Goal: Book appointment/travel/reservation

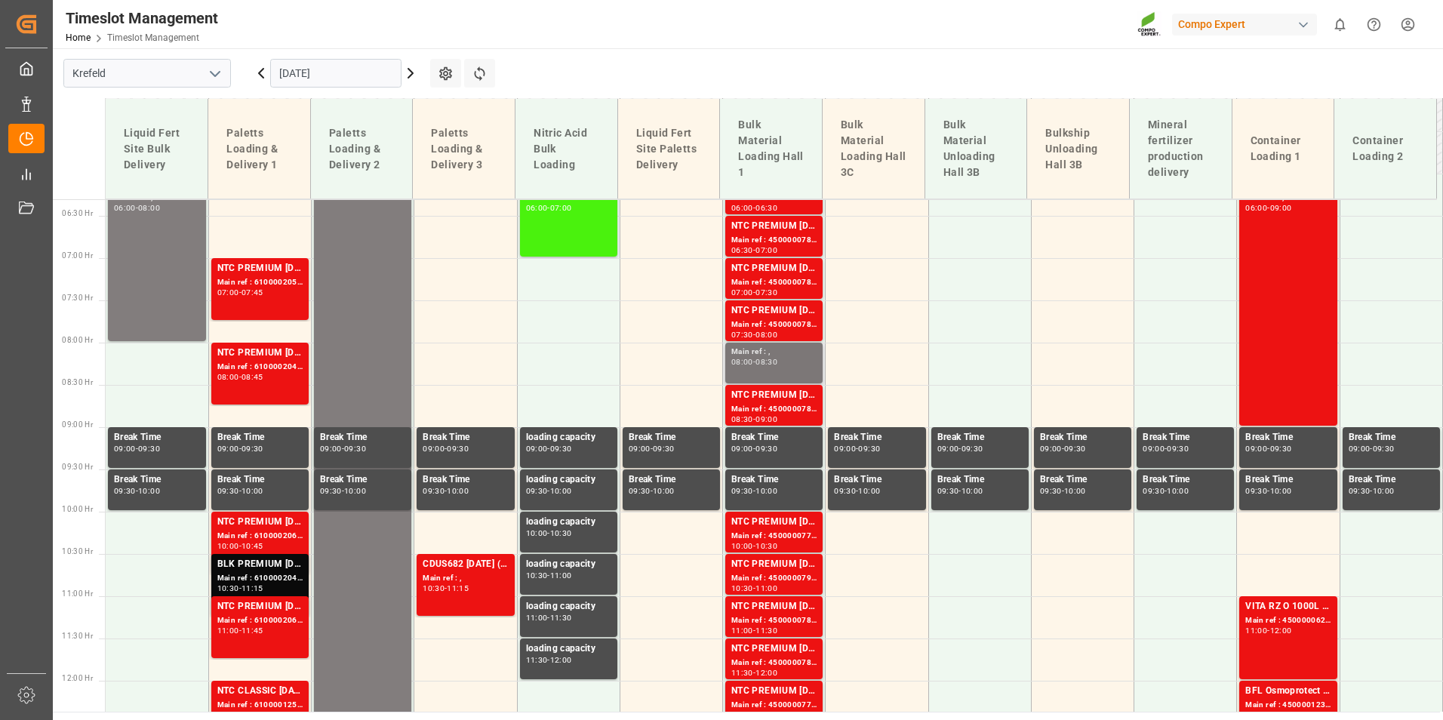
scroll to position [545, 0]
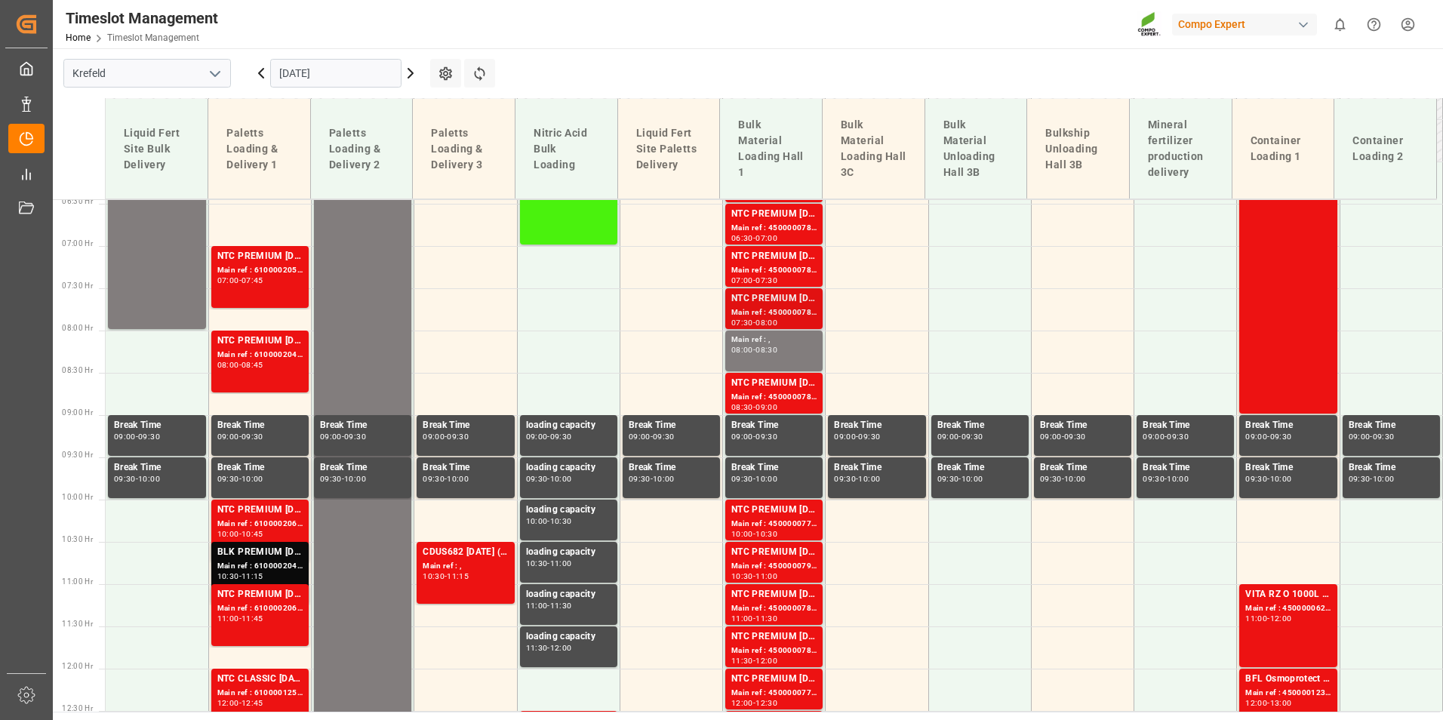
click at [751, 315] on div "Main ref : 4500000781, 2000000504" at bounding box center [773, 312] width 85 height 13
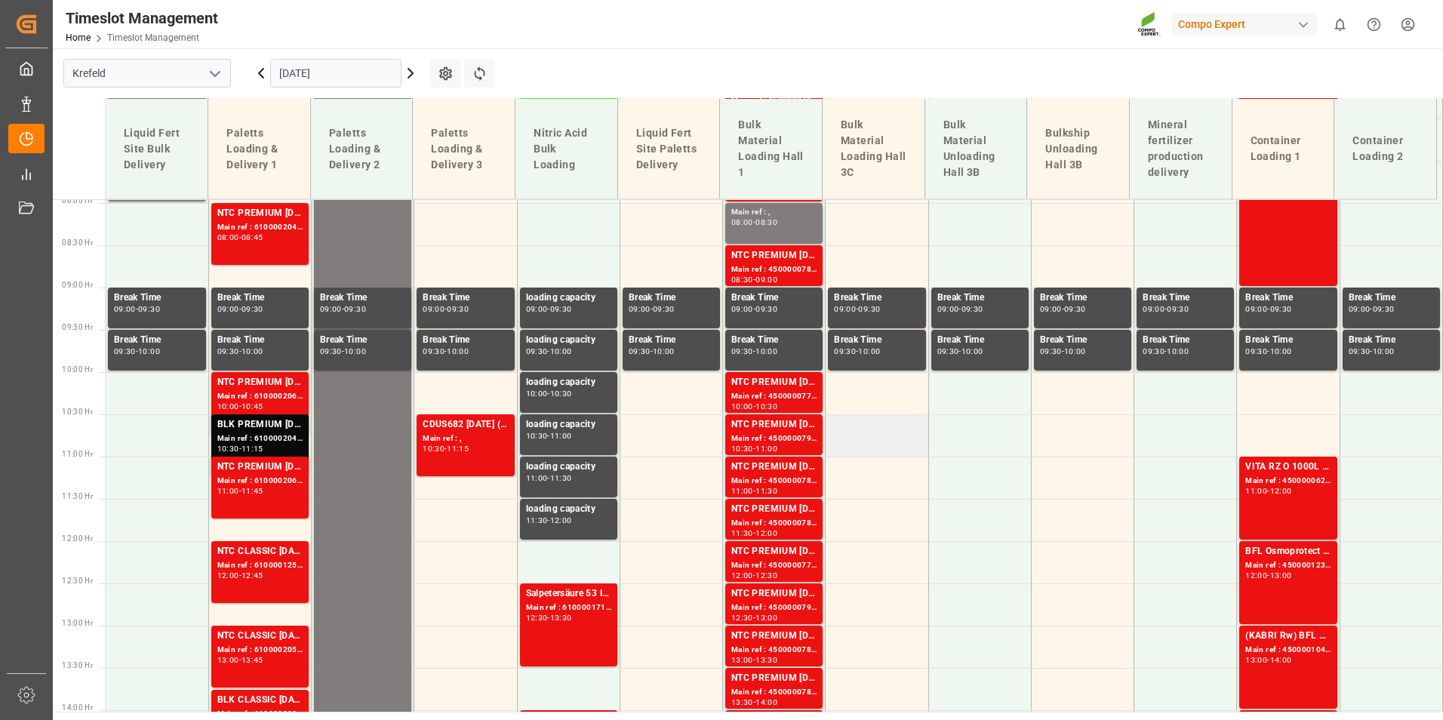
scroll to position [771, 0]
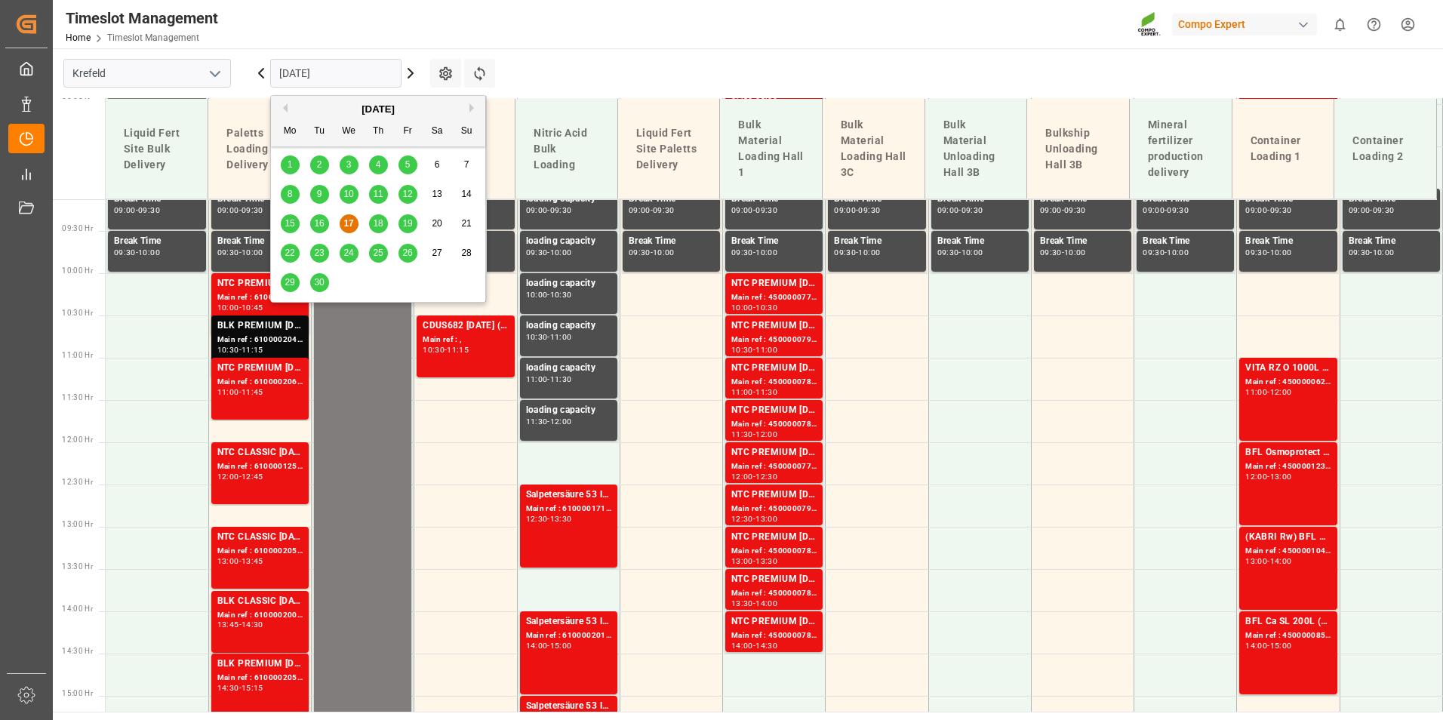
click at [333, 67] on input "[DATE]" at bounding box center [335, 73] width 131 height 29
click at [372, 225] on div "18" at bounding box center [378, 224] width 19 height 18
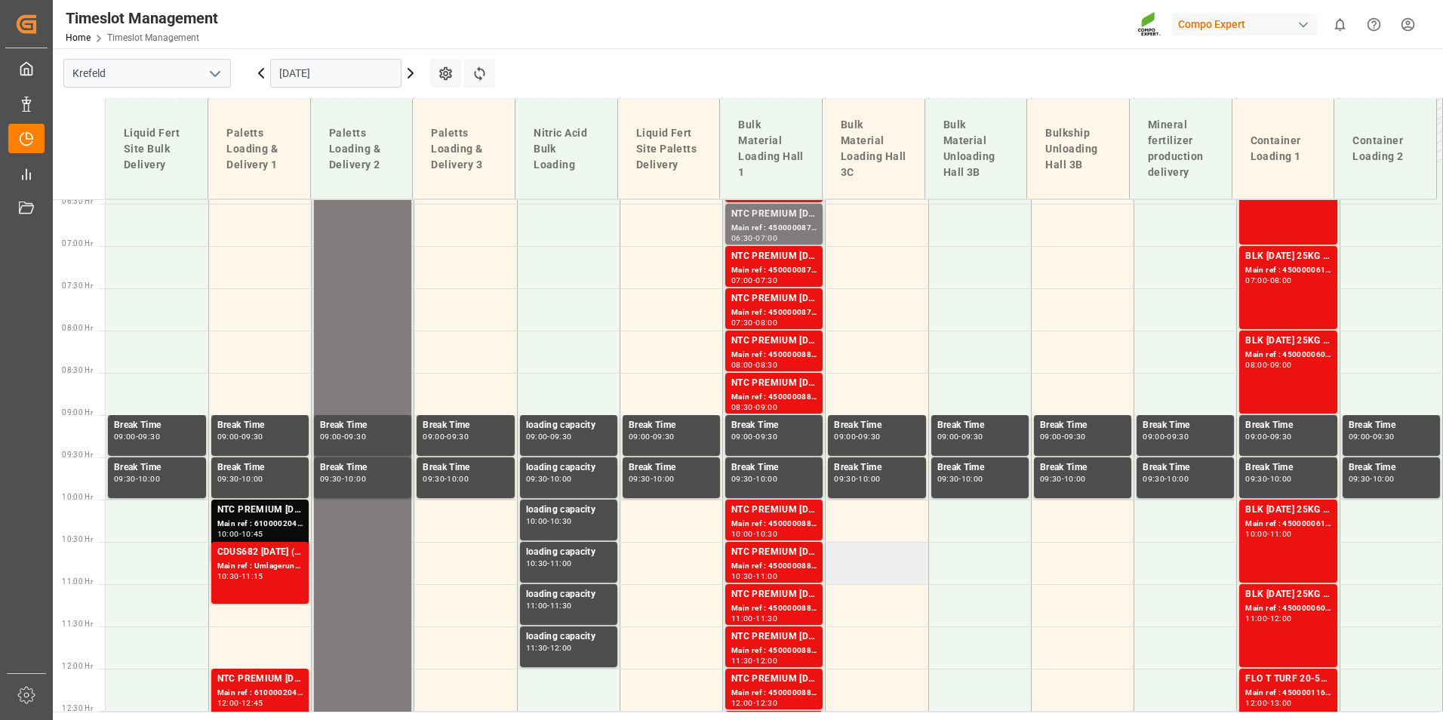
scroll to position [243, 0]
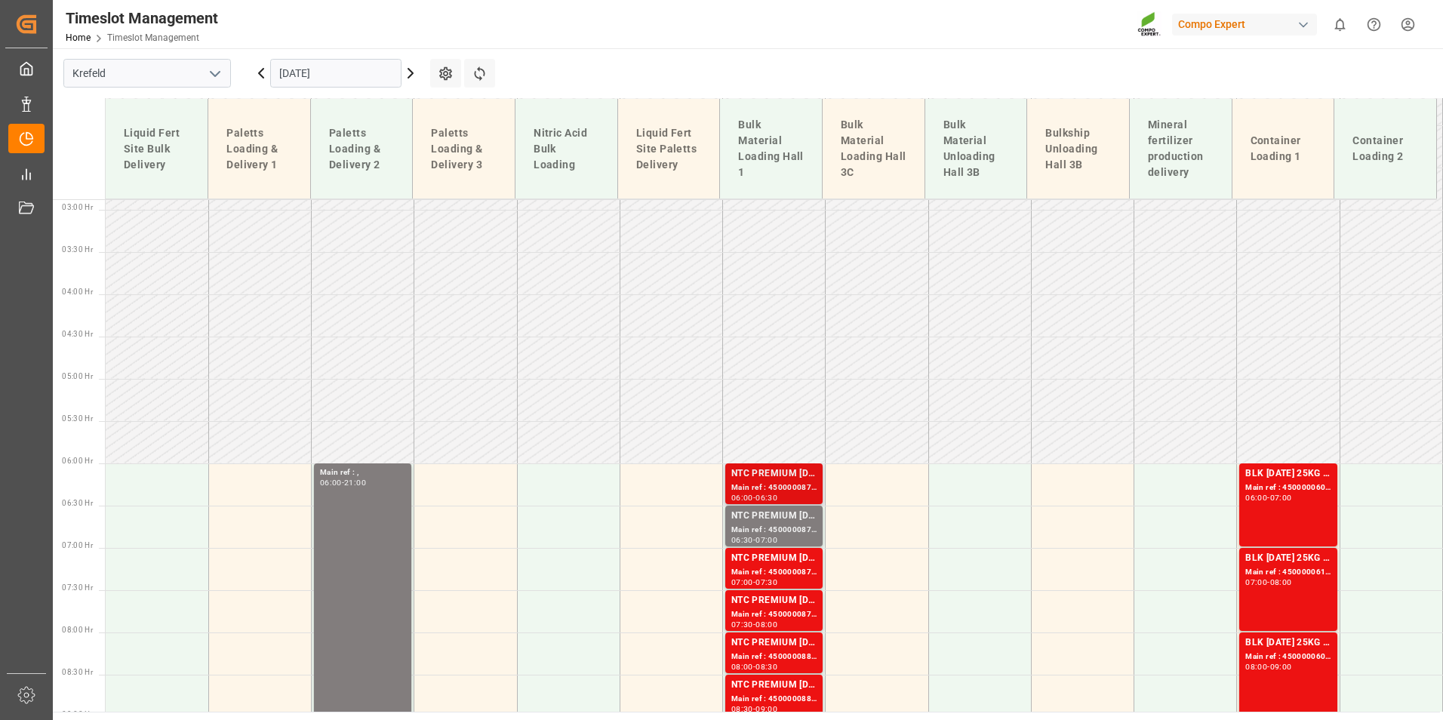
click at [791, 495] on div "06:00 - 06:30" at bounding box center [773, 498] width 85 height 8
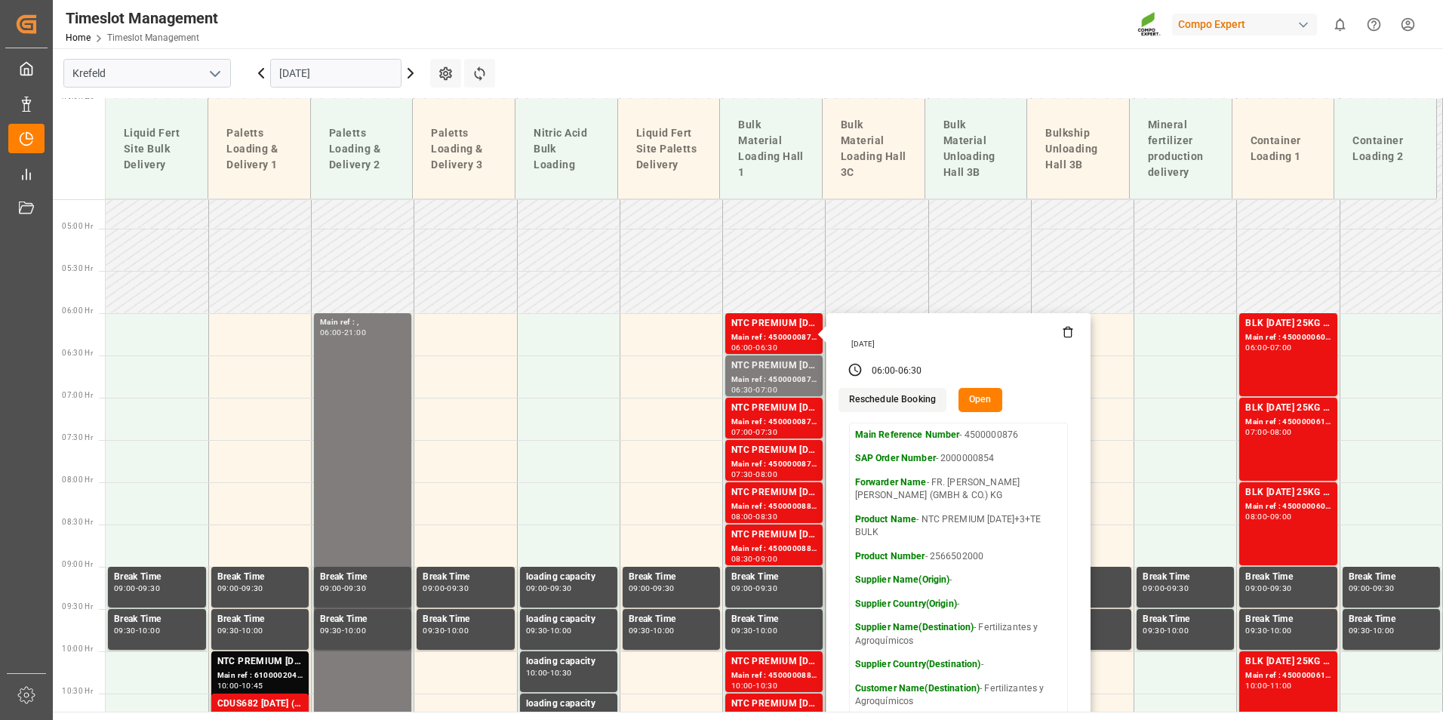
scroll to position [394, 0]
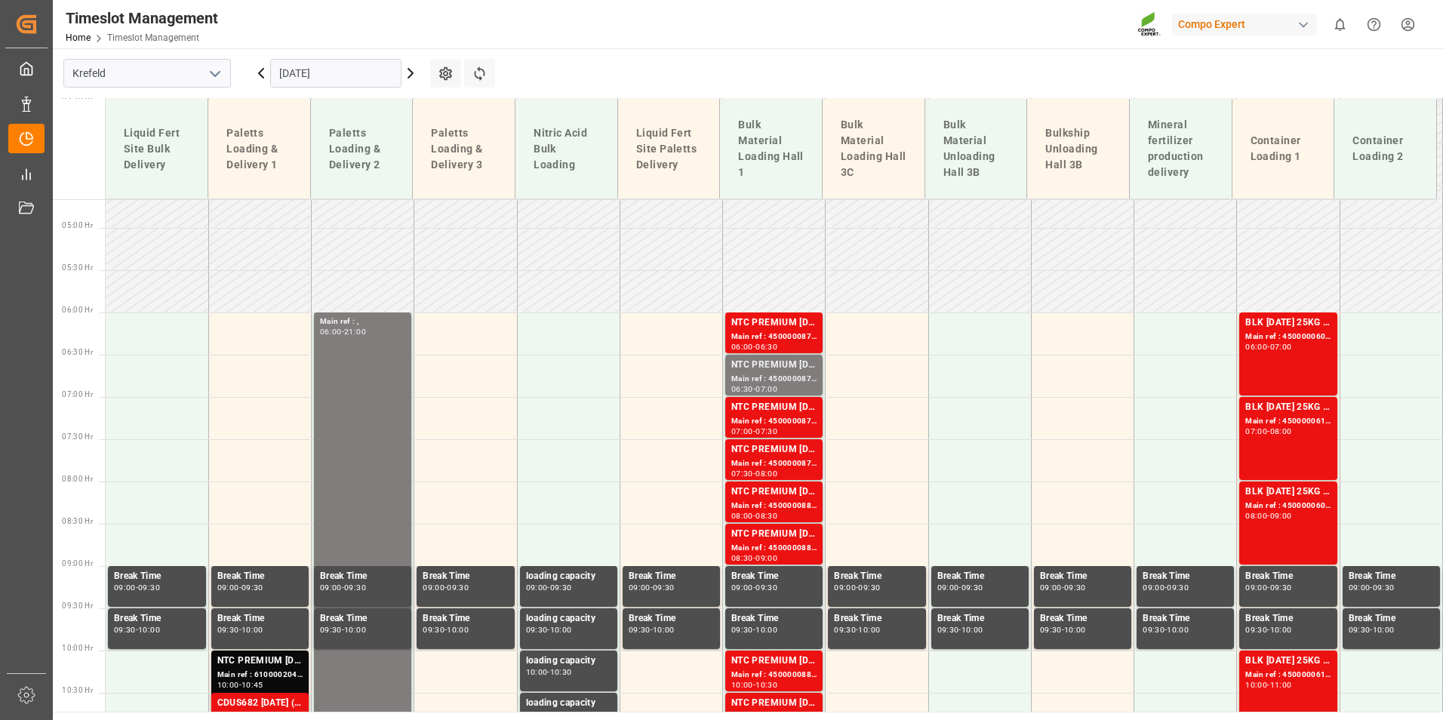
click at [761, 381] on div "Main ref : 4500000877, 2000000854" at bounding box center [773, 379] width 85 height 13
click at [771, 410] on div "NTC PREMIUM [DATE]+3+TE BULK" at bounding box center [773, 407] width 85 height 15
click at [777, 447] on div "NTC PREMIUM [DATE]+3+TE BULK" at bounding box center [773, 449] width 85 height 15
click at [785, 488] on div "NTC PREMIUM [DATE]+3+TE BULK" at bounding box center [773, 491] width 85 height 15
click at [788, 536] on div "NTC PREMIUM [DATE]+3+TE BULK" at bounding box center [773, 534] width 85 height 15
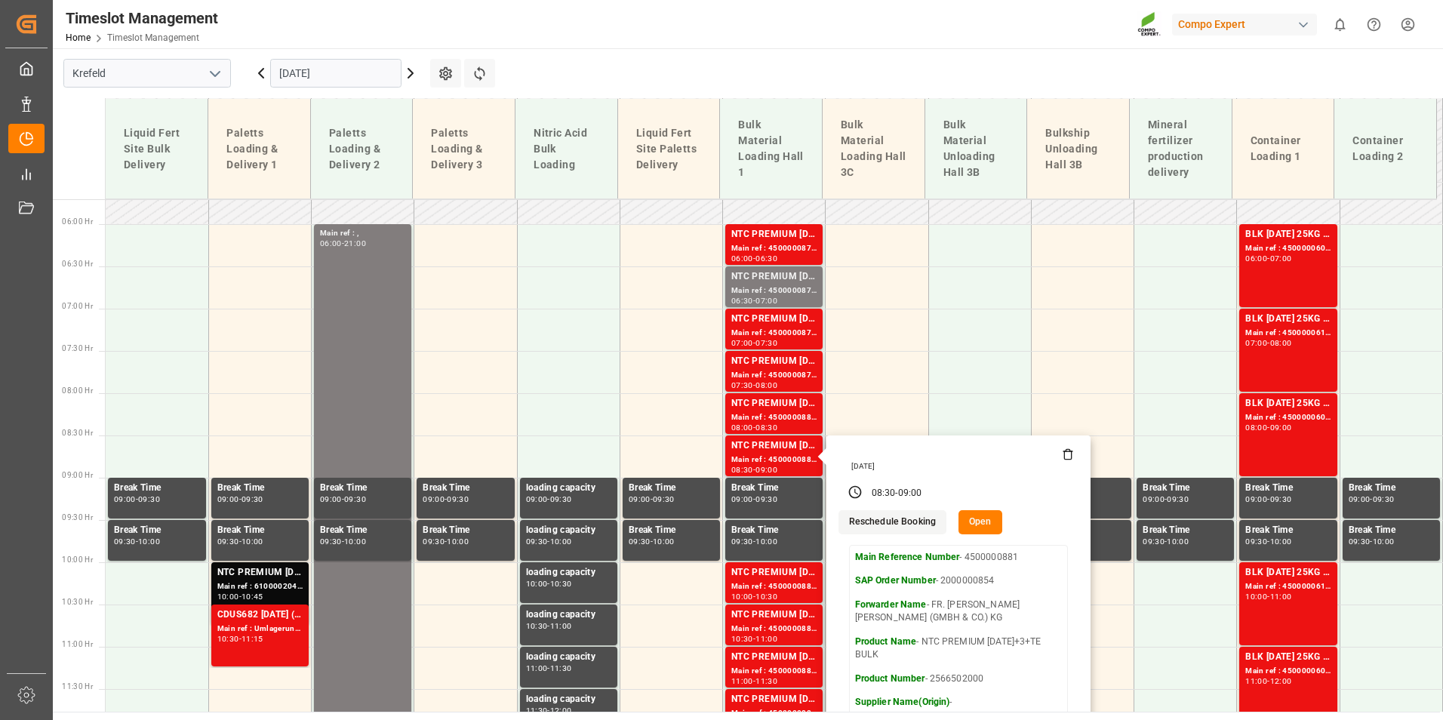
scroll to position [771, 0]
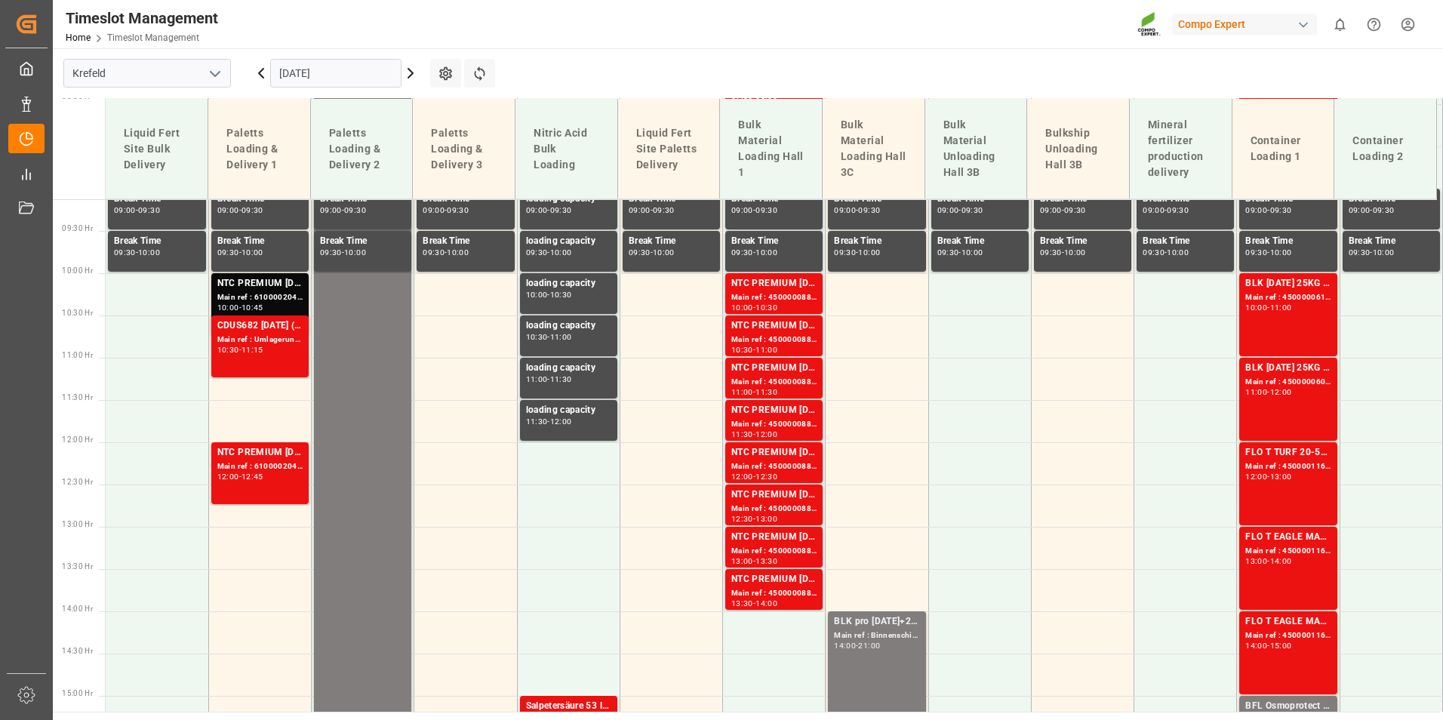
click at [752, 294] on div "Main ref : 4500000882, 2000000854" at bounding box center [773, 297] width 85 height 13
click at [764, 327] on div "NTC PREMIUM [DATE]+3+TE BULK" at bounding box center [773, 325] width 85 height 15
click at [785, 426] on div "Main ref : 4500000885, 2000000854" at bounding box center [773, 424] width 85 height 13
click at [784, 448] on div "NTC PREMIUM [DATE]+3+TE BULK" at bounding box center [773, 452] width 85 height 15
click at [783, 510] on div "Main ref : 4500000887, 2000000854" at bounding box center [773, 508] width 85 height 13
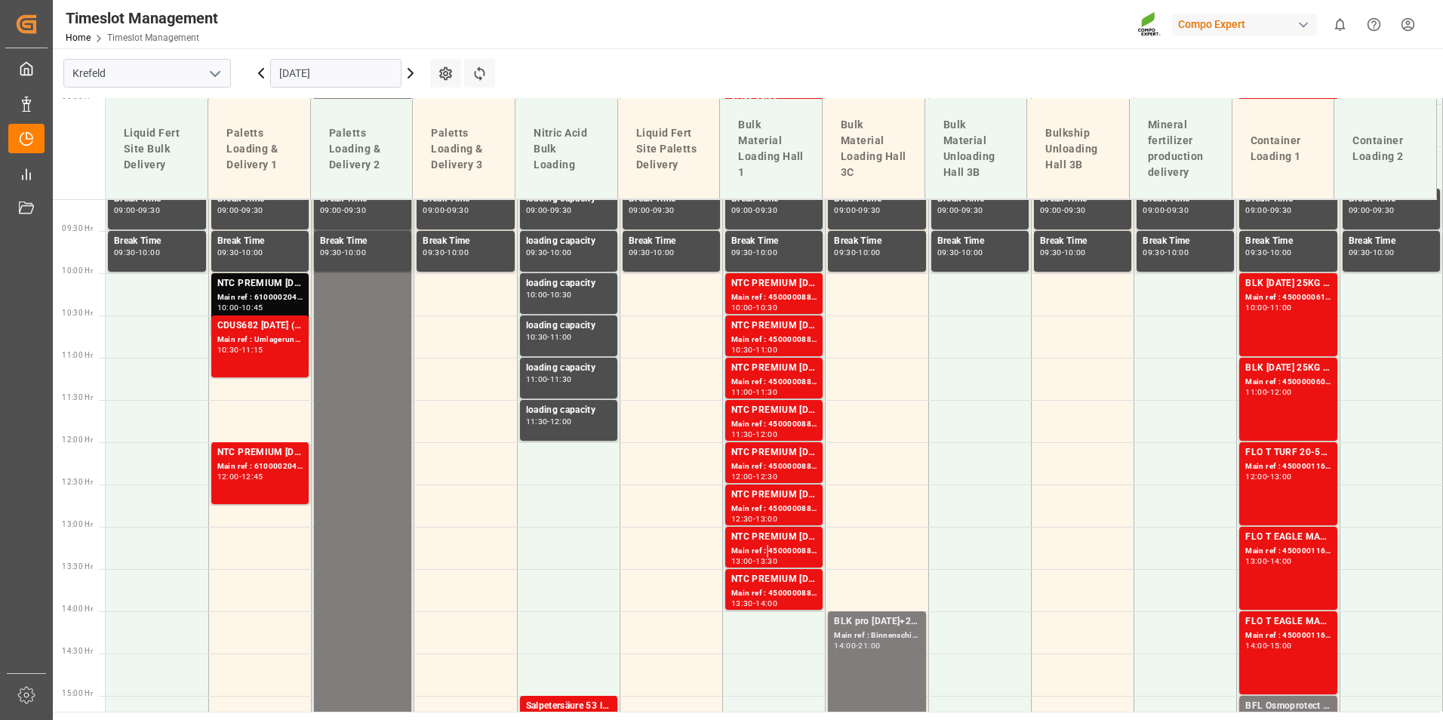
click at [763, 546] on div "Main ref : 4500000888, 2000000854" at bounding box center [773, 551] width 85 height 13
click at [765, 587] on div "Main ref : 4500000889, 2000000854" at bounding box center [773, 593] width 85 height 13
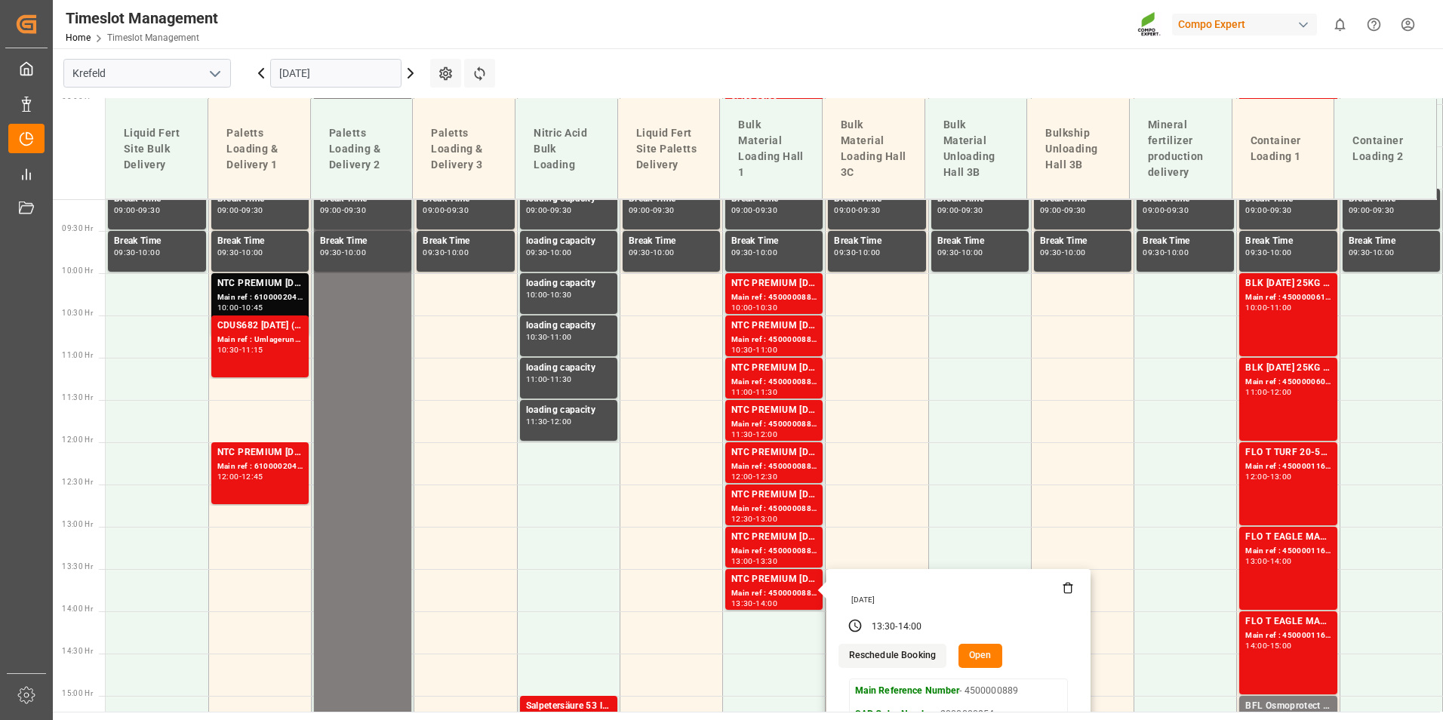
click at [723, 91] on main "[GEOGRAPHIC_DATA] [DATE] Settings Refresh Time Slots Liquid Fert Site Bulk Deli…" at bounding box center [746, 379] width 1387 height 663
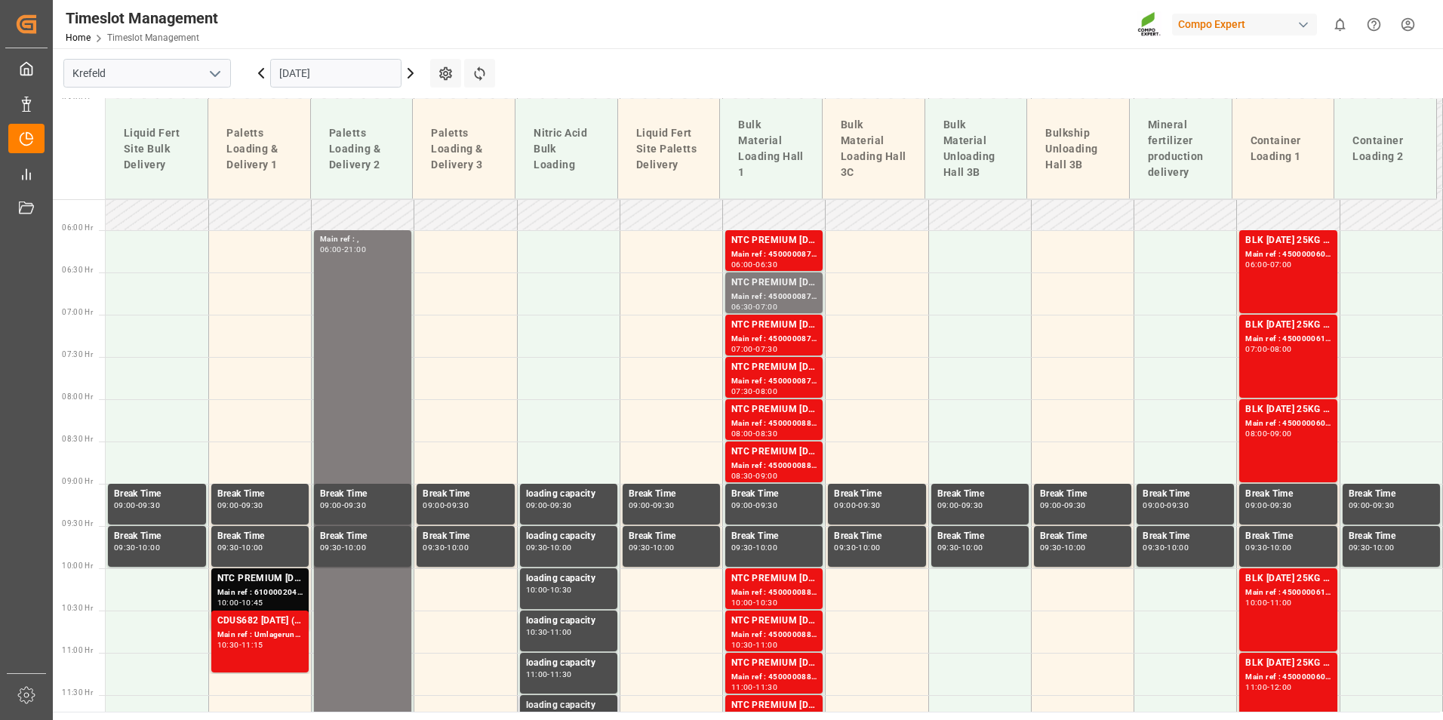
scroll to position [469, 0]
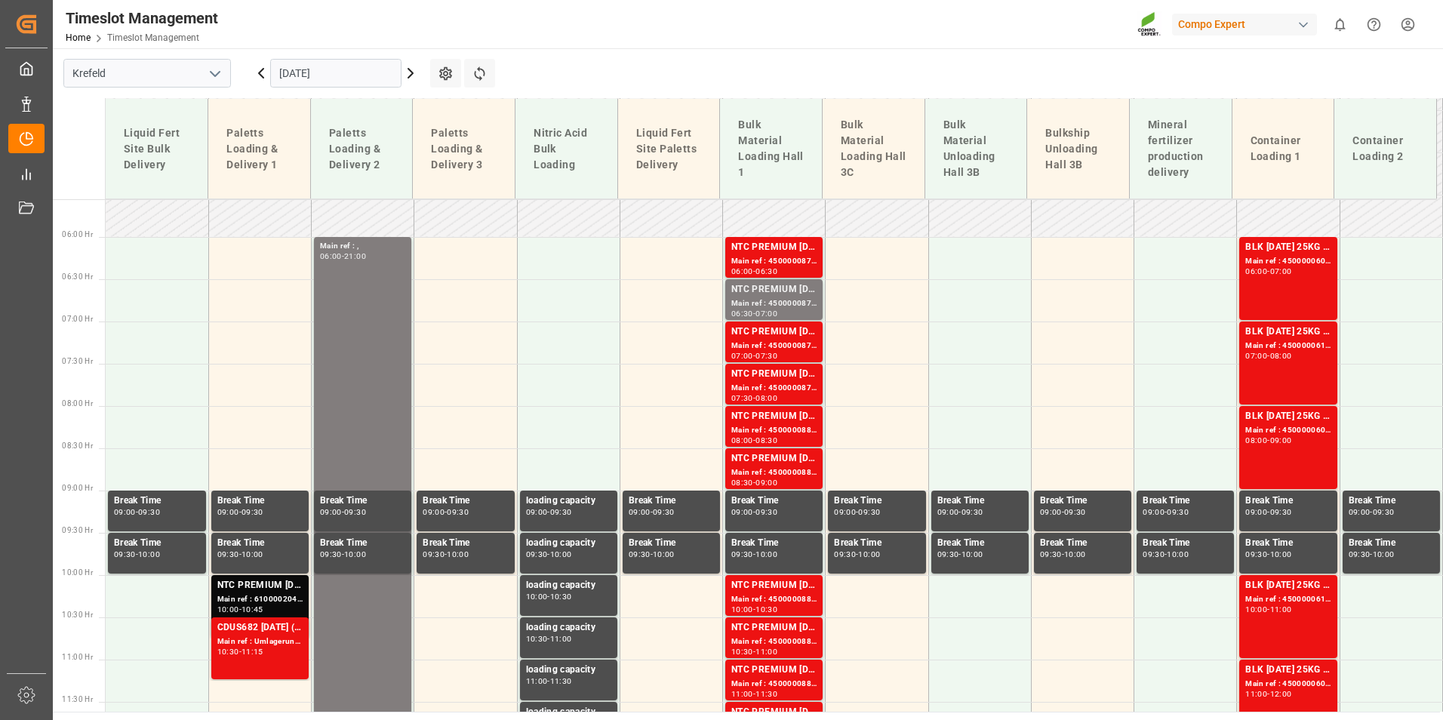
click at [352, 82] on input "[DATE]" at bounding box center [335, 73] width 131 height 29
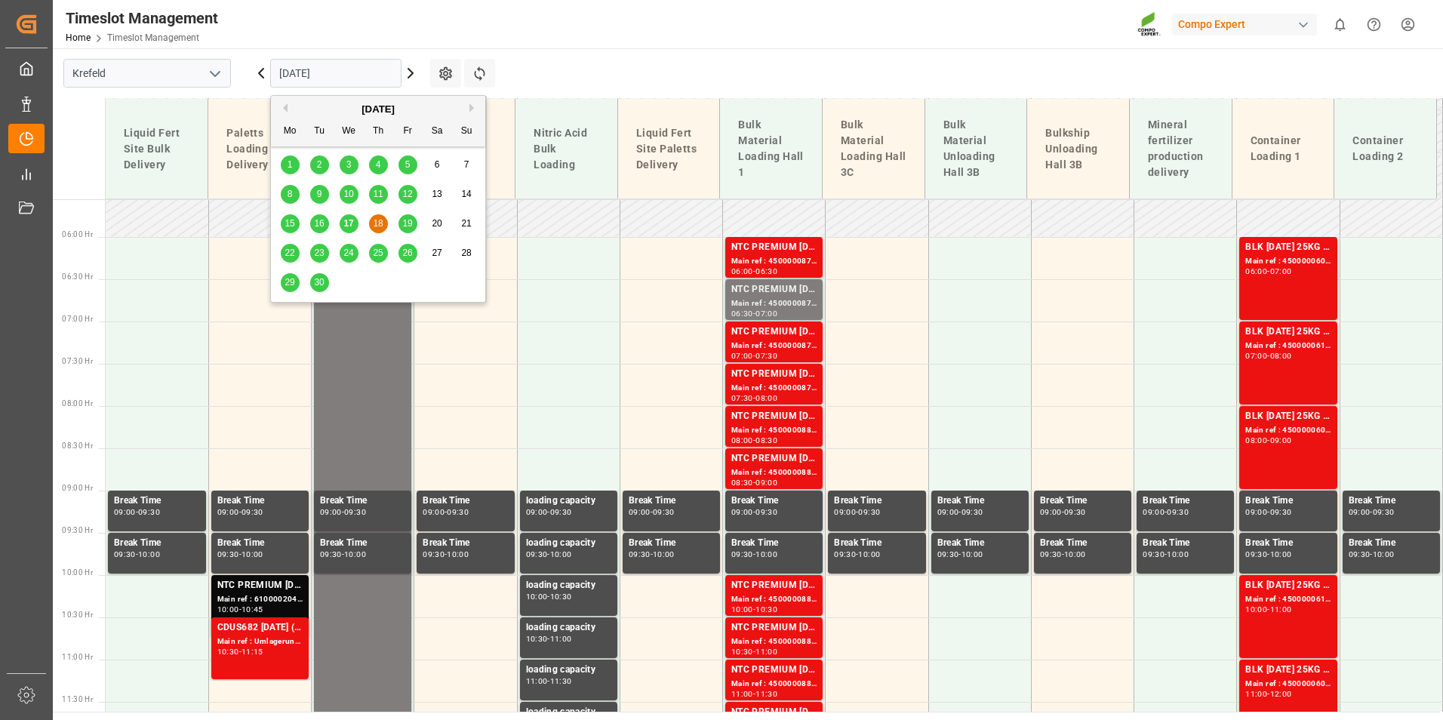
click at [401, 226] on div "19" at bounding box center [407, 224] width 19 height 18
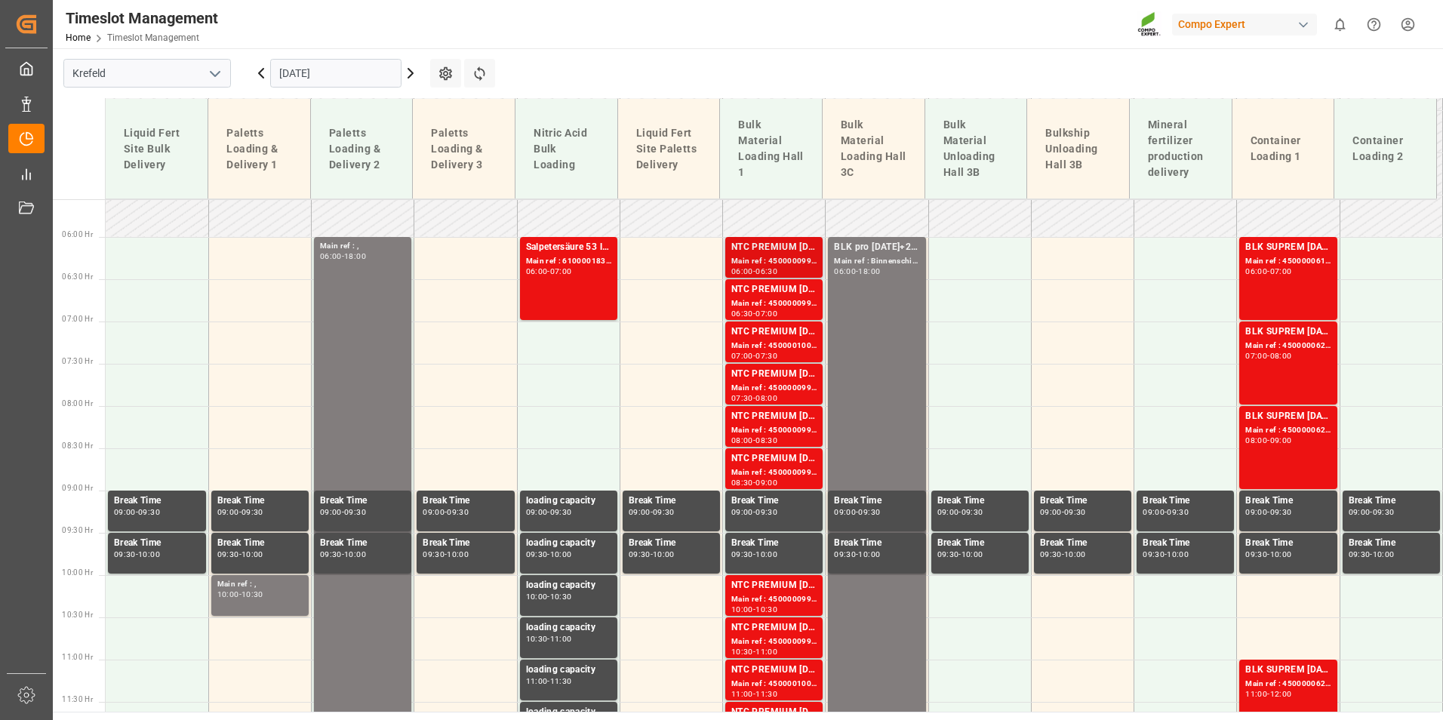
click at [742, 264] on div "Main ref : 4500000992, 2000001025" at bounding box center [773, 261] width 85 height 13
click at [761, 420] on div "NTC PREMIUM [DATE]+3+TE BULK" at bounding box center [773, 416] width 85 height 15
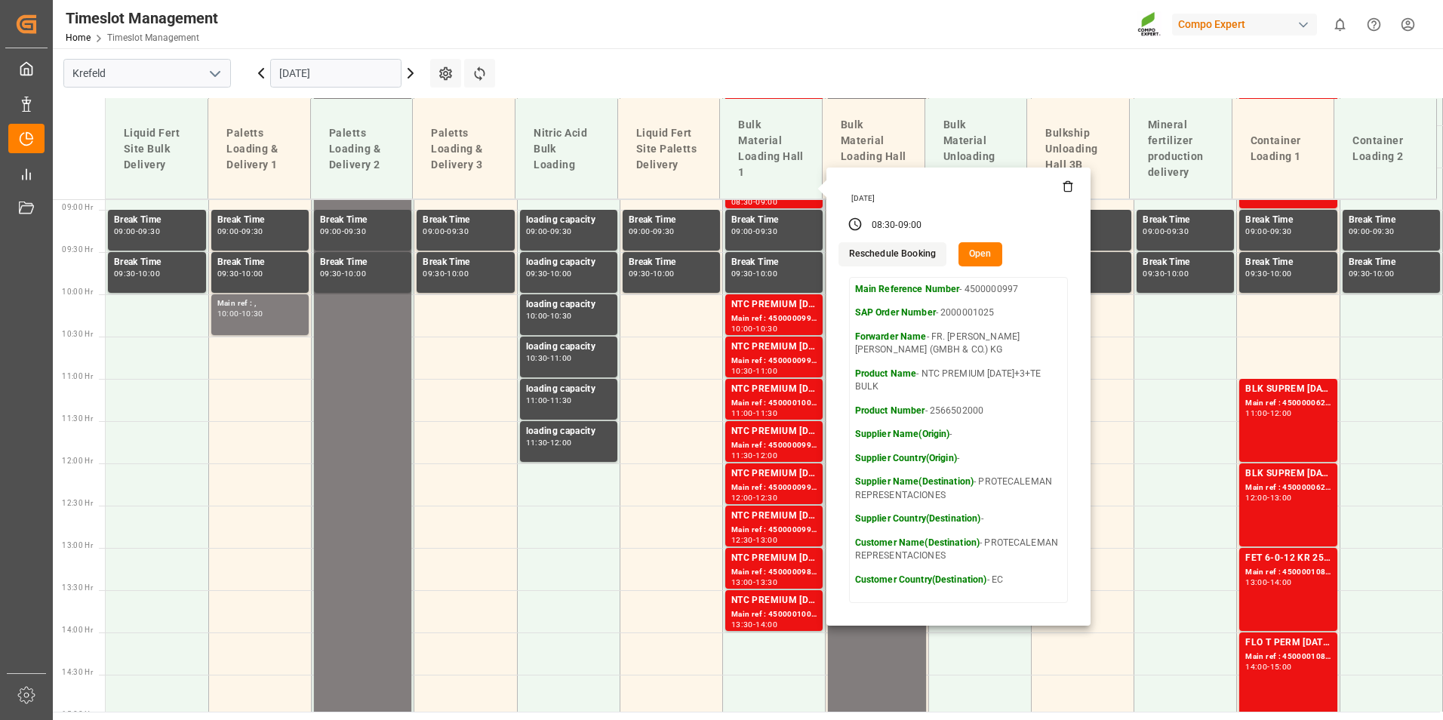
scroll to position [771, 0]
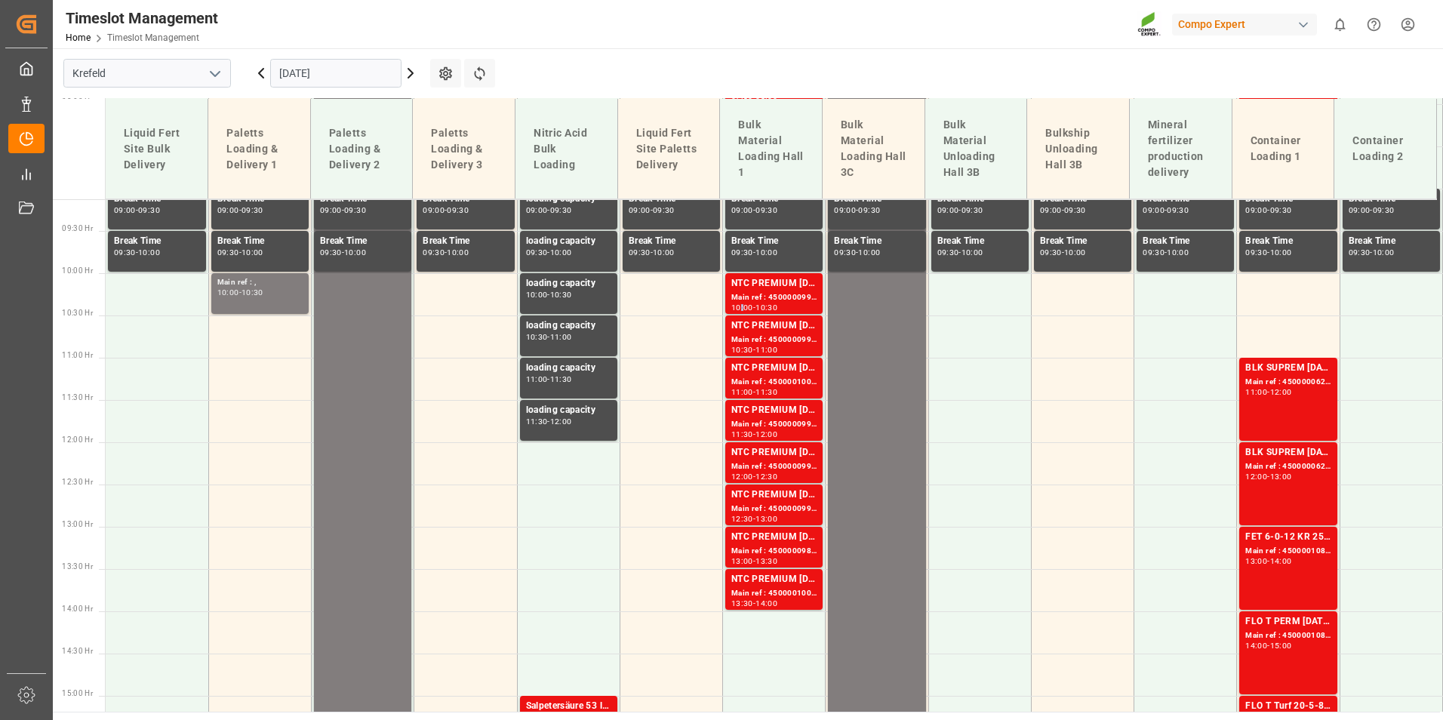
click at [739, 304] on div "10:00" at bounding box center [742, 307] width 22 height 7
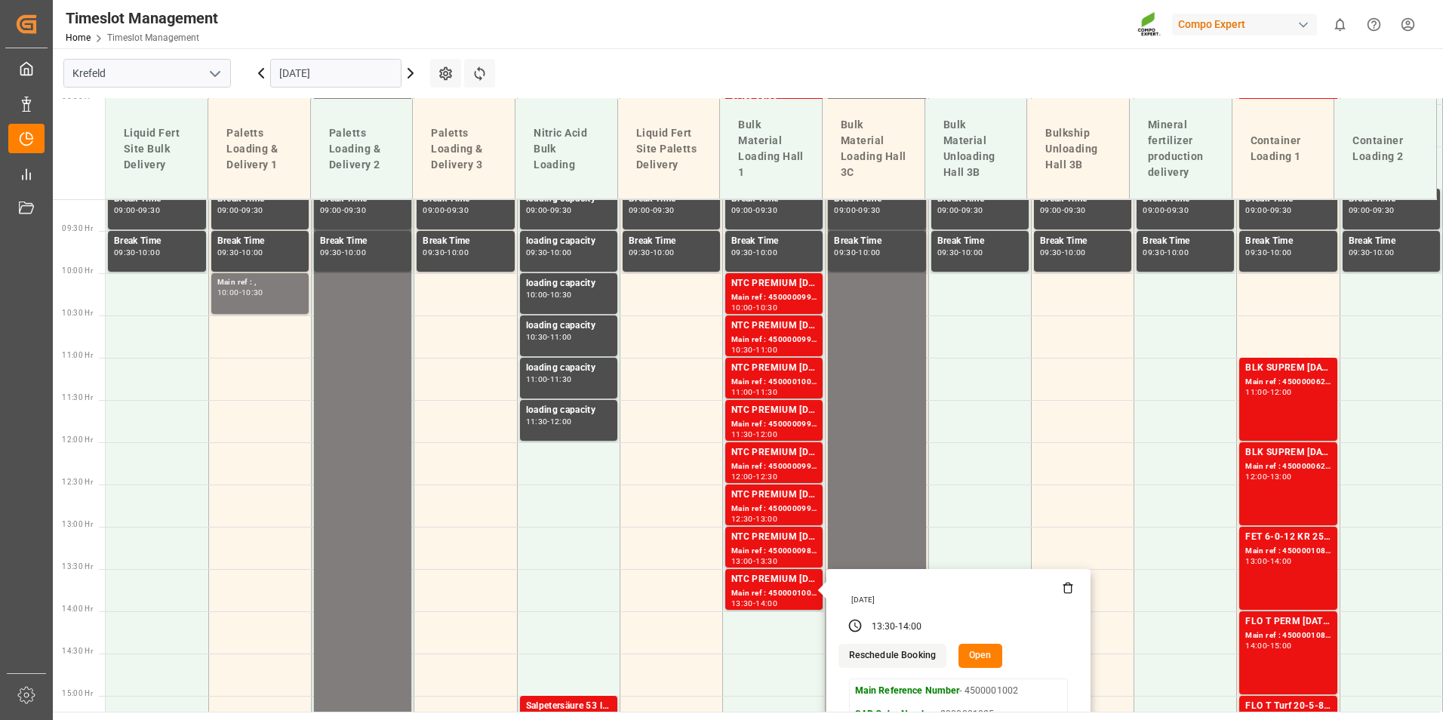
click at [337, 82] on input "[DATE]" at bounding box center [335, 73] width 131 height 29
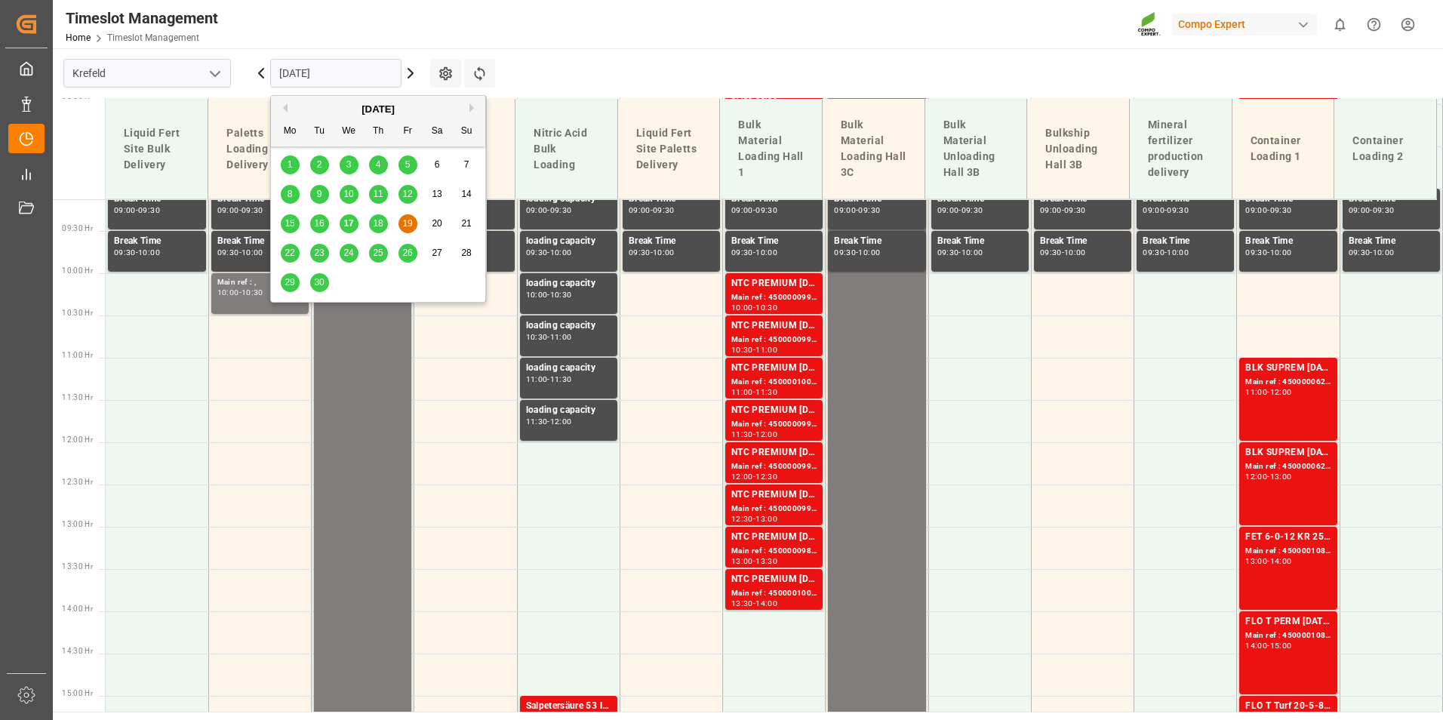
click at [346, 220] on span "17" at bounding box center [348, 223] width 10 height 11
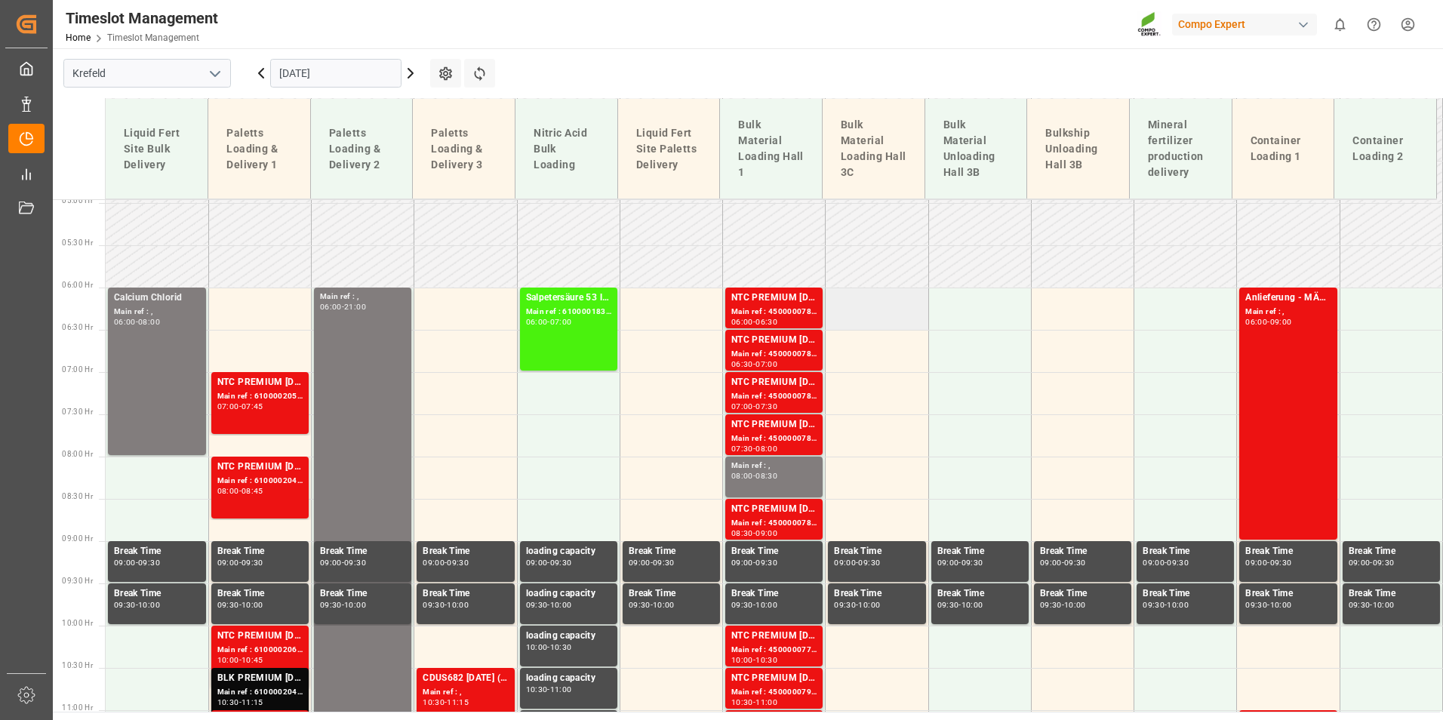
scroll to position [469, 0]
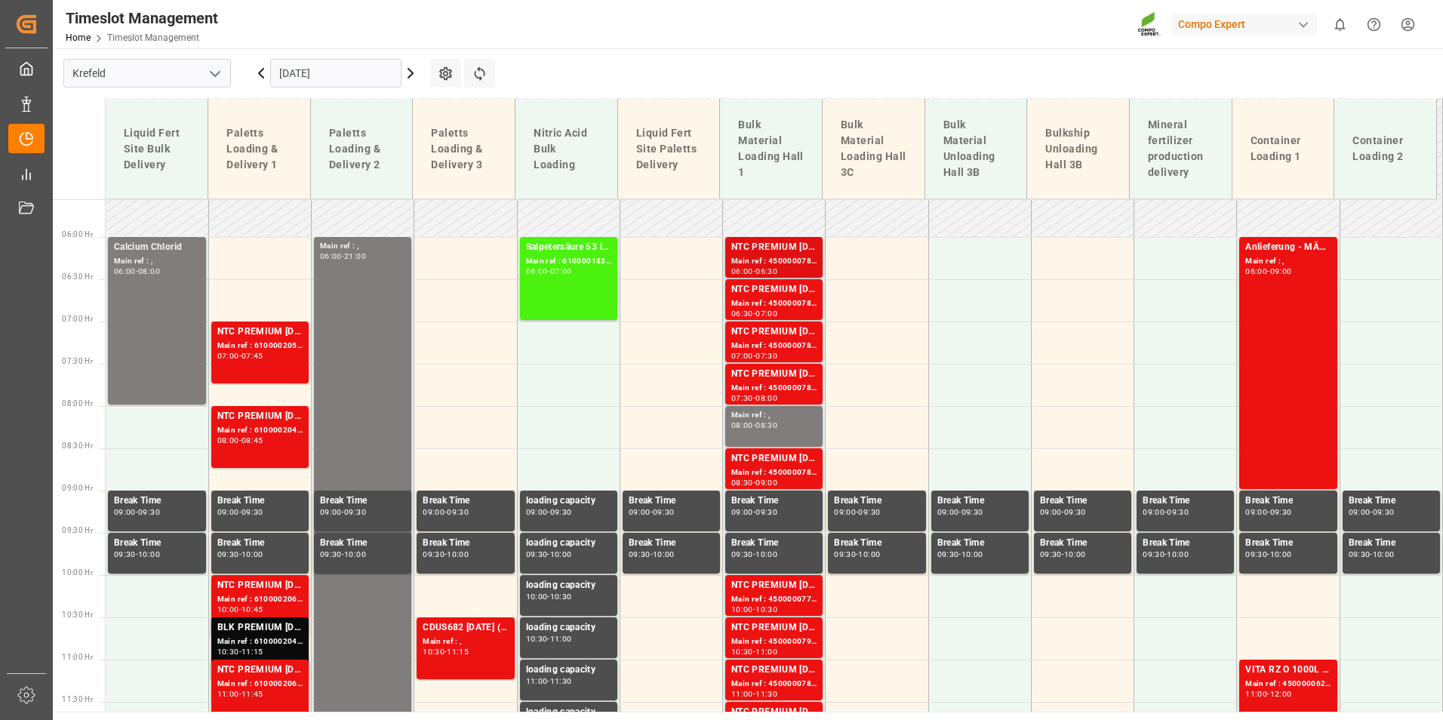
click at [764, 271] on div "06:30" at bounding box center [766, 271] width 22 height 7
click at [768, 337] on div "NTC PREMIUM [DATE]+3+TE BULK" at bounding box center [773, 331] width 85 height 15
click at [781, 456] on div "NTC PREMIUM [DATE]+3+TE BULK" at bounding box center [773, 458] width 85 height 15
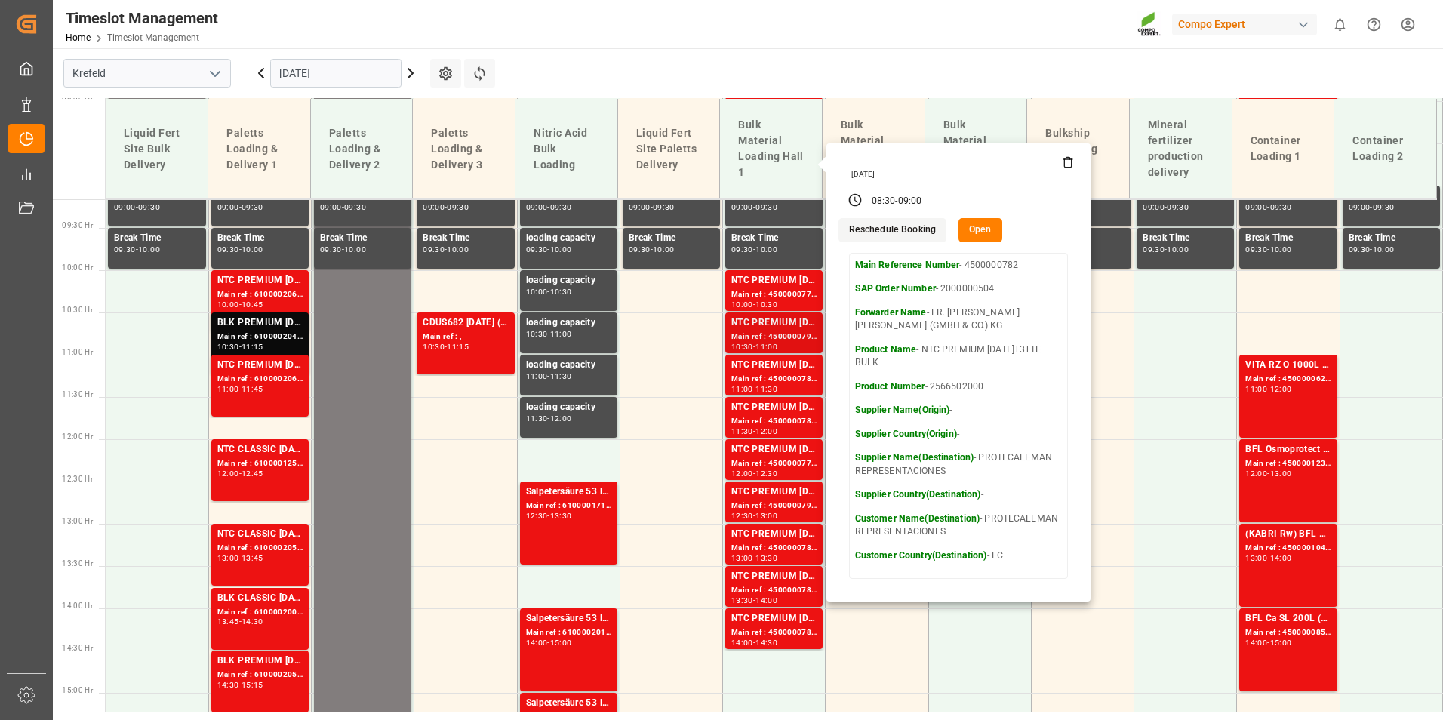
scroll to position [847, 0]
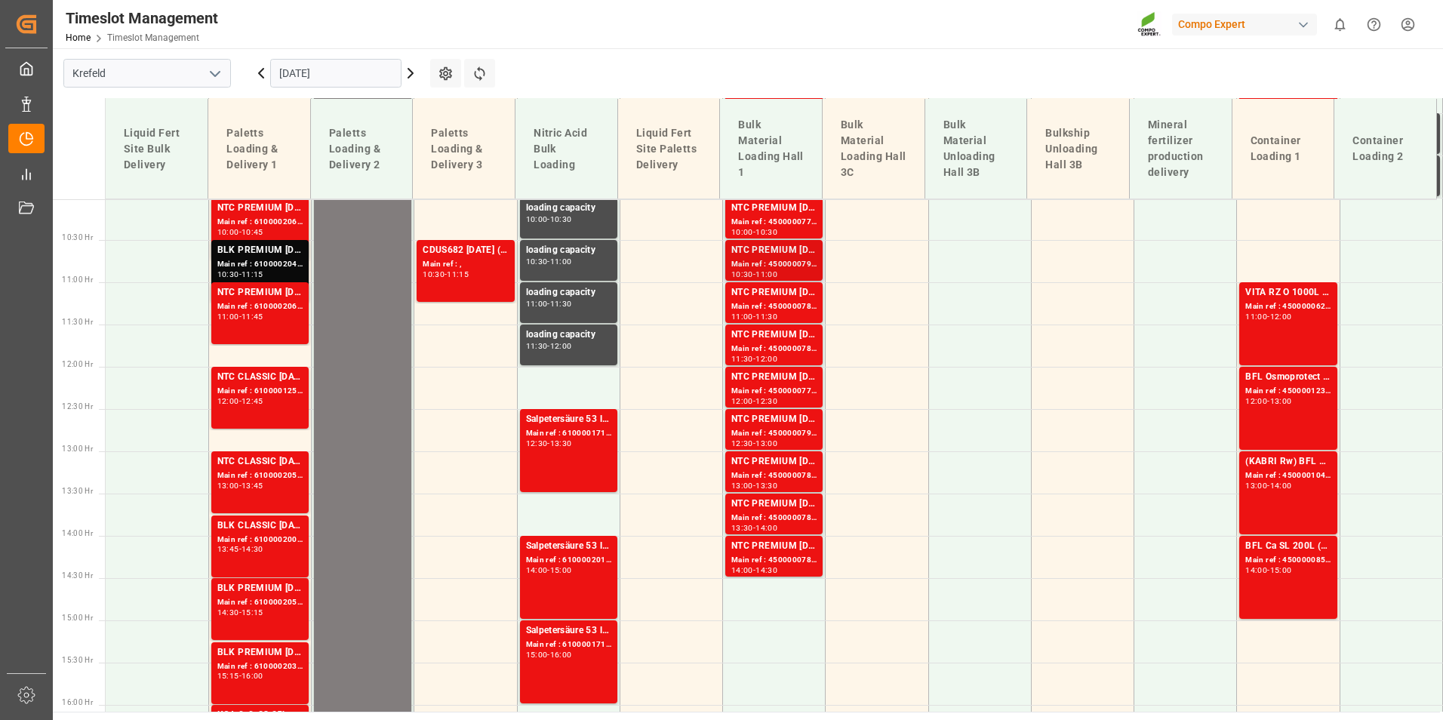
click at [758, 261] on div "Main ref : 4500000791, 2000000504" at bounding box center [773, 264] width 85 height 13
click at [781, 337] on div "NTC PREMIUM [DATE]+3+TE BULK" at bounding box center [773, 334] width 85 height 15
click at [788, 433] on div "Main ref : 4500000790, 2000000504" at bounding box center [773, 433] width 85 height 13
click at [766, 522] on div "Main ref : 4500000788, 2000000504" at bounding box center [773, 518] width 85 height 13
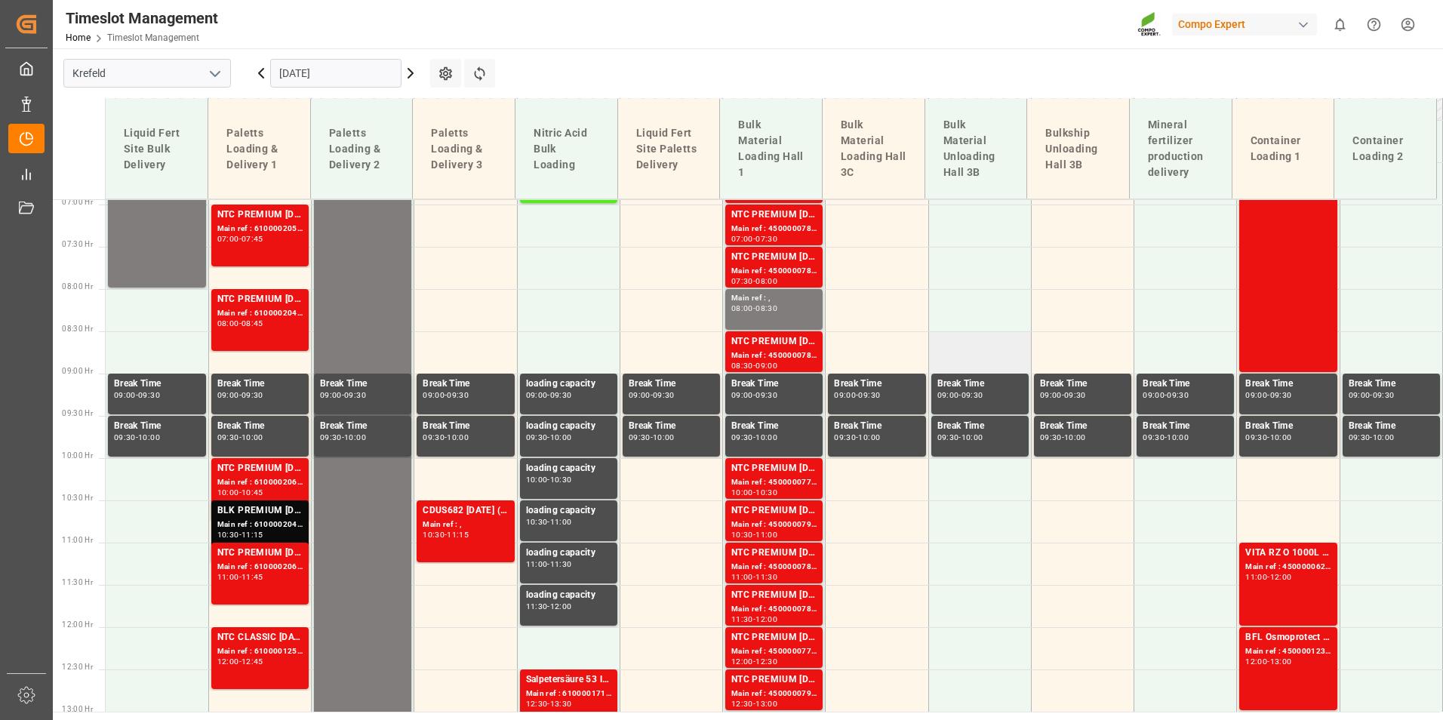
scroll to position [469, 0]
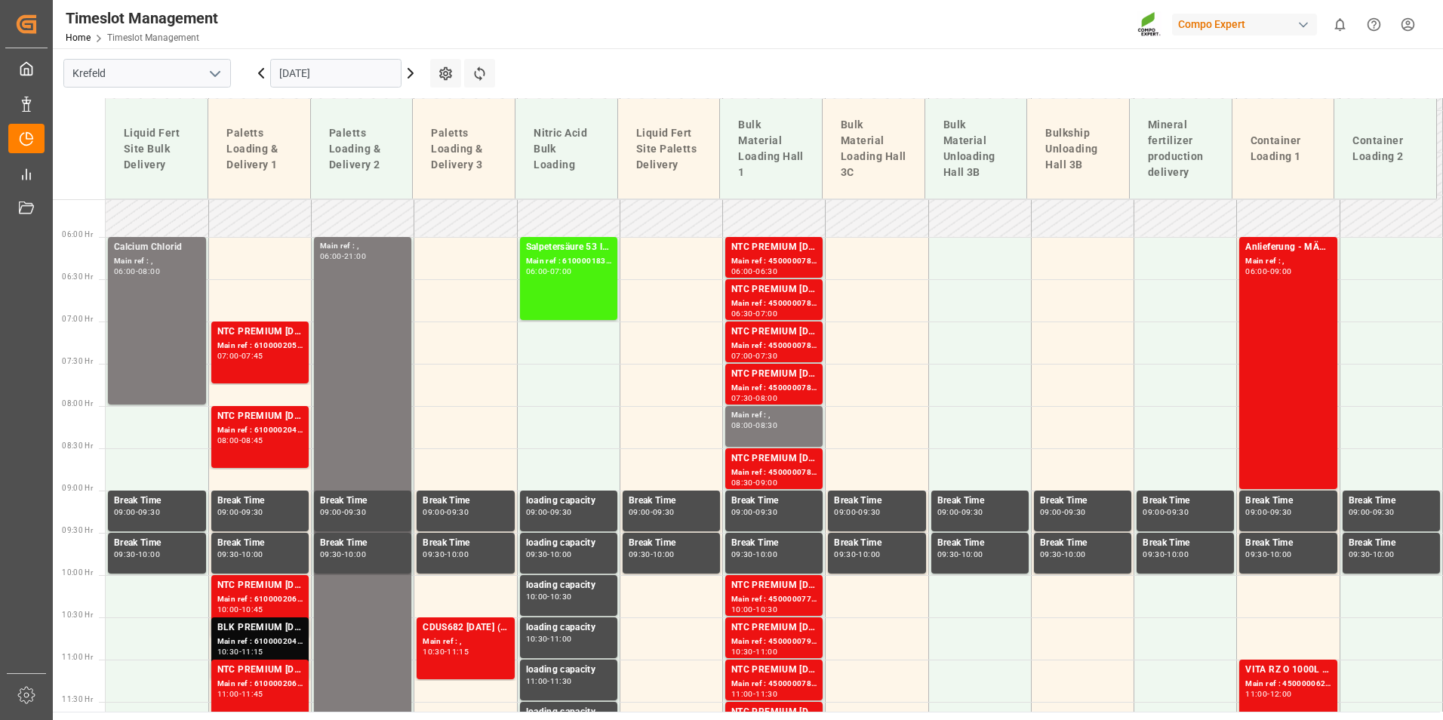
click at [357, 69] on input "[DATE]" at bounding box center [335, 73] width 131 height 29
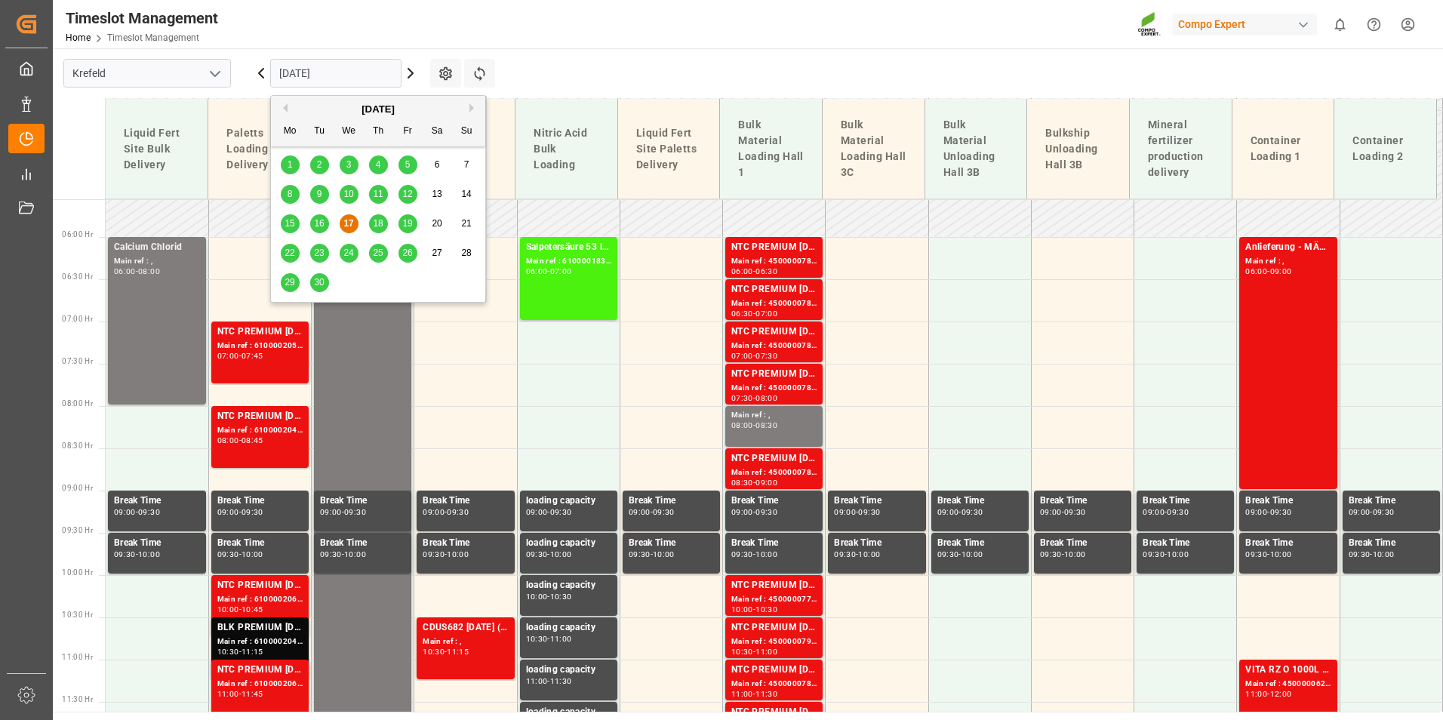
click at [379, 220] on span "18" at bounding box center [378, 223] width 10 height 11
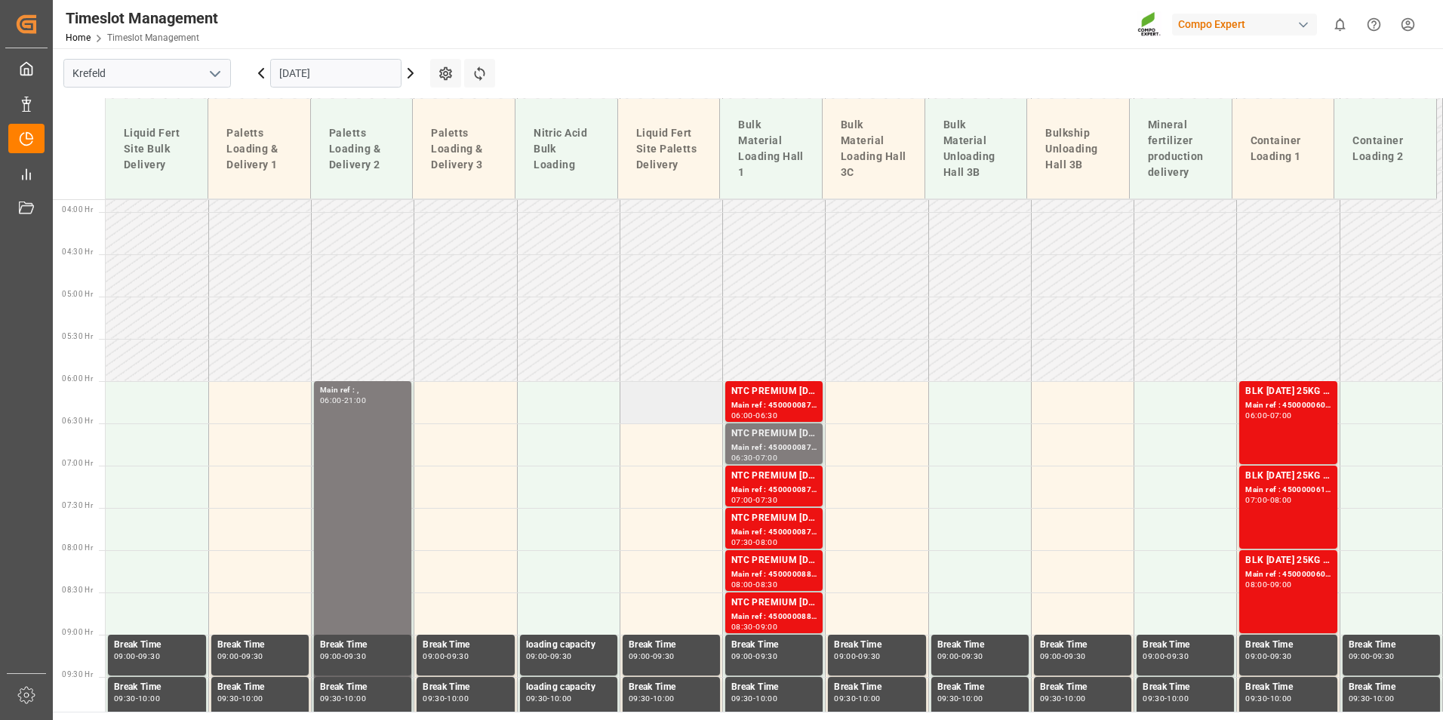
scroll to position [318, 0]
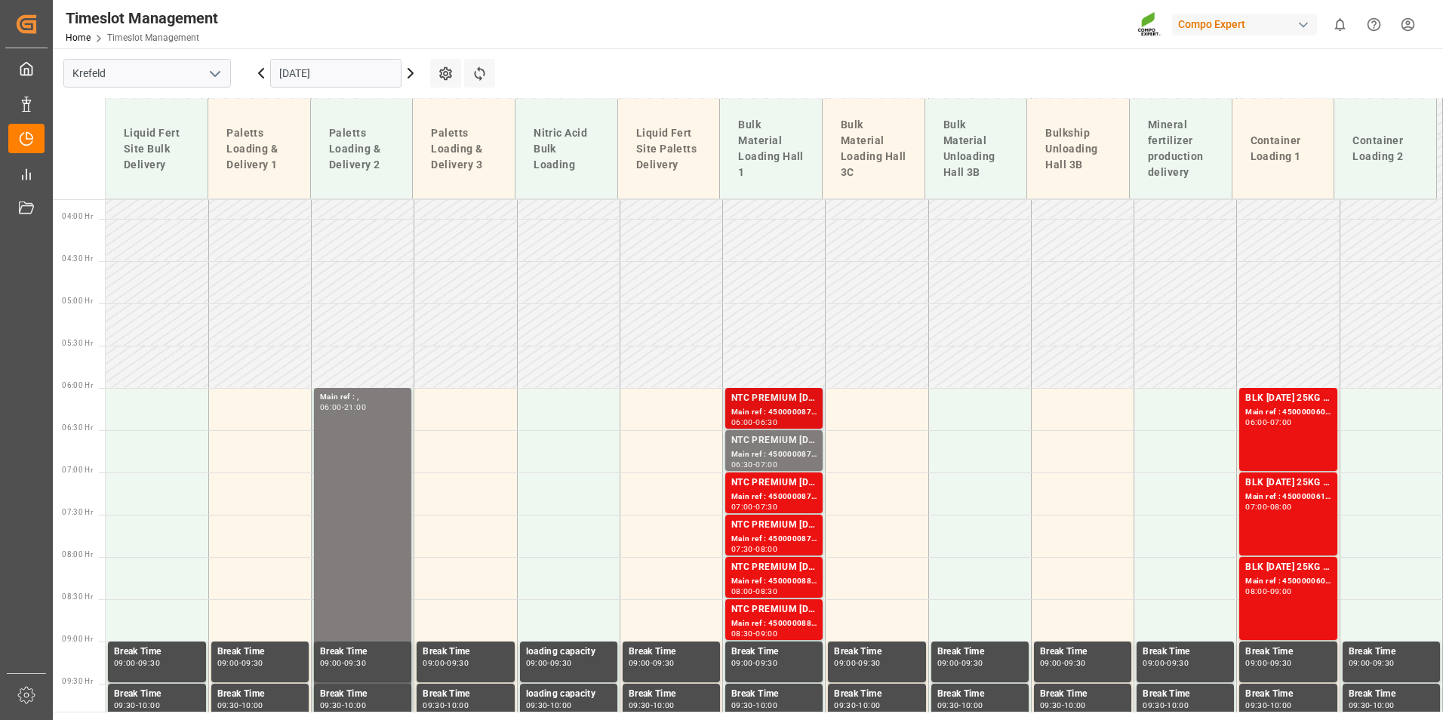
click at [763, 398] on div "NTC PREMIUM [DATE]+3+TE BULK" at bounding box center [773, 398] width 85 height 15
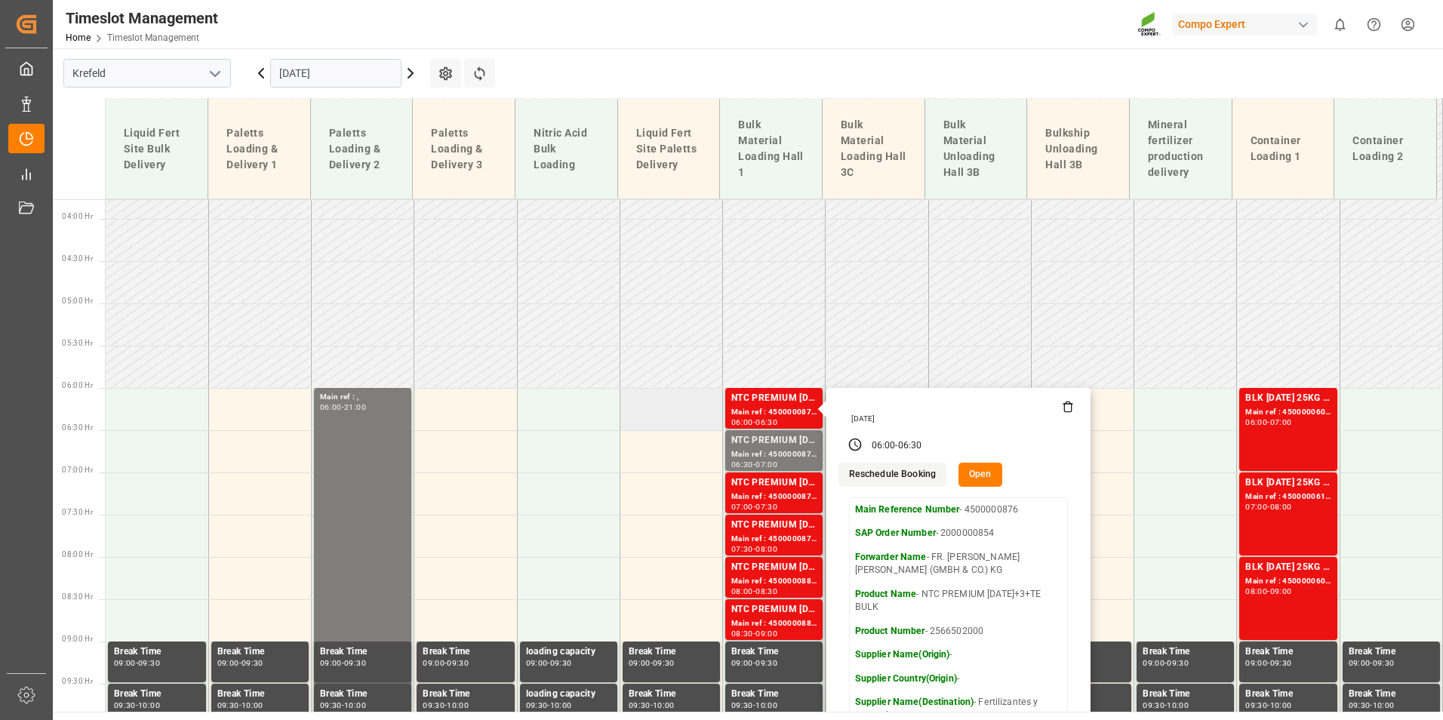
scroll to position [469, 0]
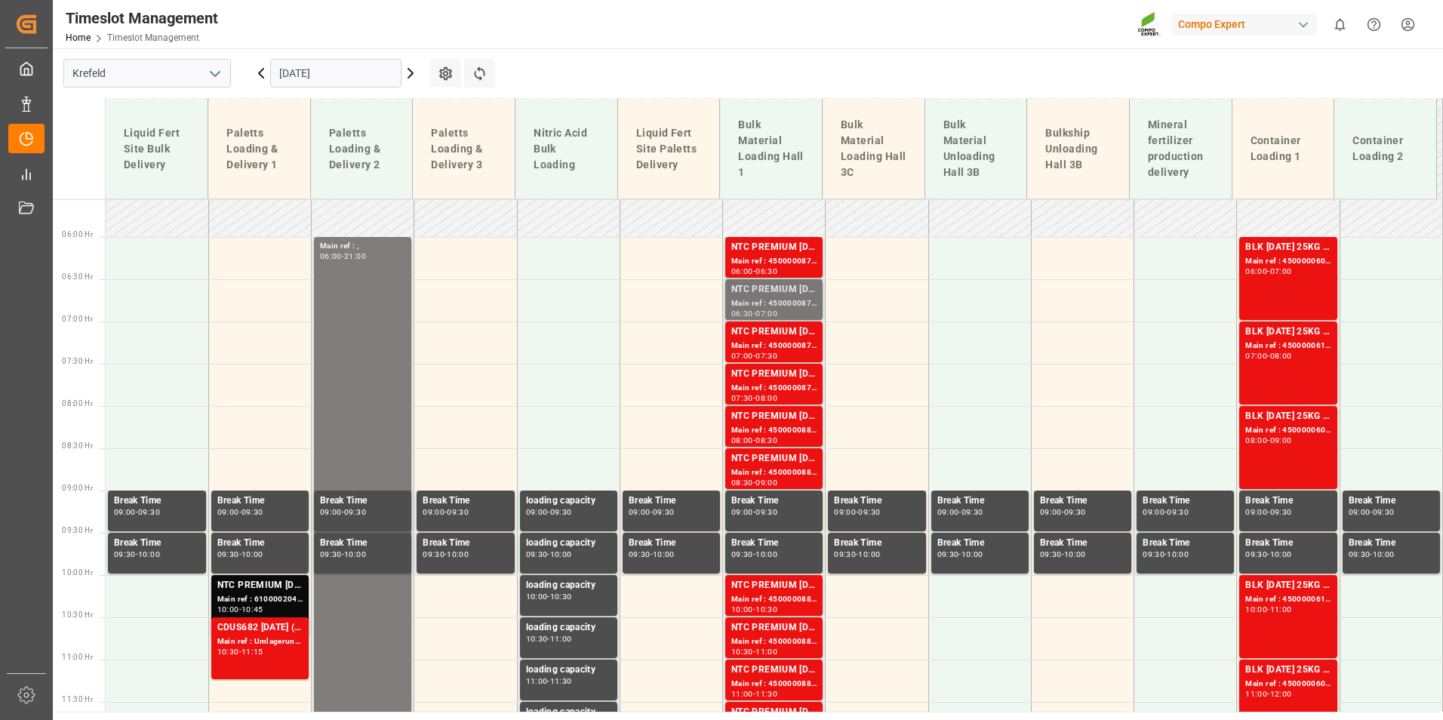
click at [794, 287] on div "NTC PREMIUM [DATE]+3+TE BULK" at bounding box center [773, 289] width 85 height 15
click at [788, 367] on div "NTC PREMIUM [DATE]+3+TE BULK" at bounding box center [773, 374] width 85 height 15
click at [787, 469] on div "Main ref : 4500000881, 2000000854" at bounding box center [773, 472] width 85 height 13
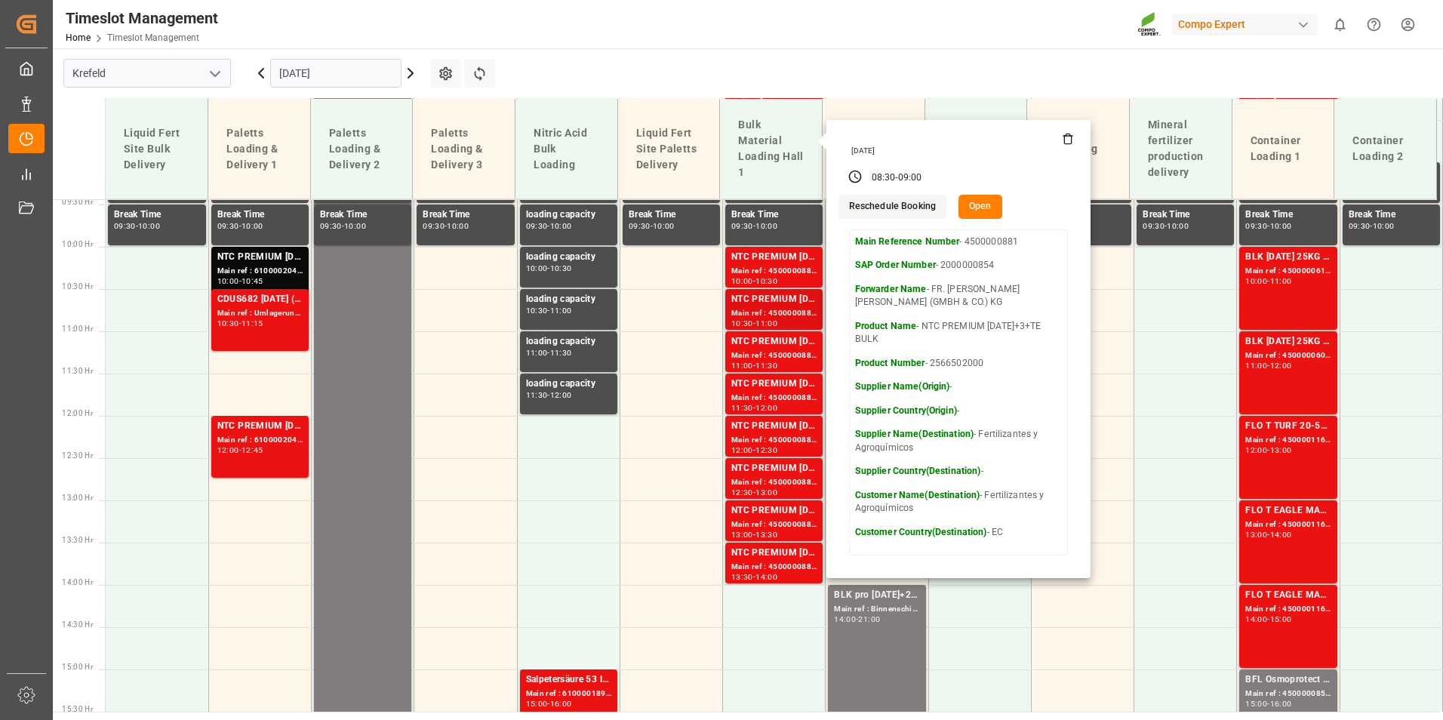
scroll to position [771, 0]
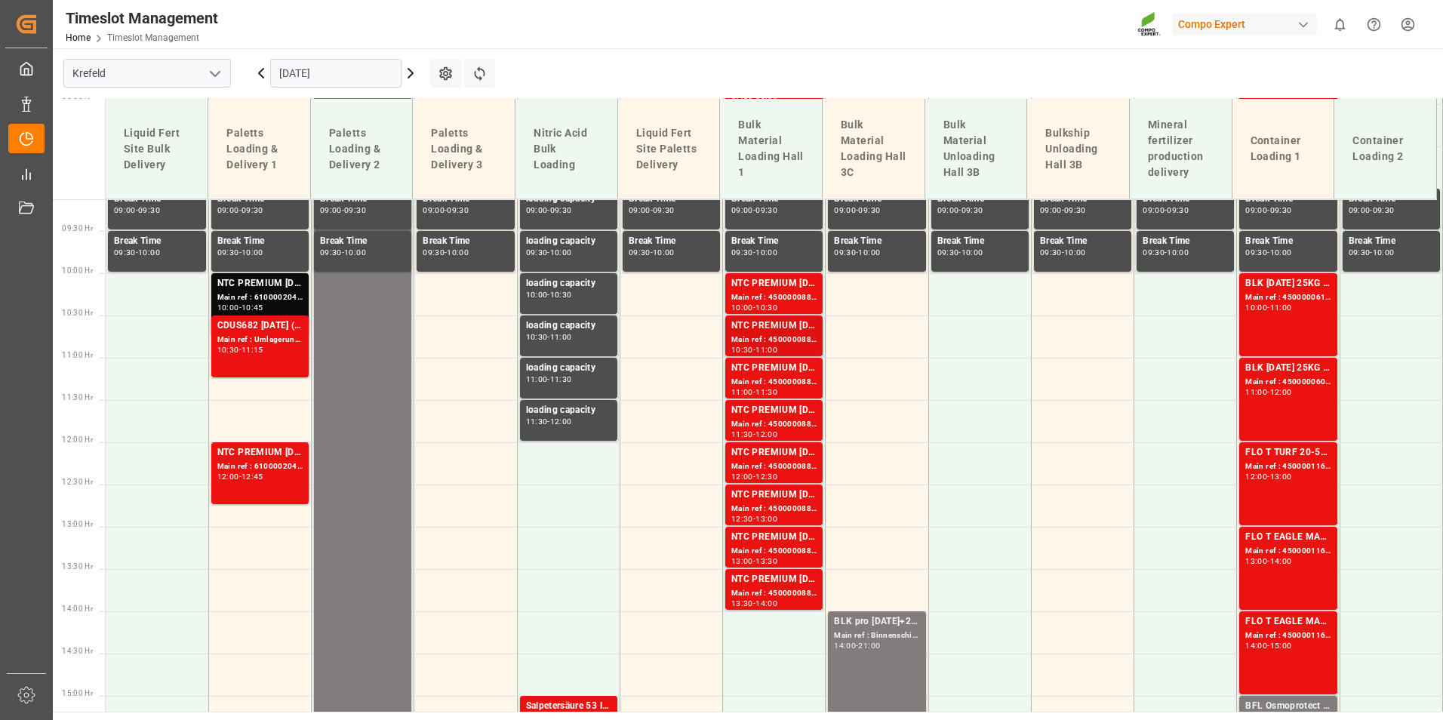
click at [772, 340] on div "Main ref : 4500000883, 2000000854" at bounding box center [773, 339] width 85 height 13
click at [775, 407] on div "NTC PREMIUM [DATE]+3+TE BULK" at bounding box center [773, 410] width 85 height 15
click at [784, 505] on div "Main ref : 4500000887, 2000000854" at bounding box center [773, 508] width 85 height 13
click at [787, 570] on div "NTC PREMIUM [DATE]+3+TE BULK Main ref : 4500000889, 2000000854 13:30 - 14:00" at bounding box center [773, 589] width 97 height 41
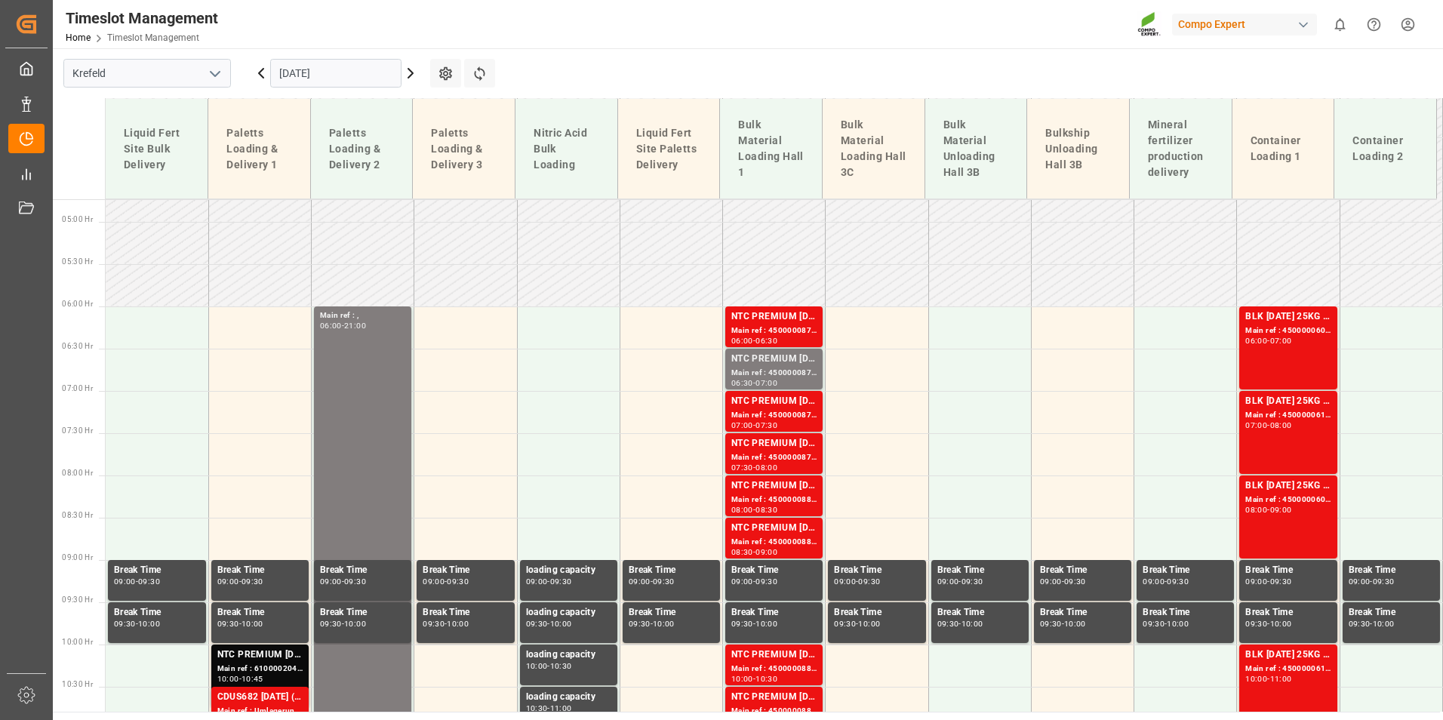
scroll to position [394, 0]
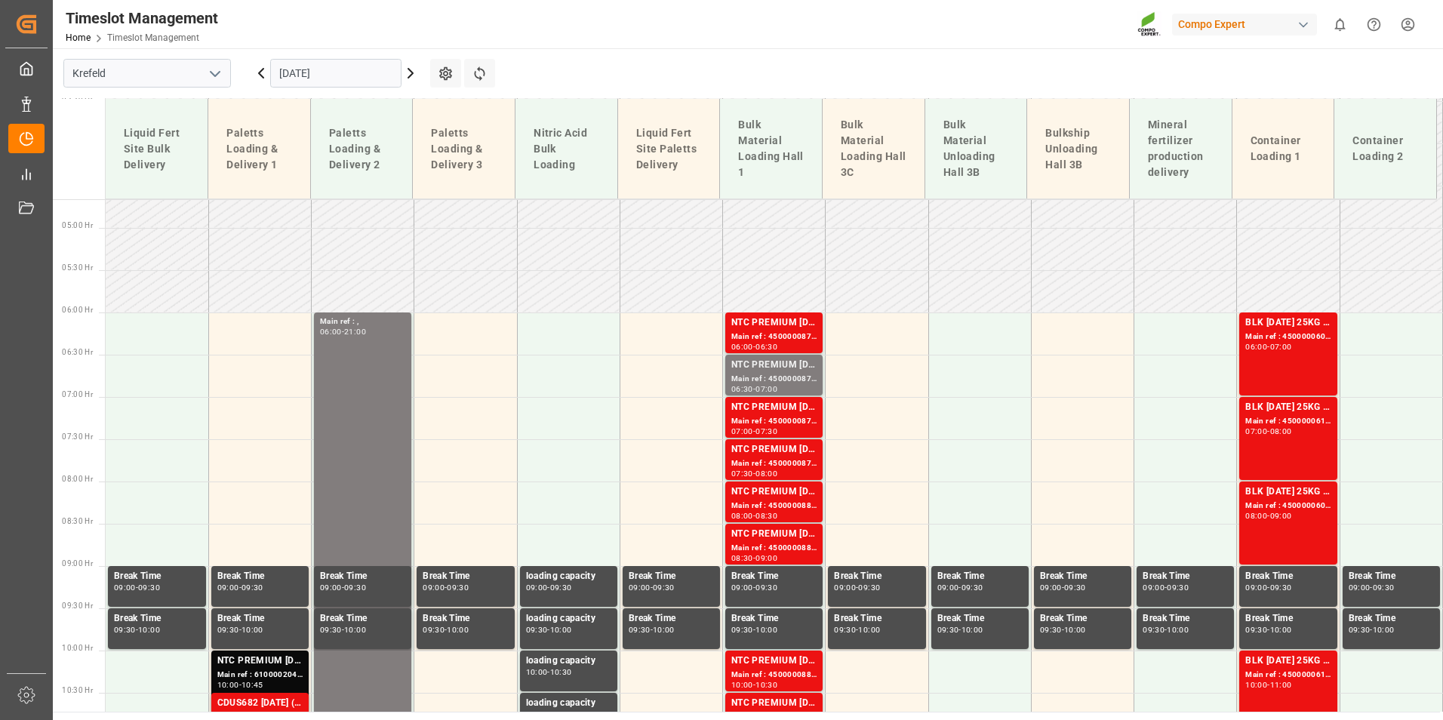
click at [360, 88] on div "[DATE]" at bounding box center [335, 73] width 189 height 50
click at [349, 76] on input "[DATE]" at bounding box center [335, 73] width 131 height 29
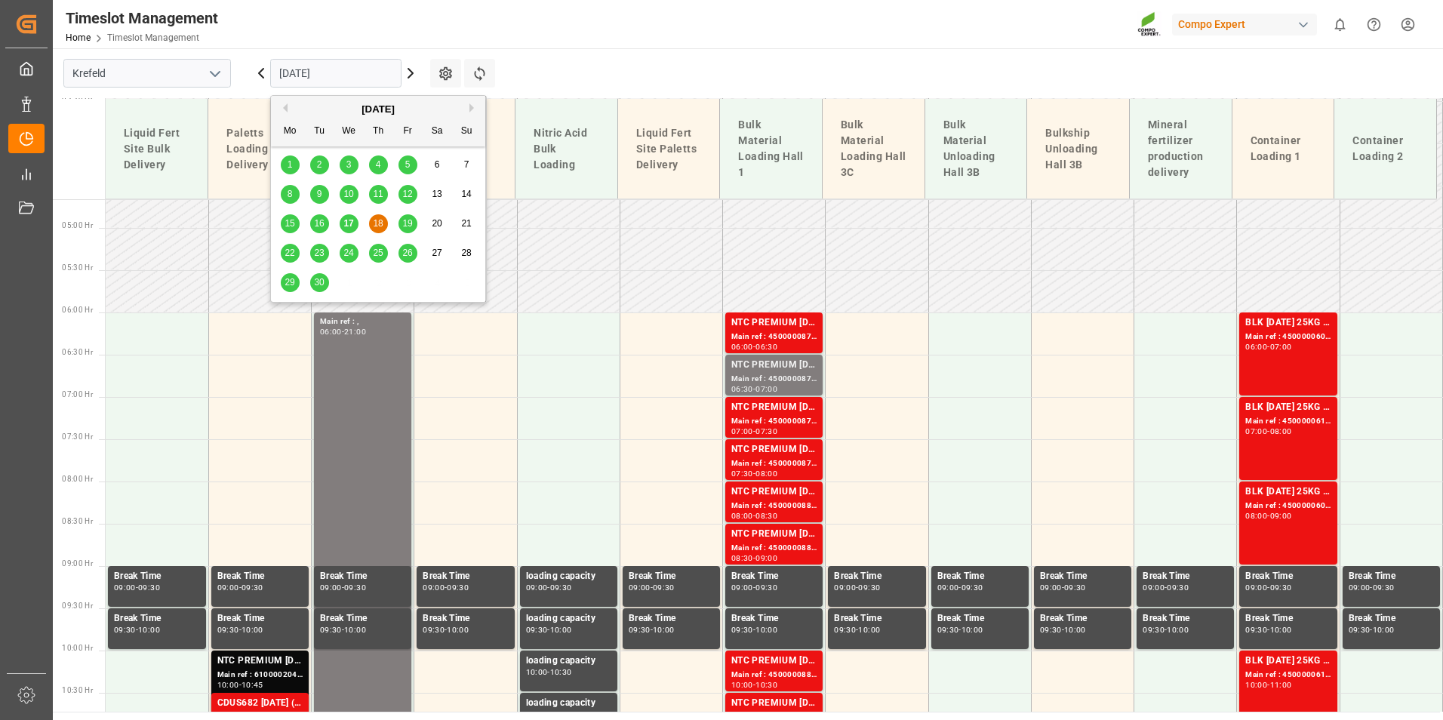
click at [361, 217] on div "15 16 17 18 19 20 21" at bounding box center [378, 223] width 206 height 29
click at [346, 219] on span "17" at bounding box center [348, 223] width 10 height 11
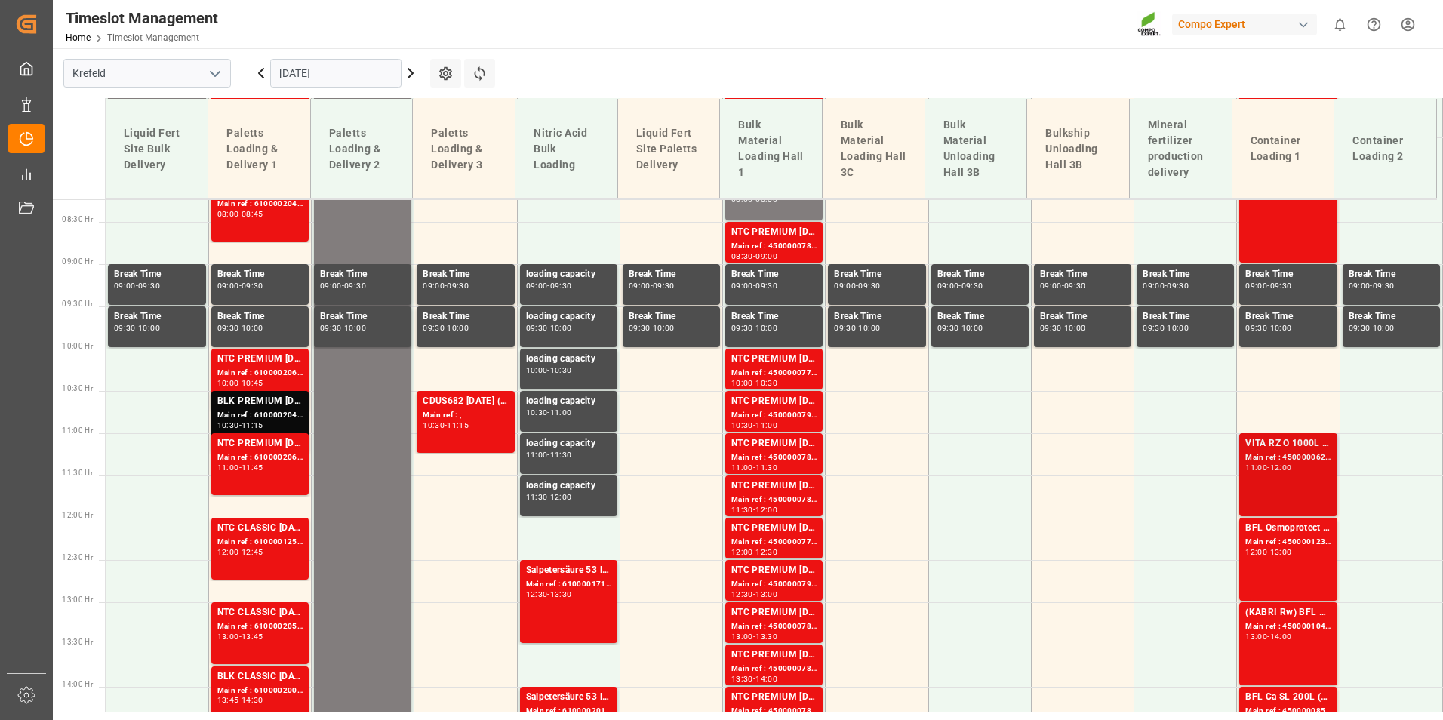
scroll to position [847, 0]
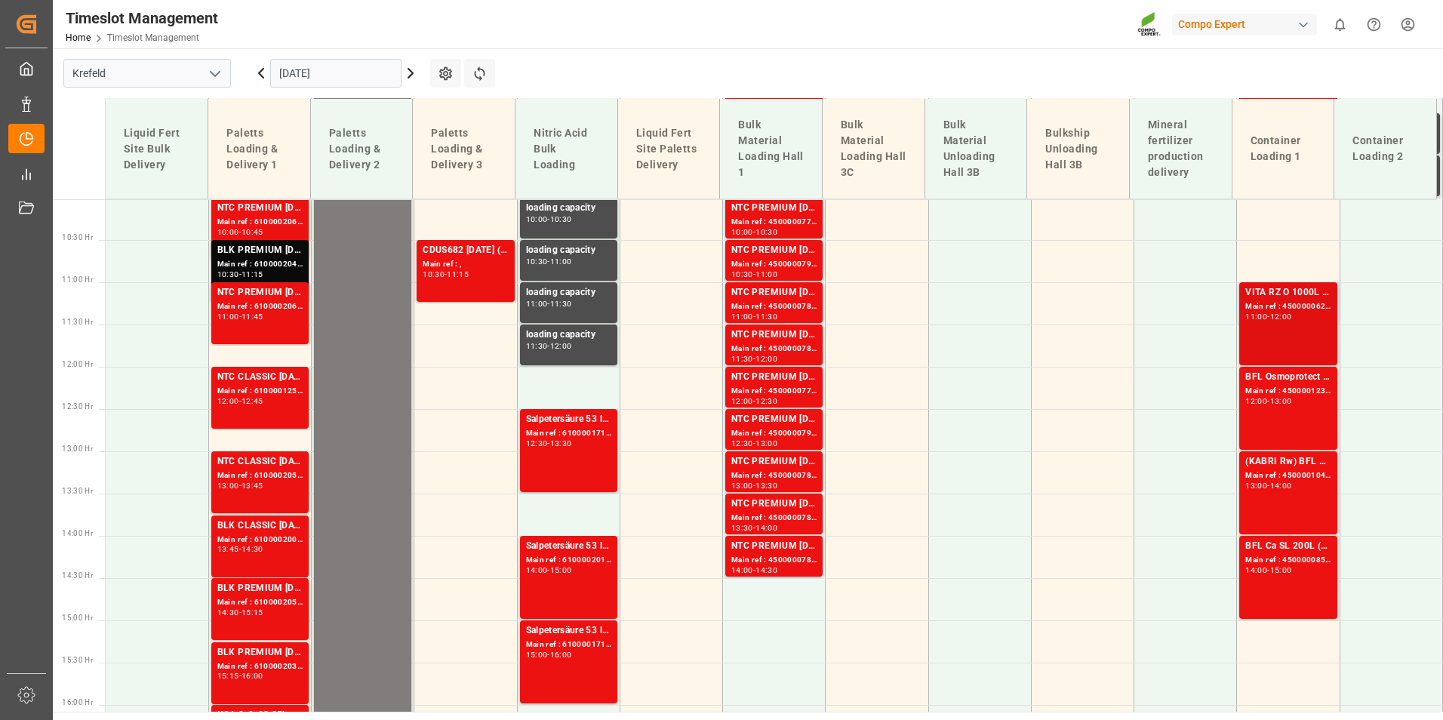
click at [1271, 321] on div "11:00 - 12:00" at bounding box center [1287, 317] width 85 height 8
click at [1287, 428] on div "BFL Osmoprotect SL 10L (x60) CL MTO Main ref : 4500001233, 2000000119 12:00 - 1…" at bounding box center [1287, 408] width 85 height 77
click at [1275, 330] on div "VITA RZ O 1000L IBC MTO Main ref : 4500000628, 2000000545 11:00 - 12:00" at bounding box center [1287, 323] width 85 height 77
click at [1272, 403] on div "13:00" at bounding box center [1281, 401] width 22 height 7
click at [1292, 465] on div "(KABRI Rw) BFL 10-4-7 SL 20L(x48) ES LAT" at bounding box center [1287, 461] width 85 height 15
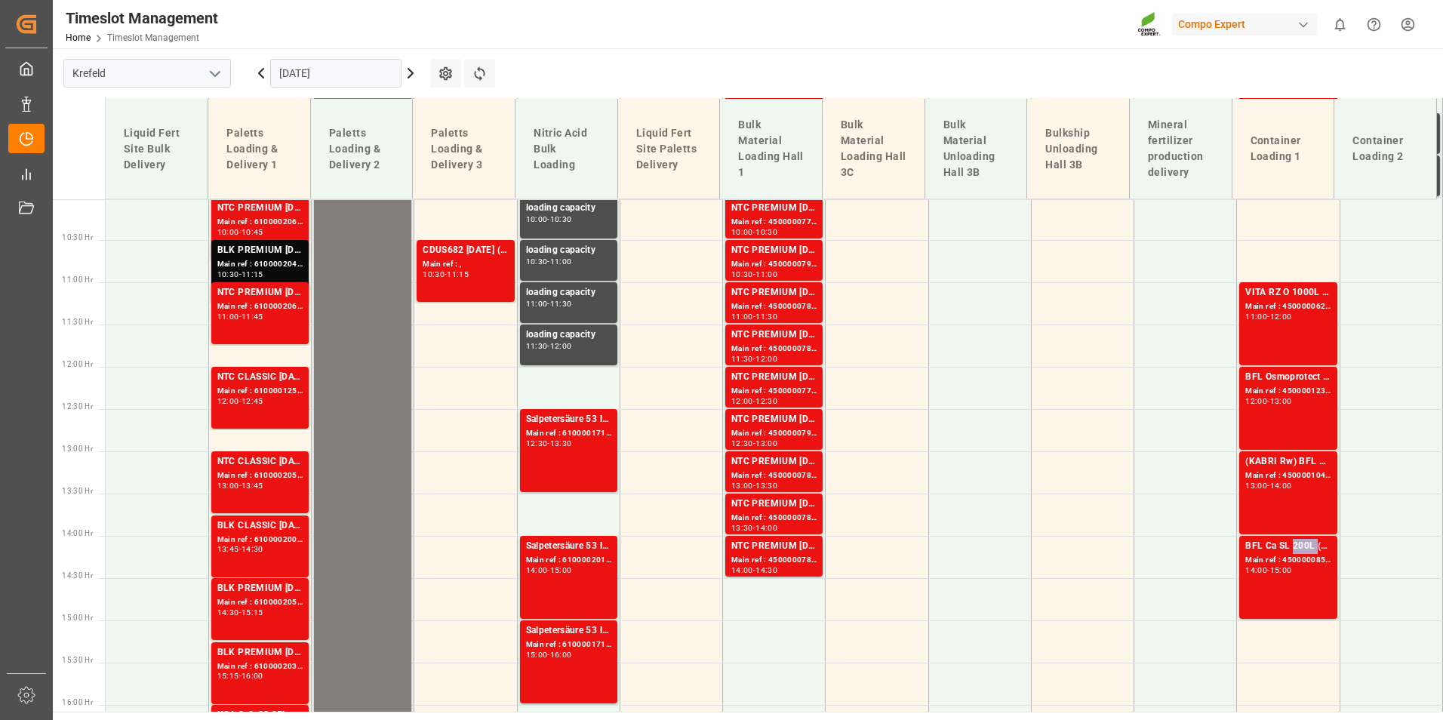
click at [1296, 542] on div "BFL Ca SL 200L (x4) CL,ES,LAT MTO;VITA RZ O 1000L IBC MTO" at bounding box center [1287, 546] width 85 height 15
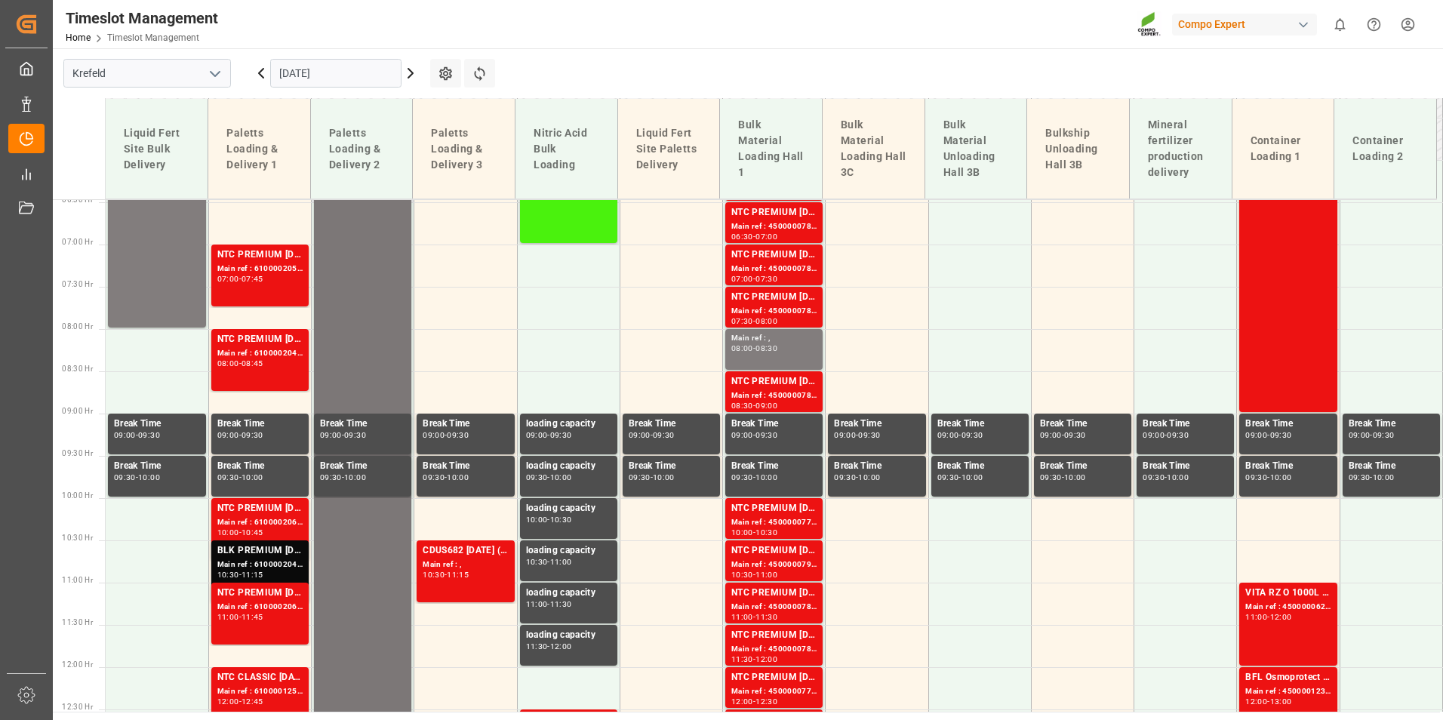
scroll to position [545, 0]
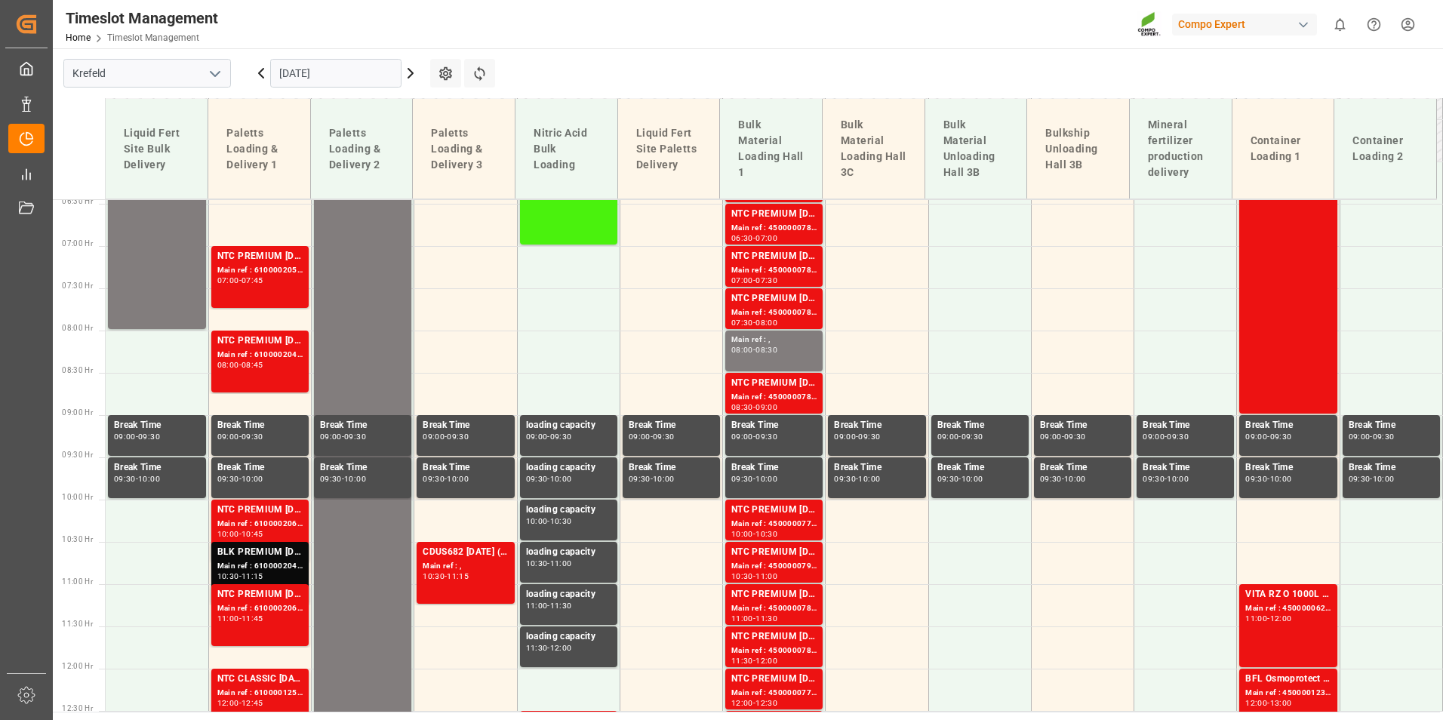
click at [247, 284] on div "07:00 - 07:45" at bounding box center [259, 281] width 85 height 8
click at [261, 371] on div "NTC PREMIUM [DATE] 25kg (x40) D,EN,PLNTC PREMIUM [DATE]+3+TE 600kg BB Main ref …" at bounding box center [259, 361] width 85 height 56
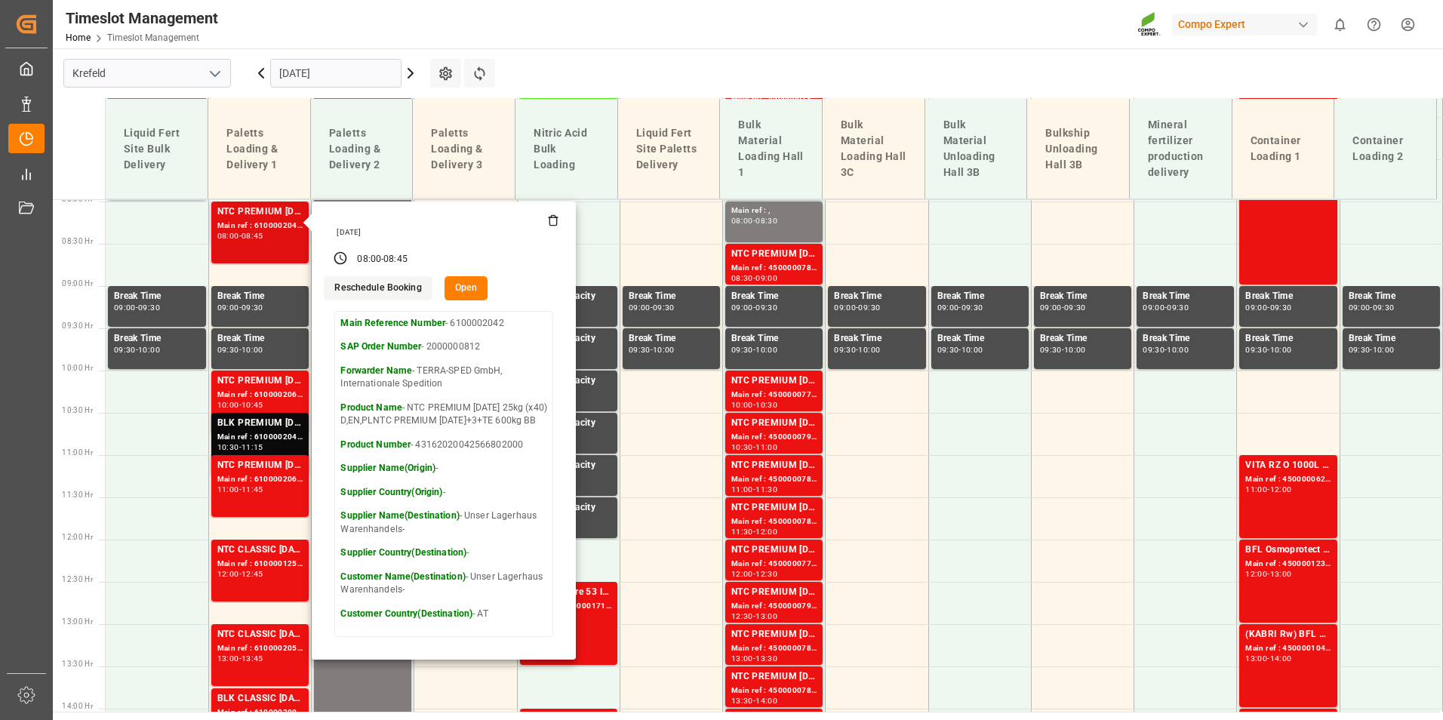
scroll to position [696, 0]
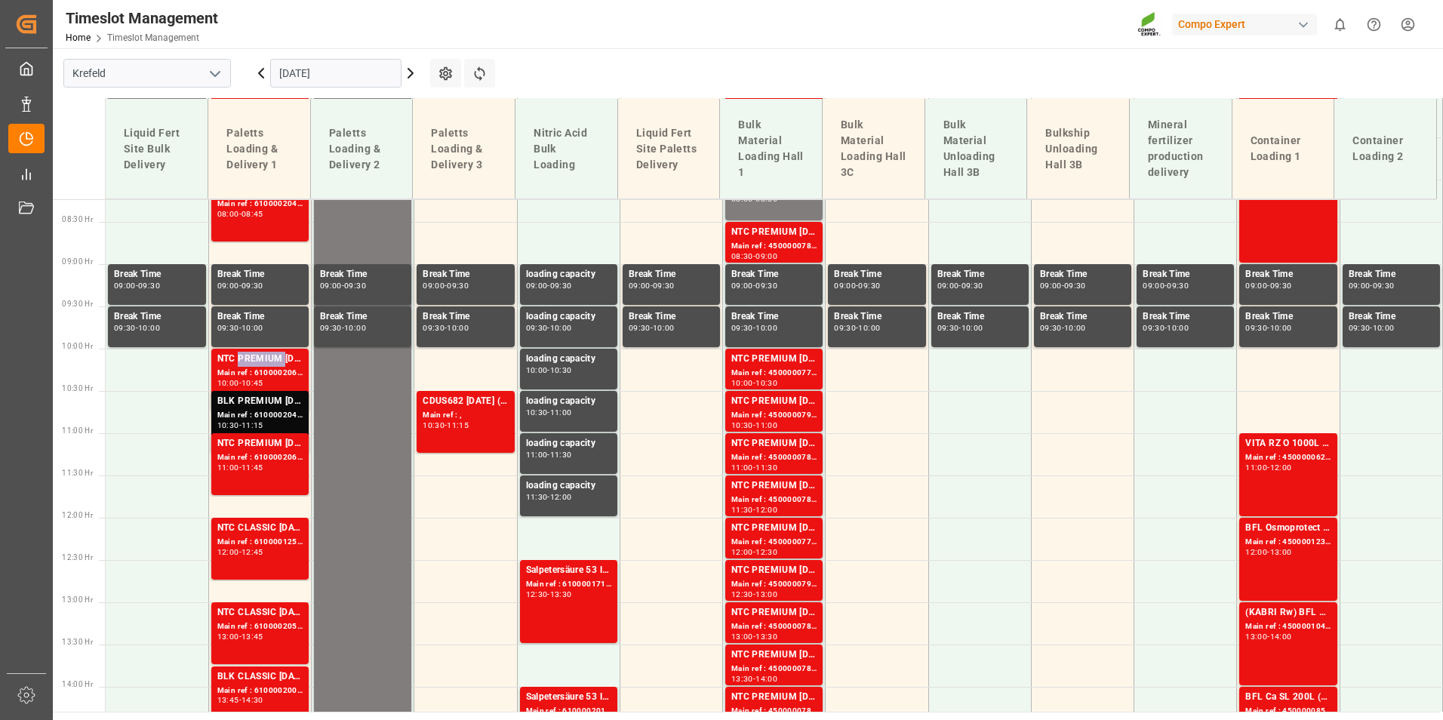
click at [267, 366] on div "NTC PREMIUM [DATE] 25kg (x40) D,EN,PLBT SPORT [DATE] 25%UH 3M 25kg (x40) INT" at bounding box center [259, 359] width 85 height 15
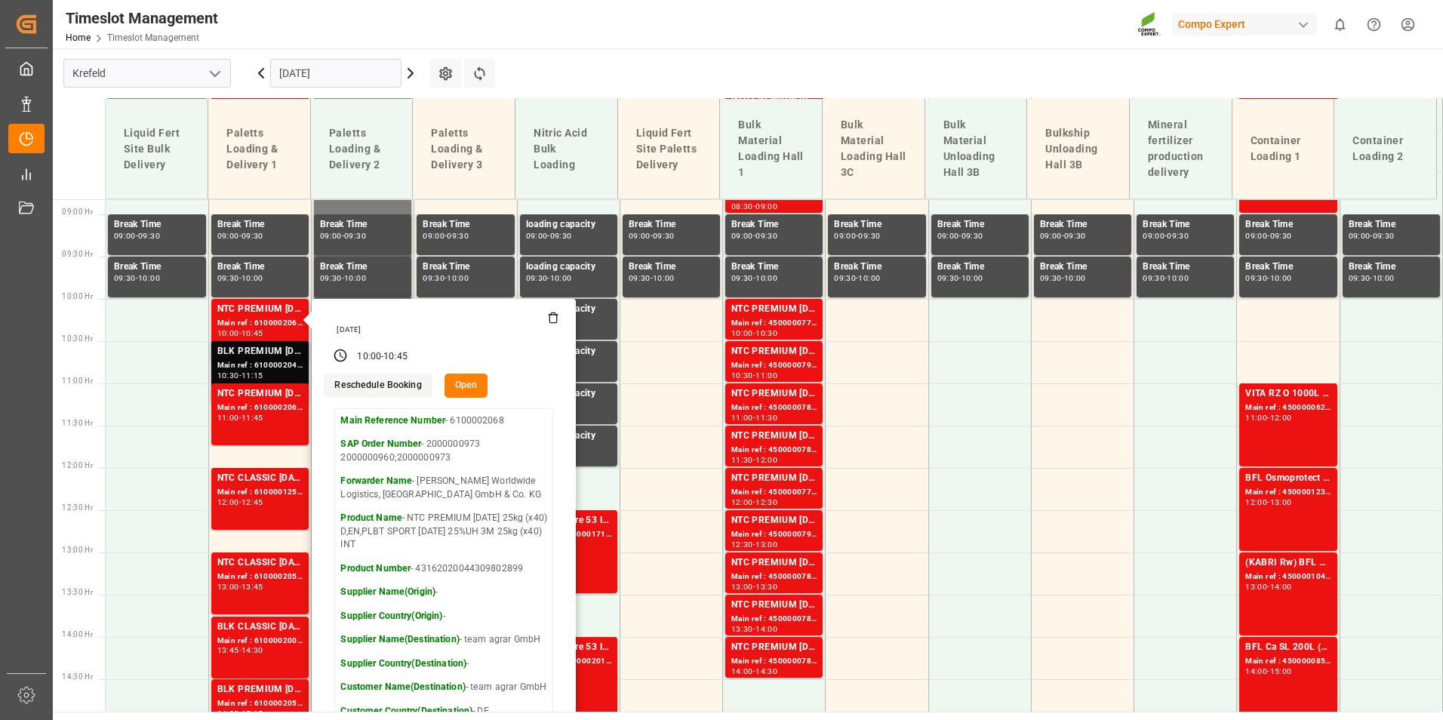
scroll to position [771, 0]
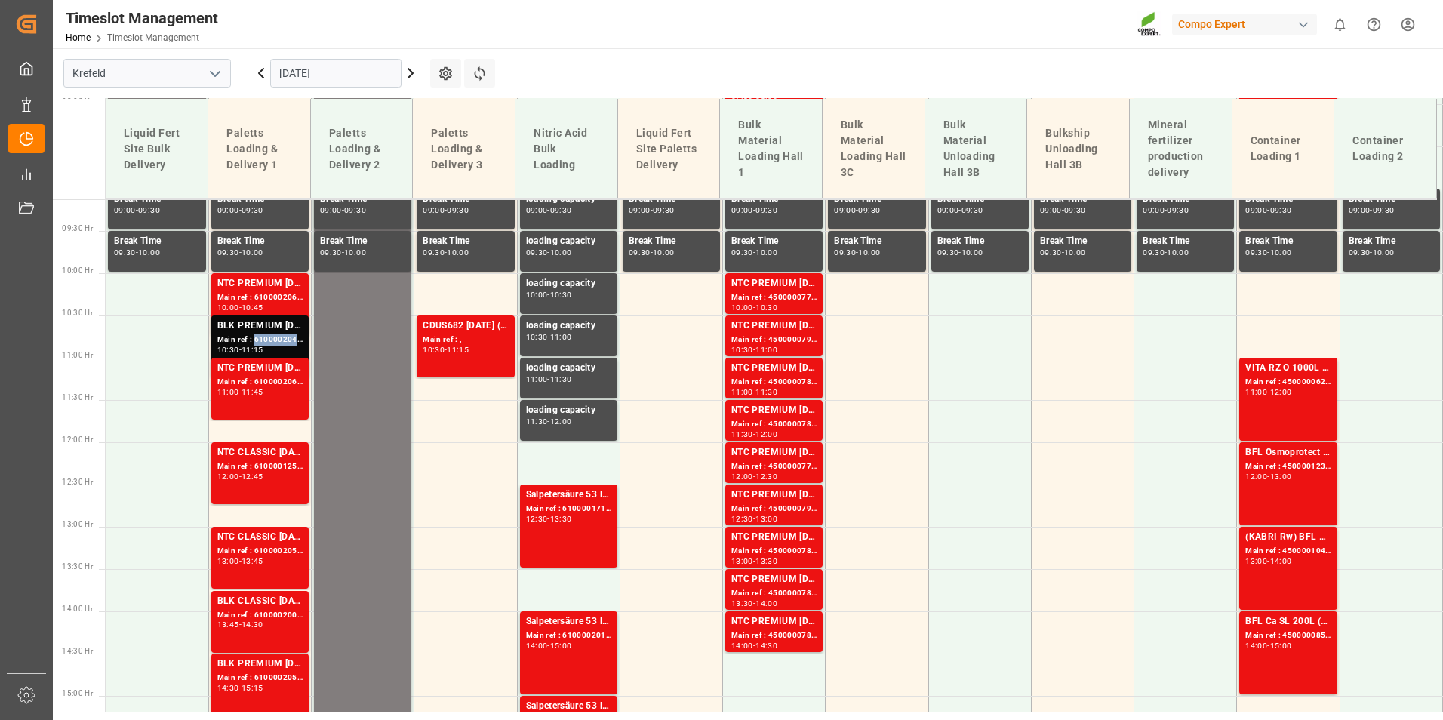
click at [255, 336] on div "Main ref : 6100002043, 2000001292" at bounding box center [259, 339] width 85 height 13
click at [266, 371] on div "NTC PREMIUM [DATE] 25kg (x42) INT" at bounding box center [259, 368] width 85 height 15
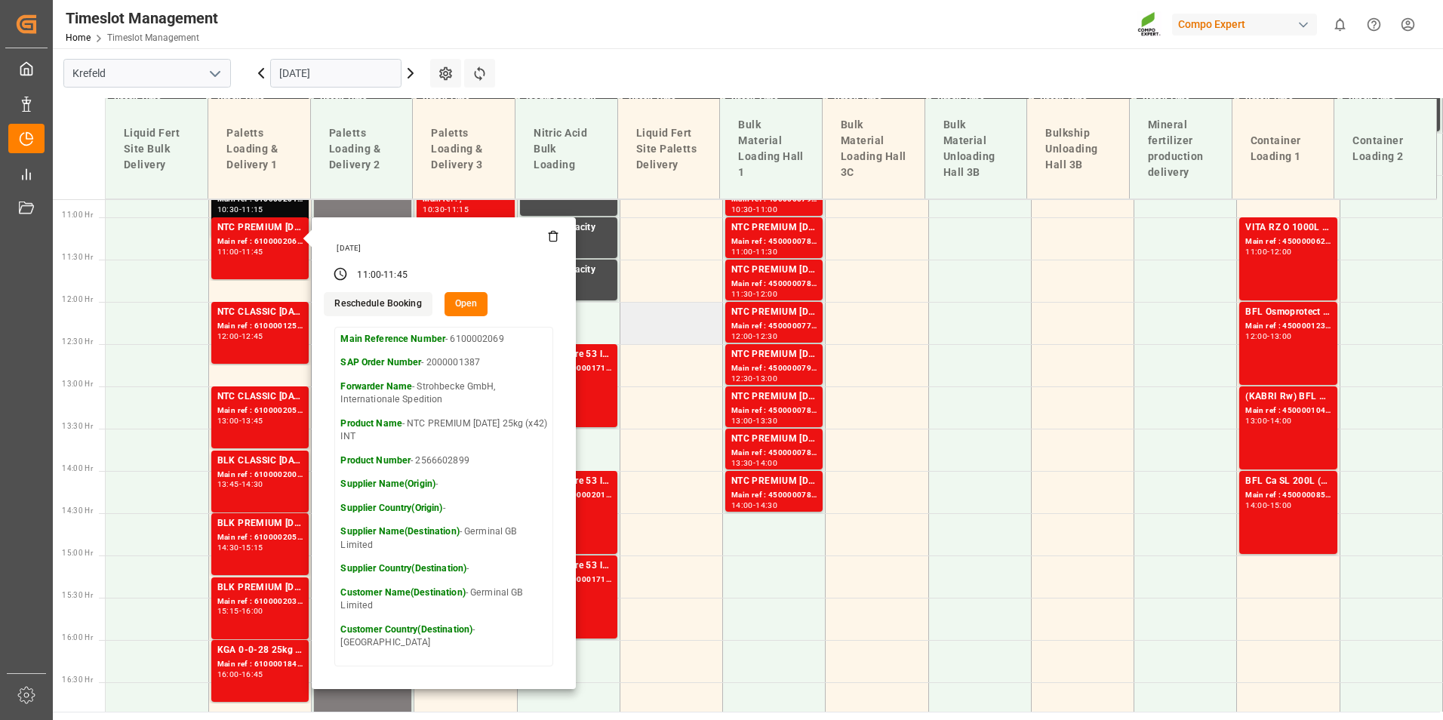
scroll to position [922, 0]
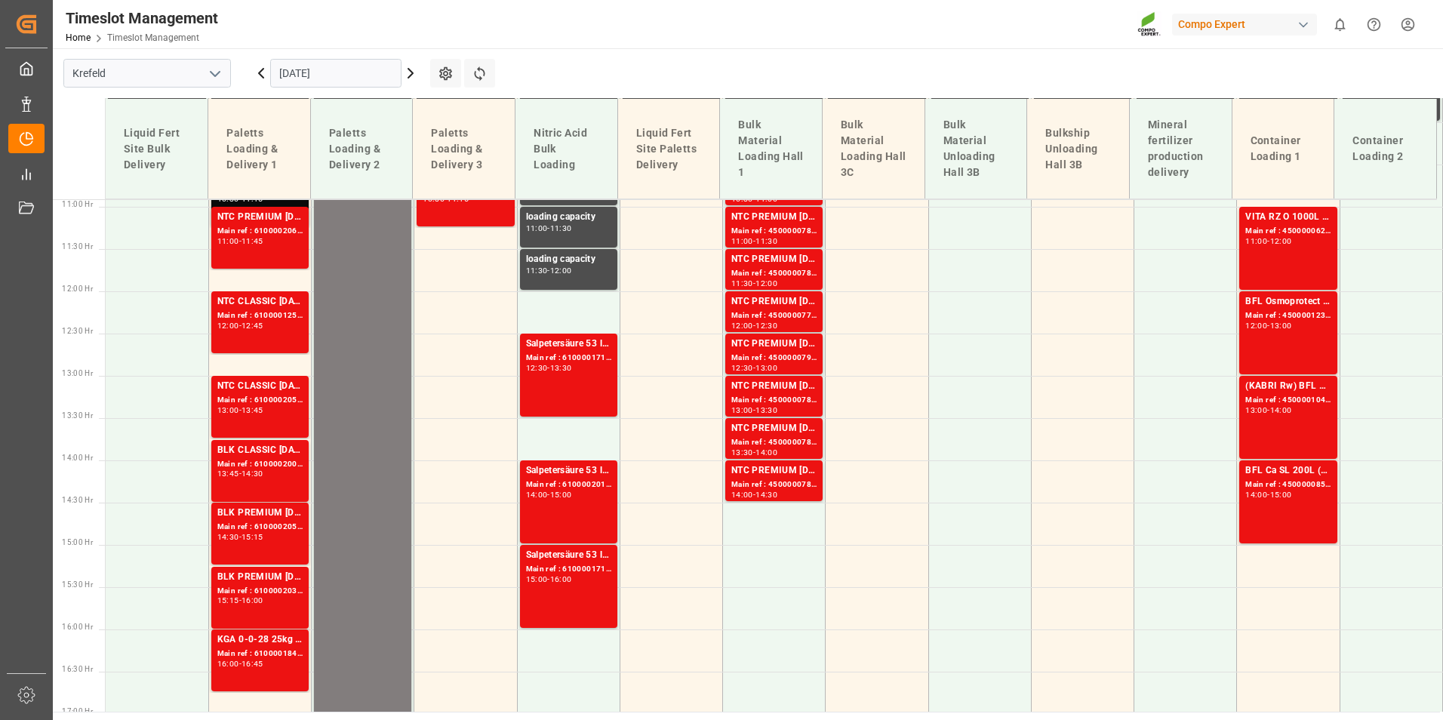
click at [239, 392] on div "NTC CLASSIC [DATE] 25kg (x42) INTESG 12 NPK [DATE] 25kg (x42) INTTPL Natura [ME…" at bounding box center [259, 386] width 85 height 15
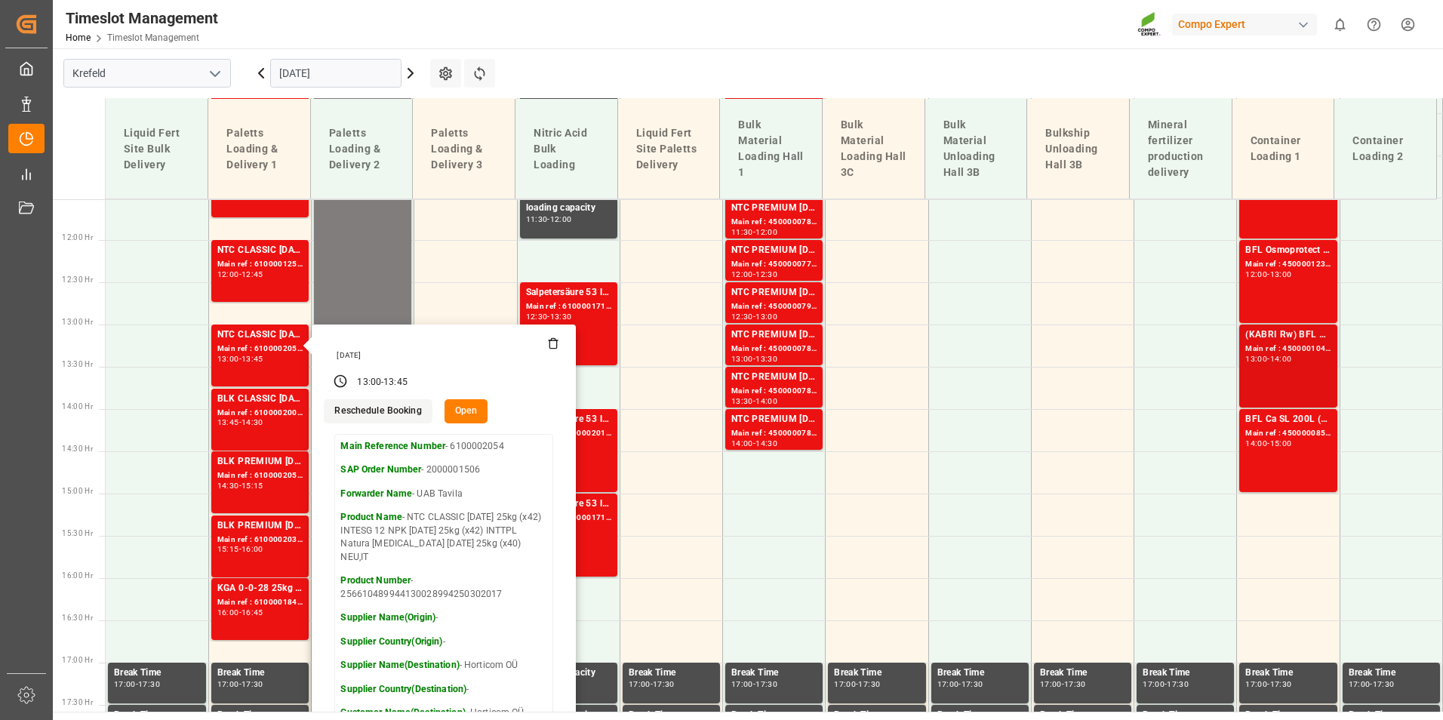
scroll to position [997, 0]
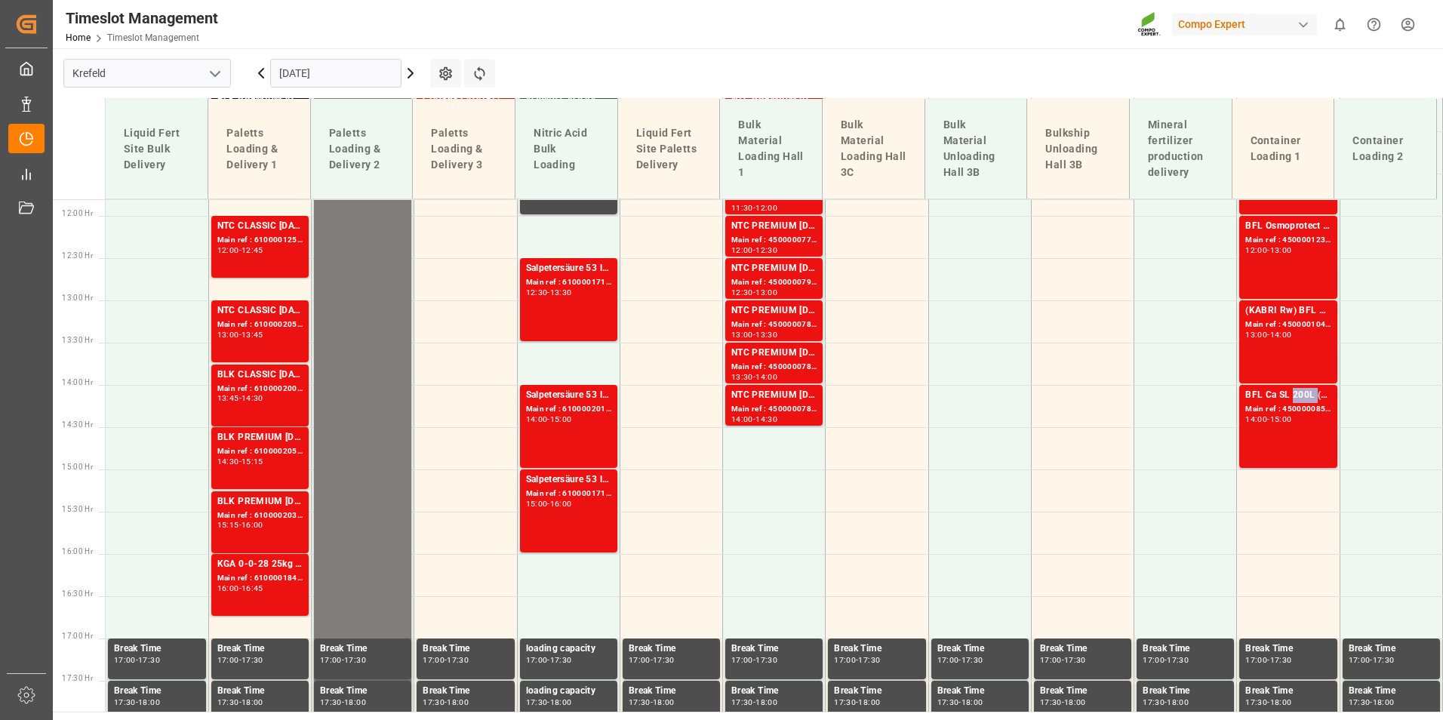
click at [1299, 393] on div "BFL Ca SL 200L (x4) CL,ES,LAT MTO;VITA RZ O 1000L IBC MTO" at bounding box center [1287, 395] width 85 height 15
click at [1303, 321] on div "Main ref : 4500001041, 2000000776" at bounding box center [1287, 324] width 85 height 13
click at [1284, 250] on div "13:00" at bounding box center [1281, 250] width 22 height 7
click at [1280, 398] on div "BFL Ca SL 200L (x4) CL,ES,LAT MTO;VITA RZ O 1000L IBC MTO" at bounding box center [1287, 395] width 85 height 15
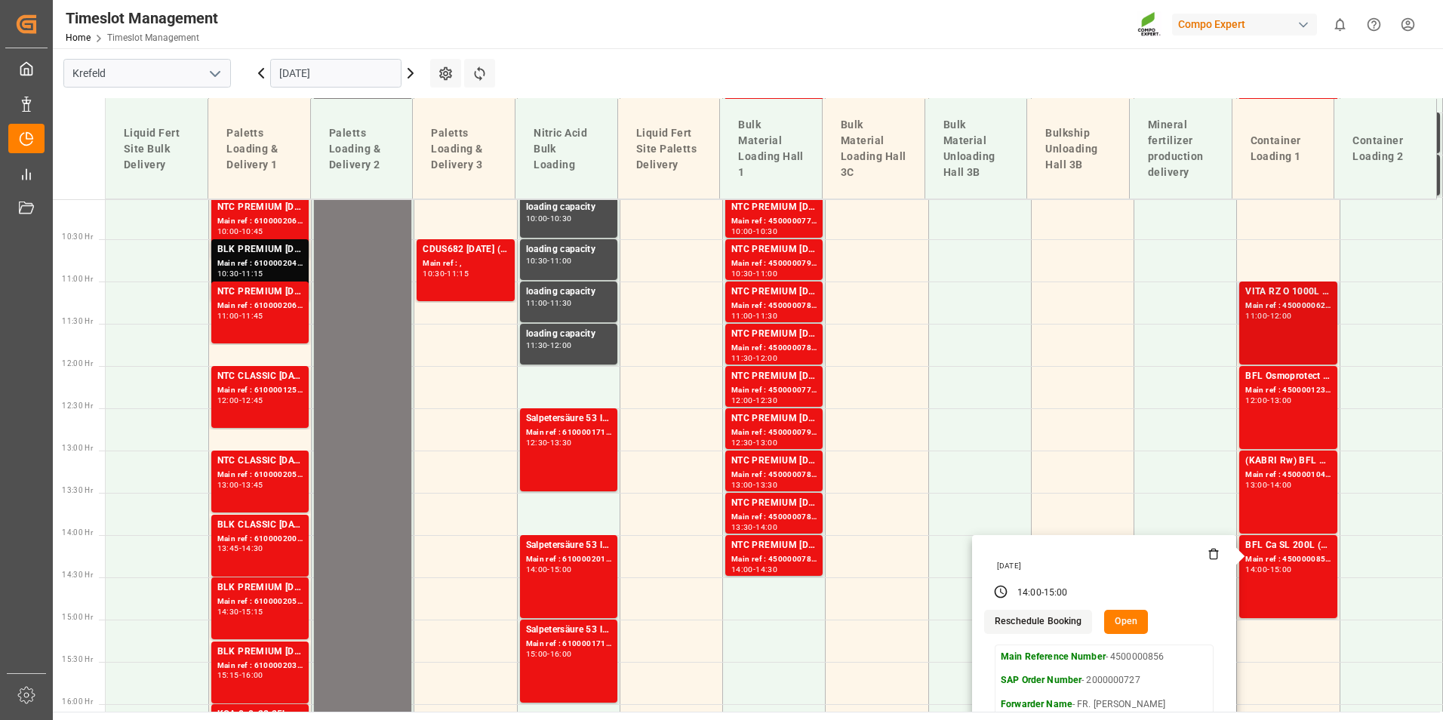
scroll to position [847, 0]
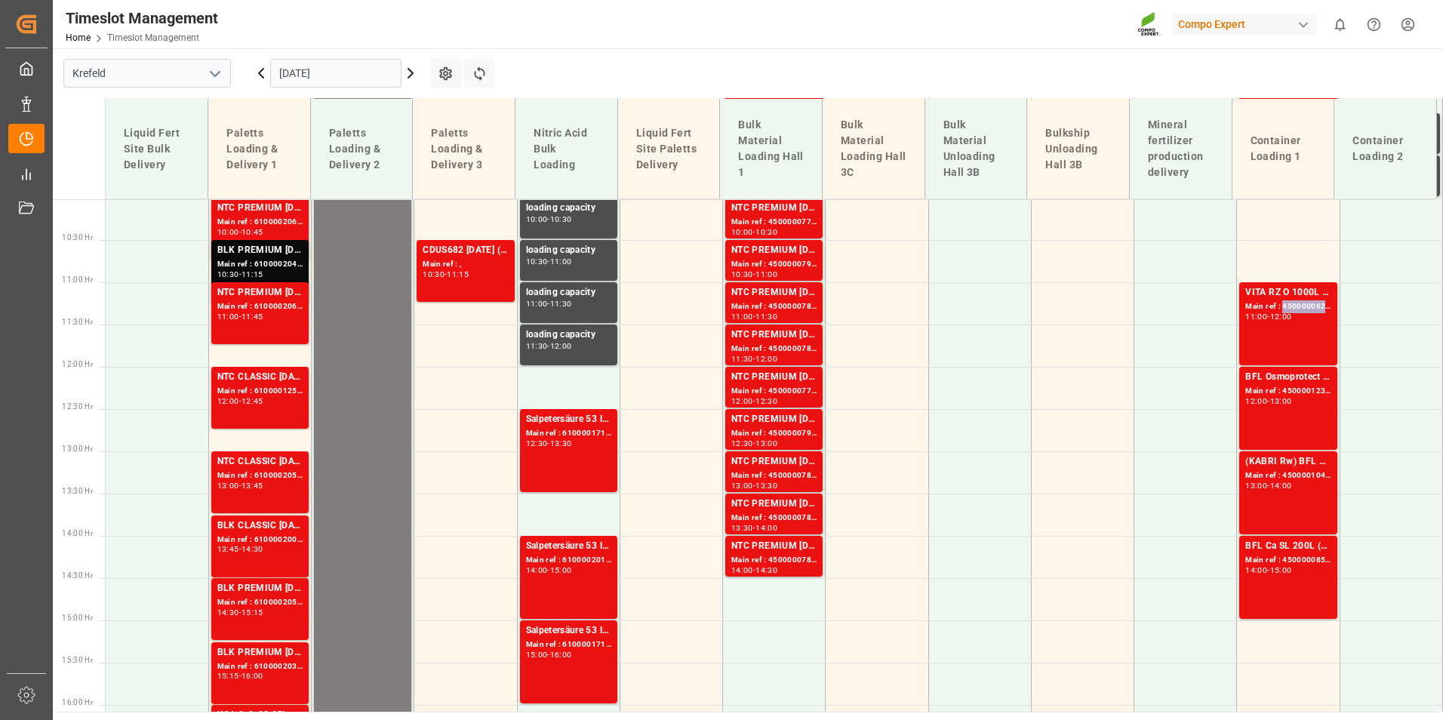
click at [1298, 304] on div "Main ref : 4500000628, 2000000545" at bounding box center [1287, 306] width 85 height 13
click at [1293, 376] on div "BFL Osmoprotect SL 10L (x60) CL MTO" at bounding box center [1287, 377] width 85 height 15
click at [1274, 313] on div "12:00" at bounding box center [1281, 316] width 22 height 7
click at [1259, 393] on div "Main ref : 4500001233, 2000000119" at bounding box center [1287, 391] width 85 height 13
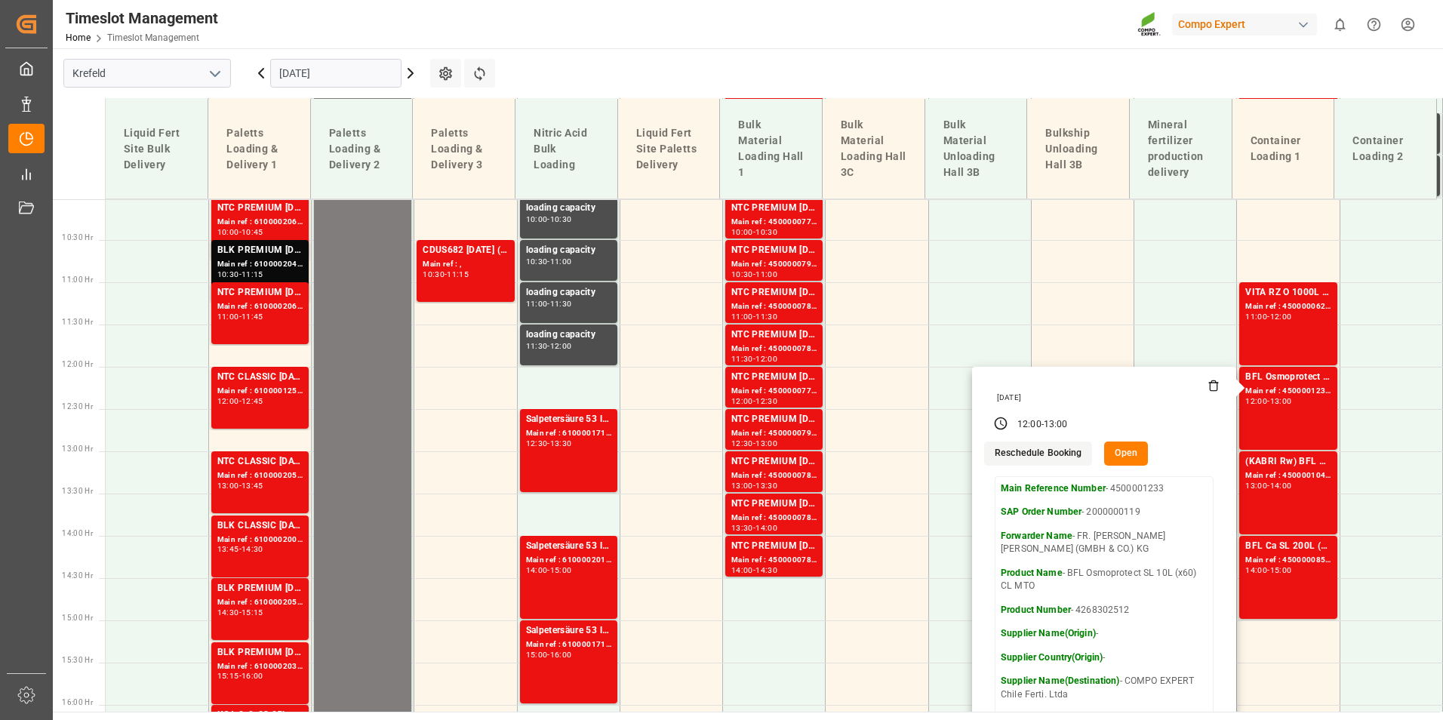
click at [333, 81] on input "[DATE]" at bounding box center [335, 73] width 131 height 29
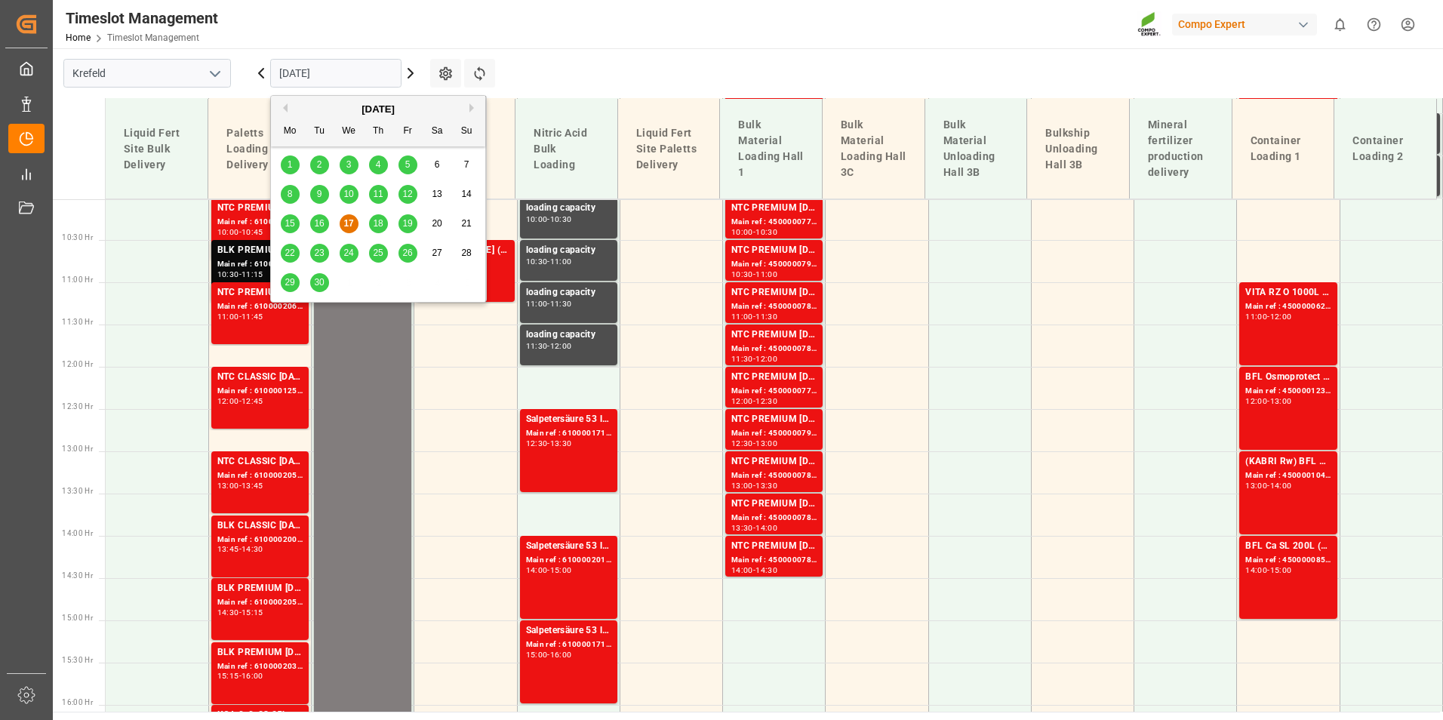
click at [285, 255] on span "22" at bounding box center [289, 252] width 10 height 11
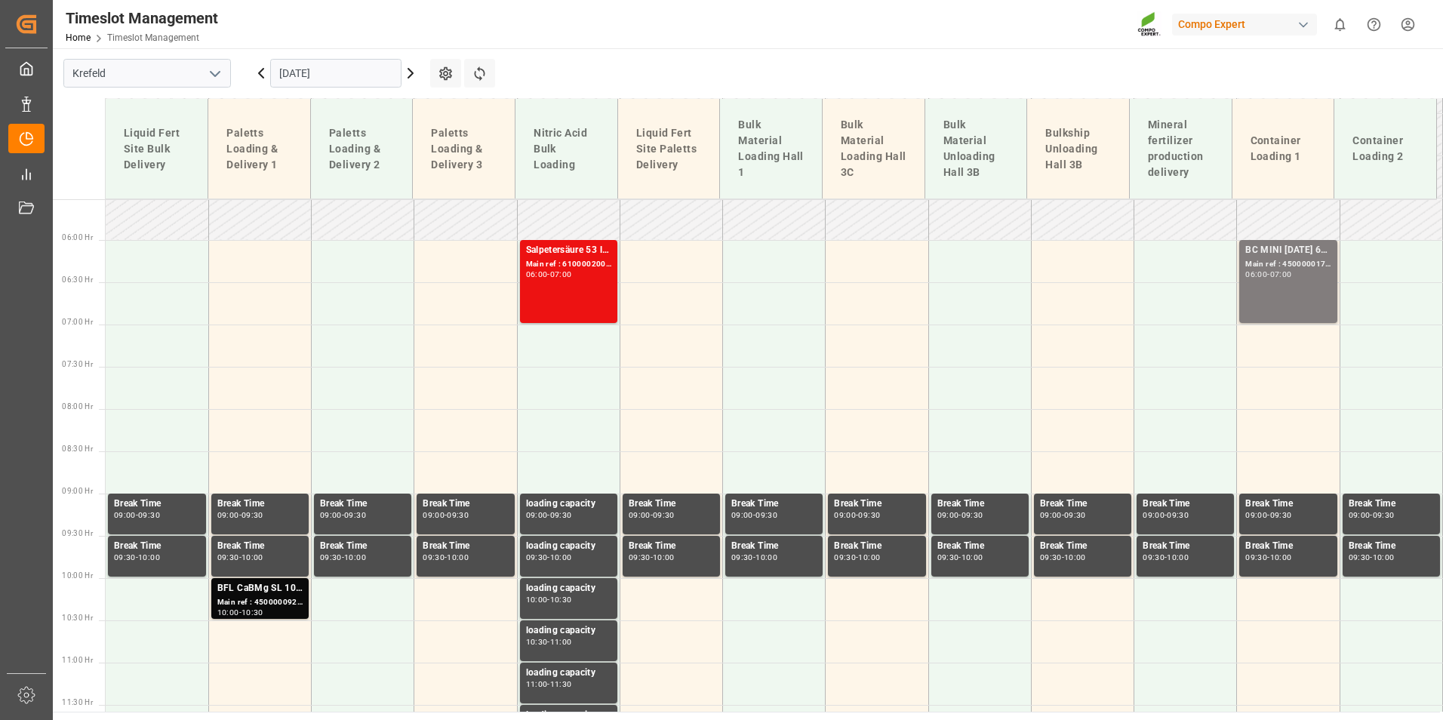
scroll to position [327, 0]
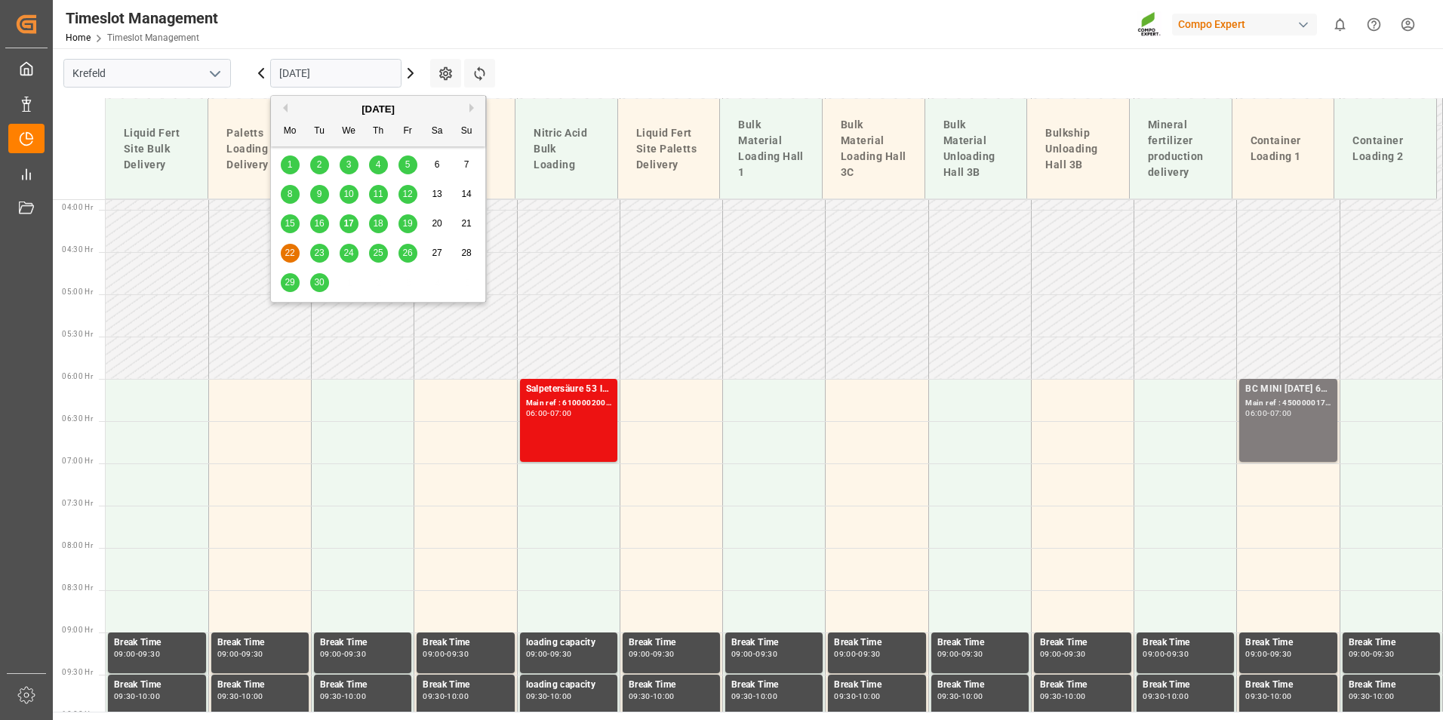
click at [355, 65] on input "[DATE]" at bounding box center [335, 73] width 131 height 29
click at [325, 248] on div "23" at bounding box center [319, 253] width 19 height 18
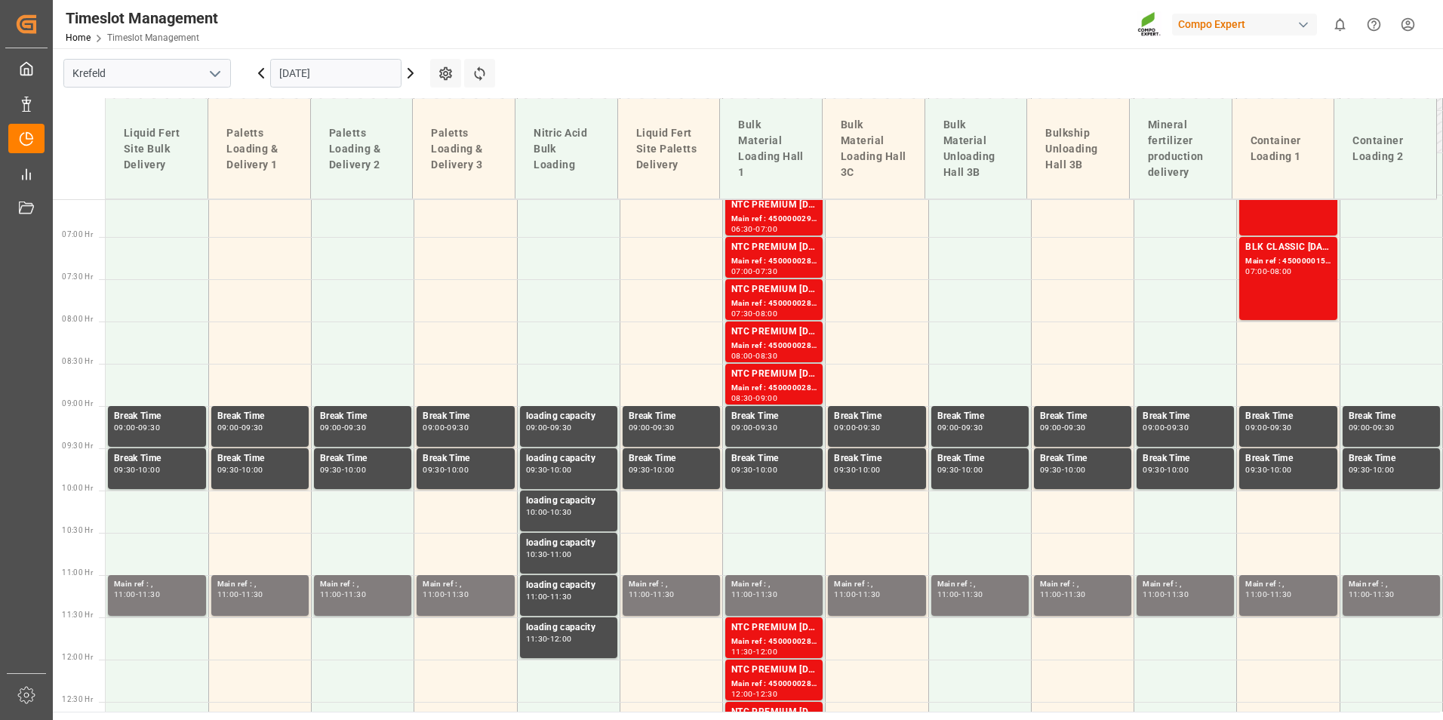
scroll to position [478, 0]
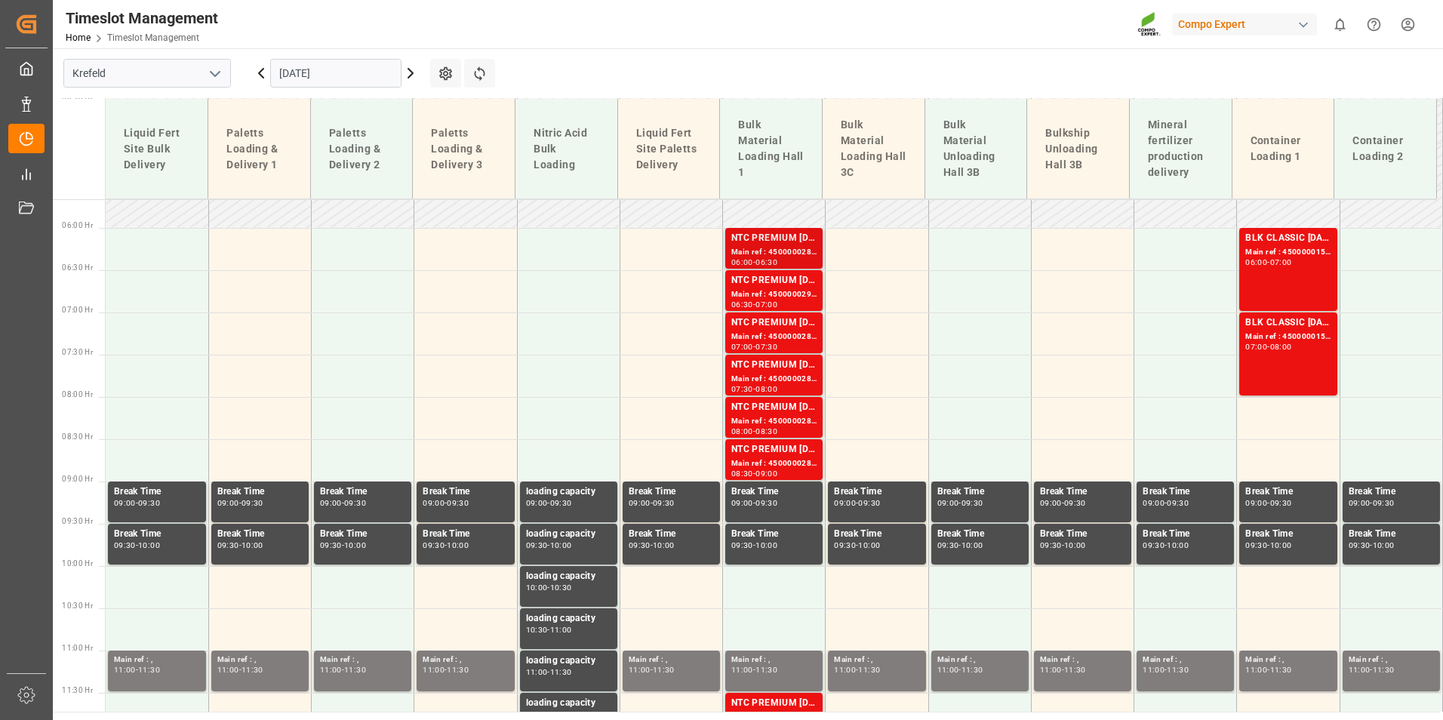
click at [791, 254] on div "Main ref : 4500000288, 2000000239" at bounding box center [773, 252] width 85 height 13
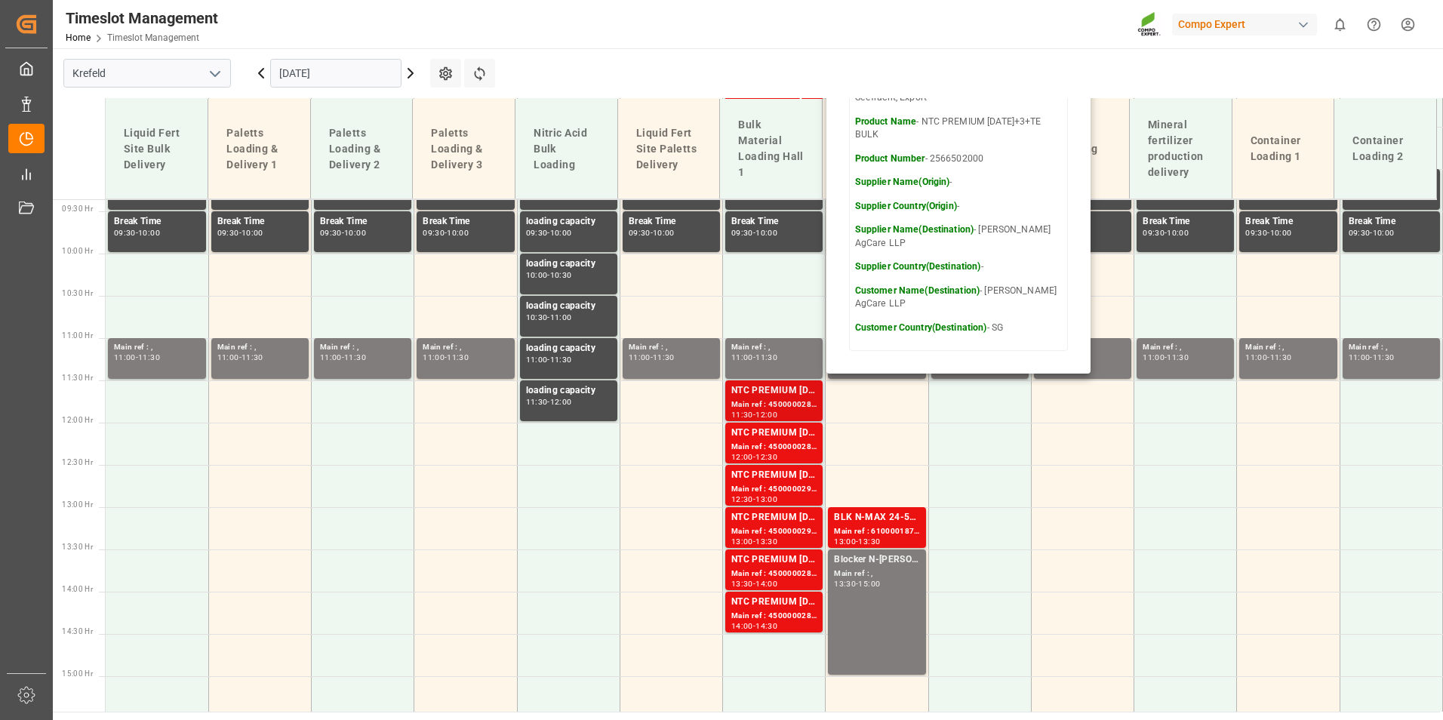
scroll to position [856, 0]
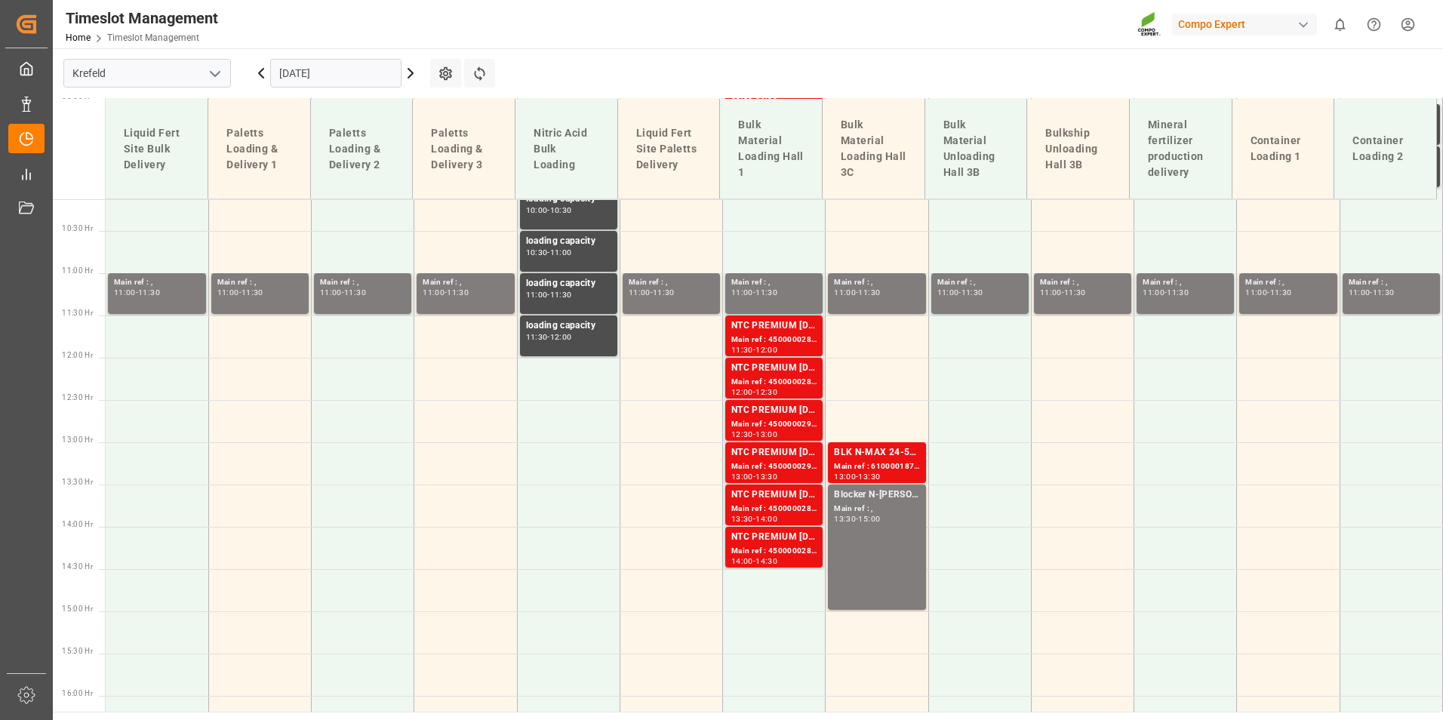
click at [794, 347] on div "11:30 - 12:00" at bounding box center [773, 350] width 85 height 8
click at [327, 82] on input "[DATE]" at bounding box center [335, 73] width 131 height 29
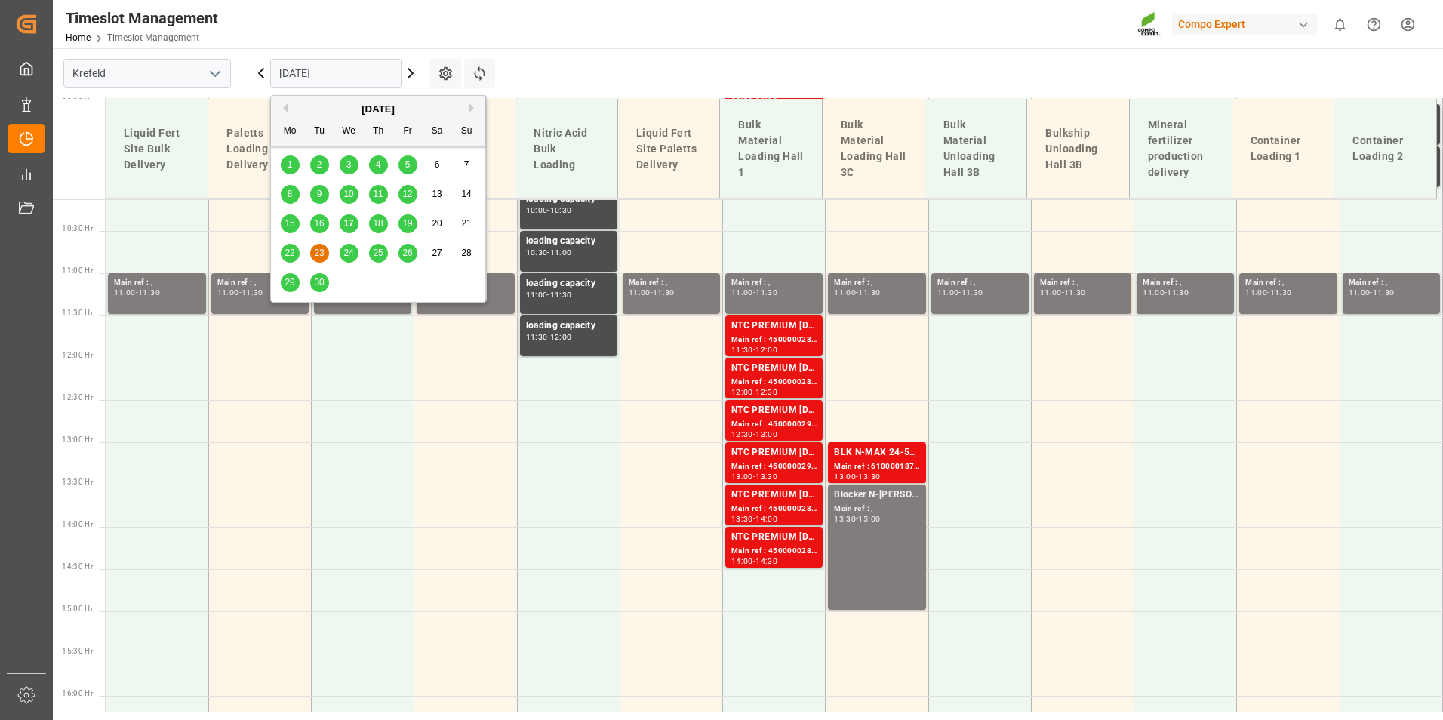
click at [352, 253] on span "24" at bounding box center [348, 252] width 10 height 11
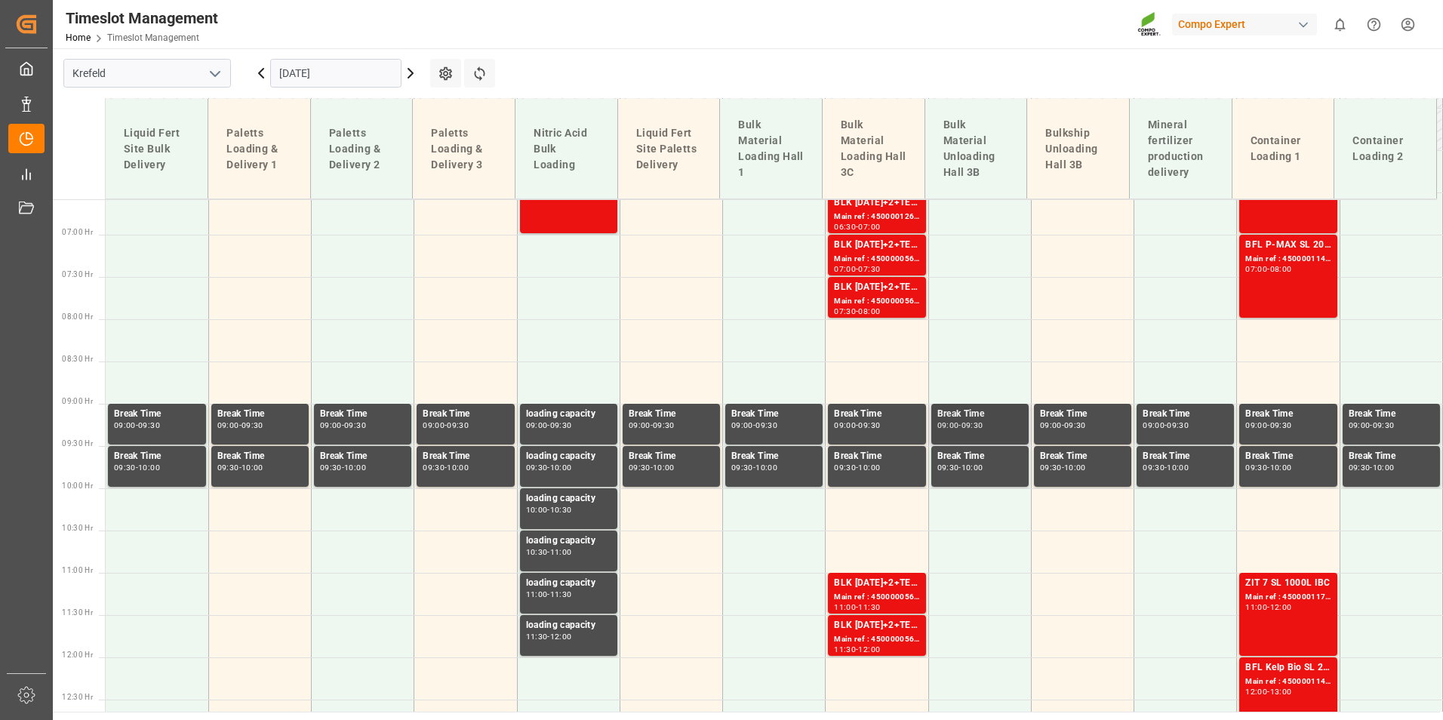
scroll to position [629, 0]
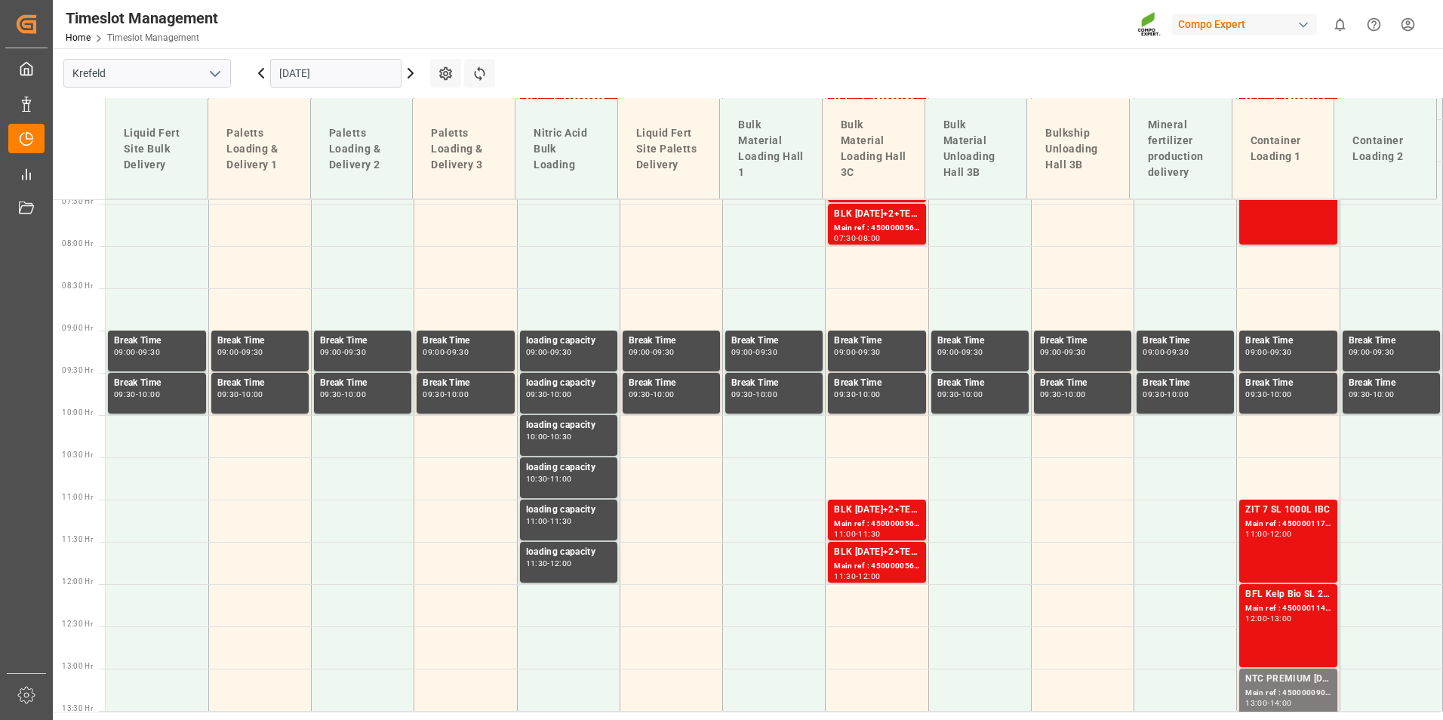
click at [359, 66] on input "[DATE]" at bounding box center [335, 73] width 131 height 29
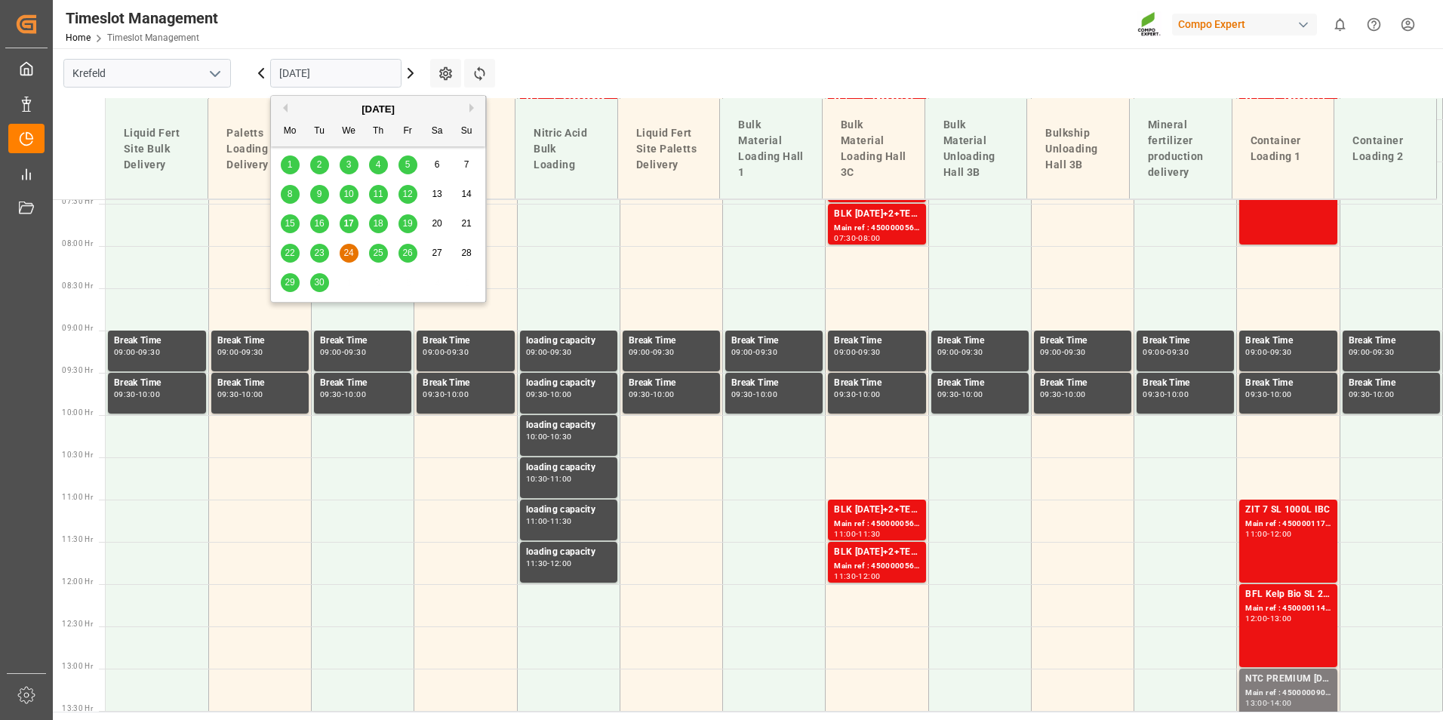
click at [377, 220] on span "18" at bounding box center [378, 223] width 10 height 11
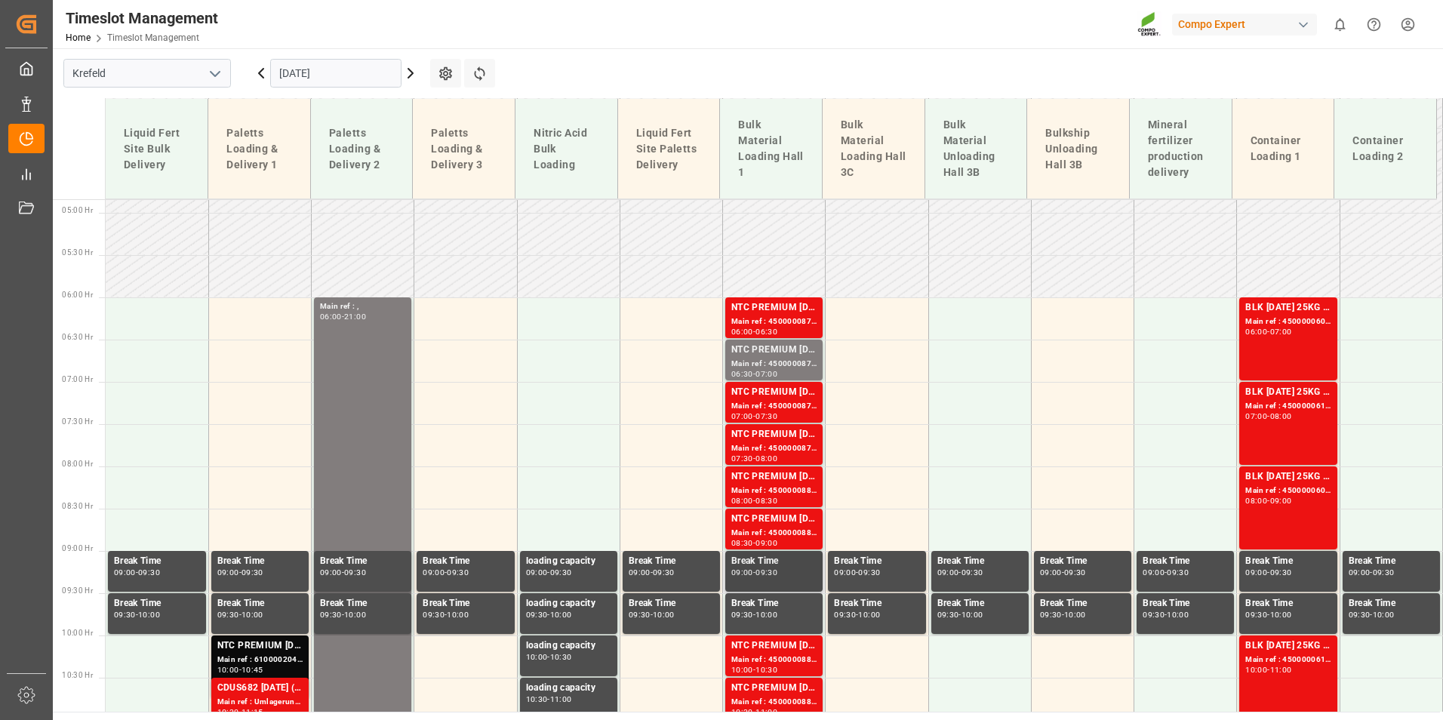
scroll to position [403, 0]
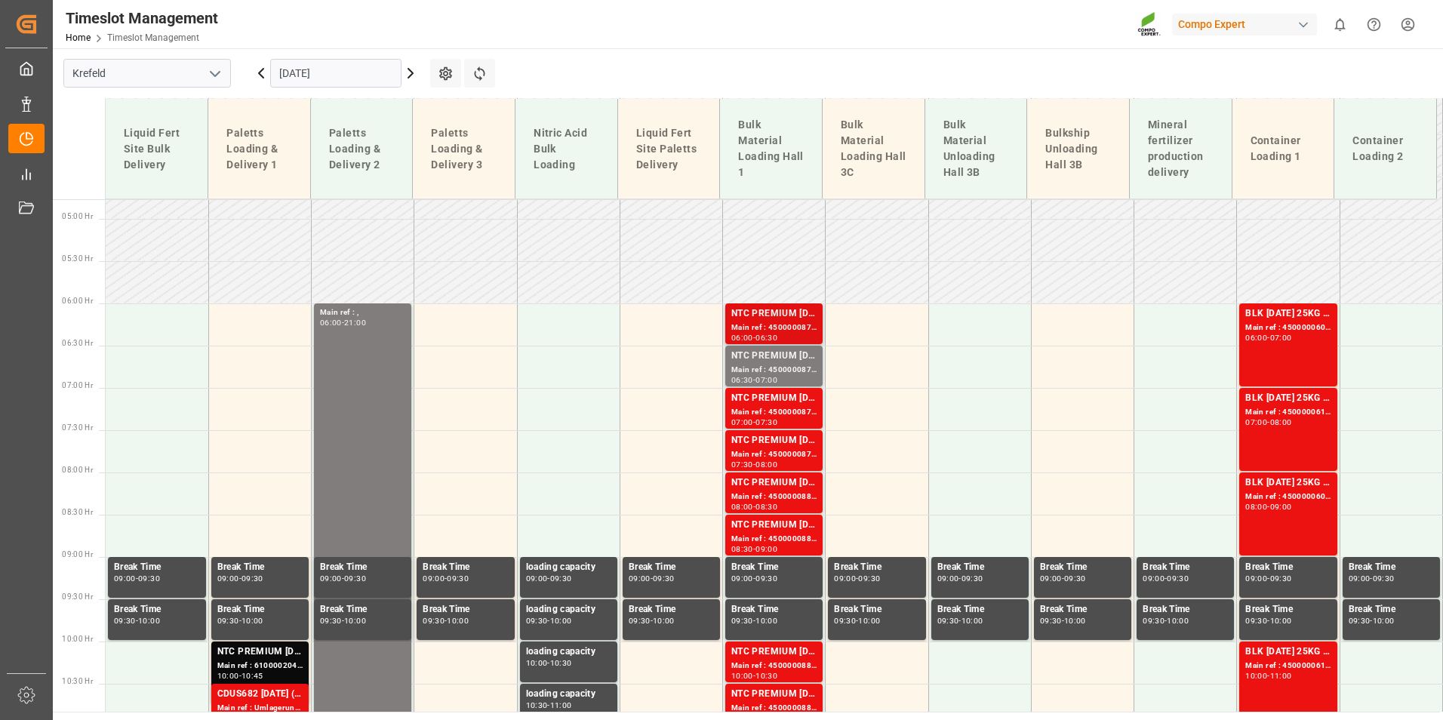
click at [774, 322] on div "Main ref : 4500000876, 2000000854" at bounding box center [773, 327] width 85 height 13
click at [761, 368] on div "Main ref : 4500000877, 2000000854" at bounding box center [773, 370] width 85 height 13
click at [754, 405] on div "NTC PREMIUM [DATE]+3+TE BULK" at bounding box center [773, 398] width 85 height 15
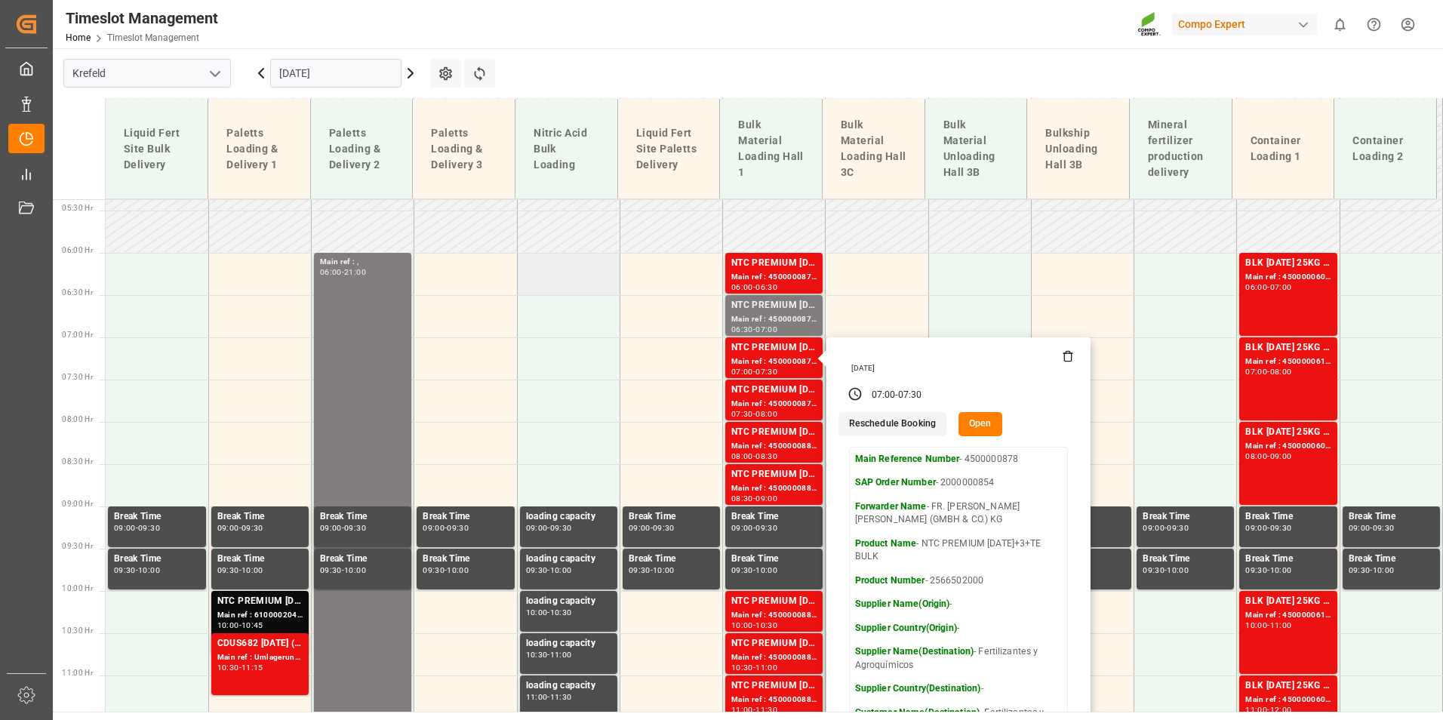
scroll to position [478, 0]
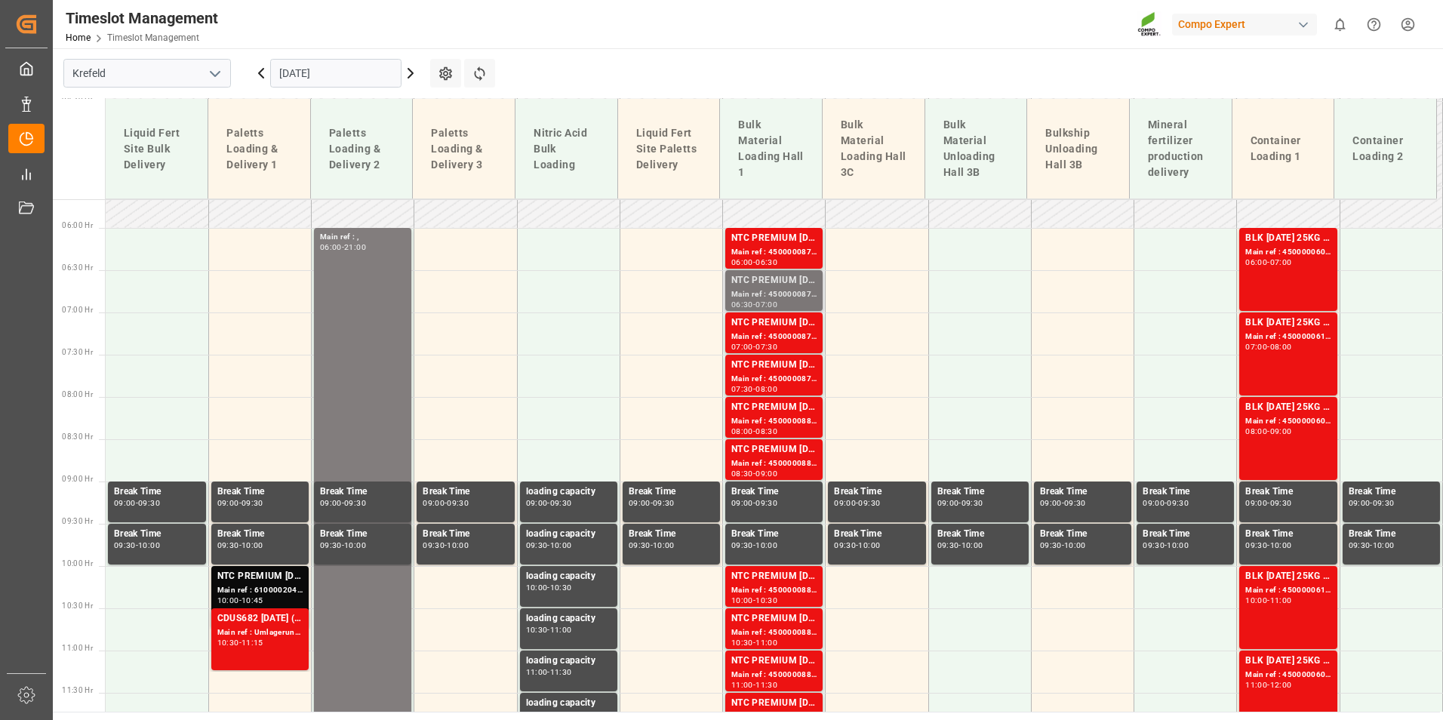
click at [806, 279] on div "NTC PREMIUM [DATE]+3+TE BULK" at bounding box center [773, 280] width 85 height 15
click at [793, 246] on div "Main ref : 4500000876, 2000000854" at bounding box center [773, 252] width 85 height 13
click at [783, 331] on div "Main ref : 4500000878, 2000000854" at bounding box center [773, 336] width 85 height 13
click at [782, 415] on div "Main ref : 4500000880, 2000000854" at bounding box center [773, 421] width 85 height 13
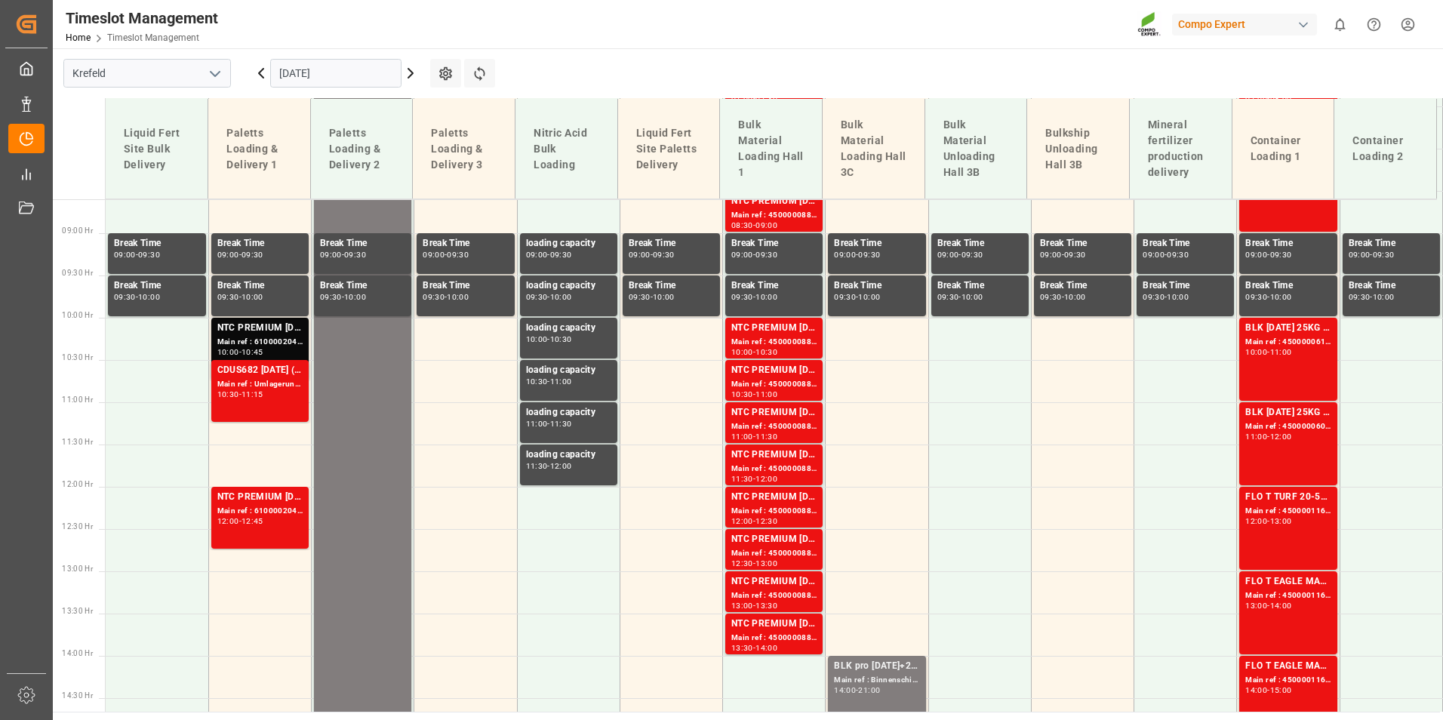
scroll to position [856, 0]
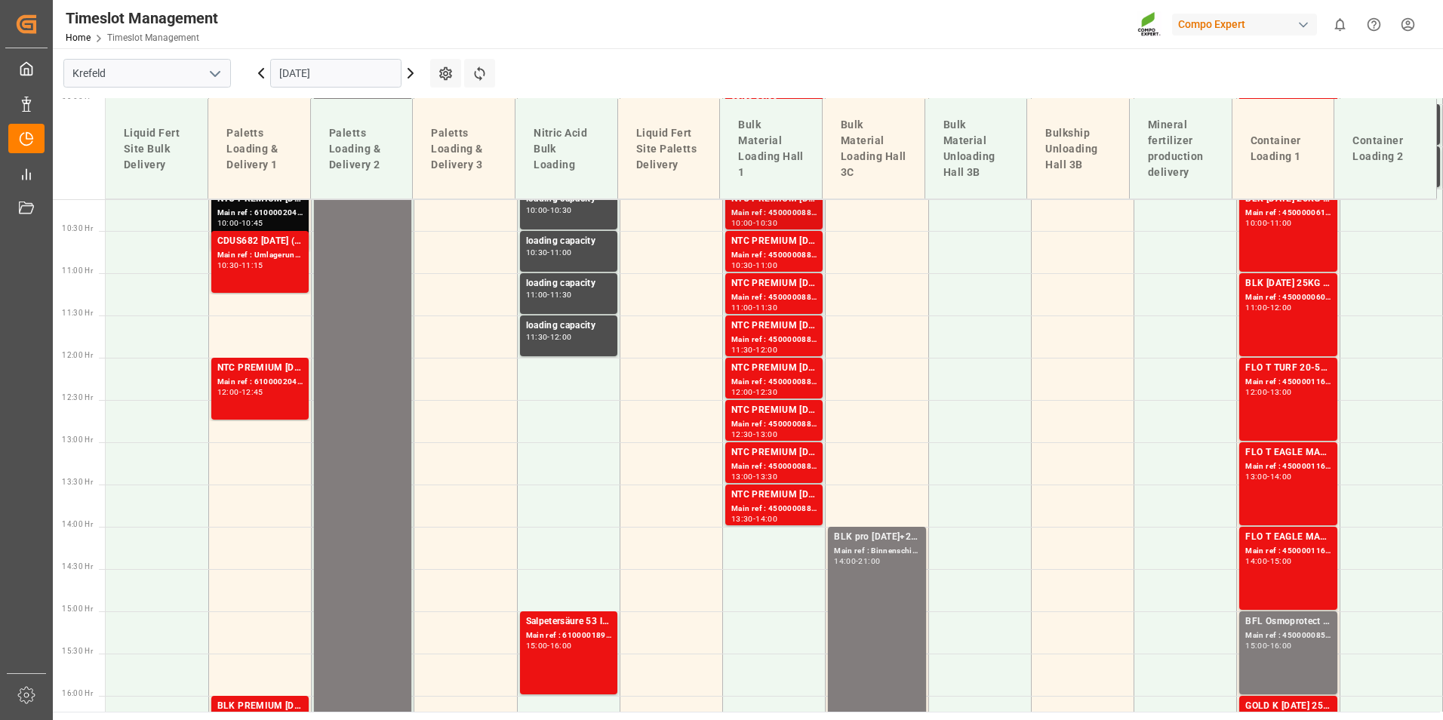
click at [770, 209] on div "Main ref : 4500000882, 2000000854" at bounding box center [773, 213] width 85 height 13
click at [735, 296] on div "Main ref : 4500000884, 2000000854" at bounding box center [773, 297] width 85 height 13
click at [782, 370] on div "NTC PREMIUM [DATE]+3+TE BULK" at bounding box center [773, 368] width 85 height 15
click at [773, 472] on div "Main ref : 4500000888, 2000000854" at bounding box center [773, 466] width 85 height 13
click at [793, 500] on div "NTC PREMIUM [DATE]+3+TE BULK" at bounding box center [773, 494] width 85 height 15
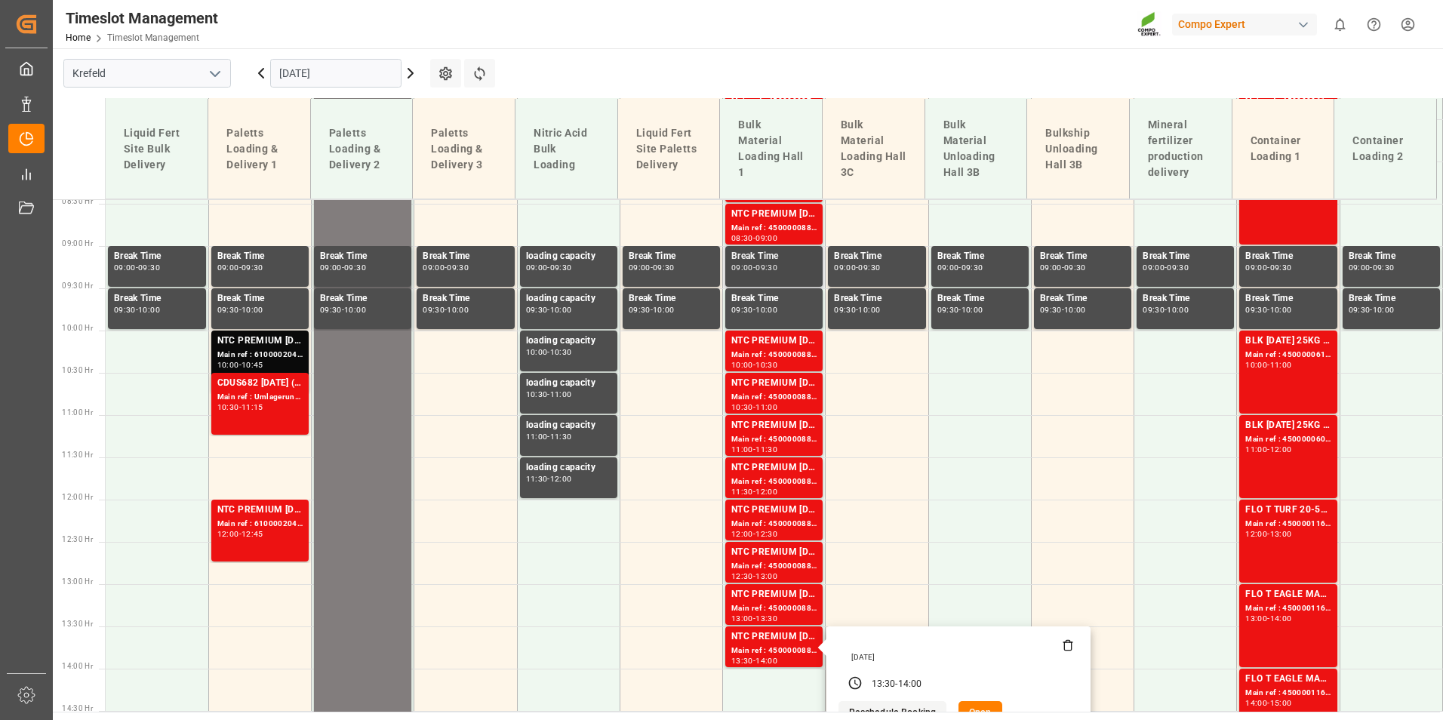
scroll to position [554, 0]
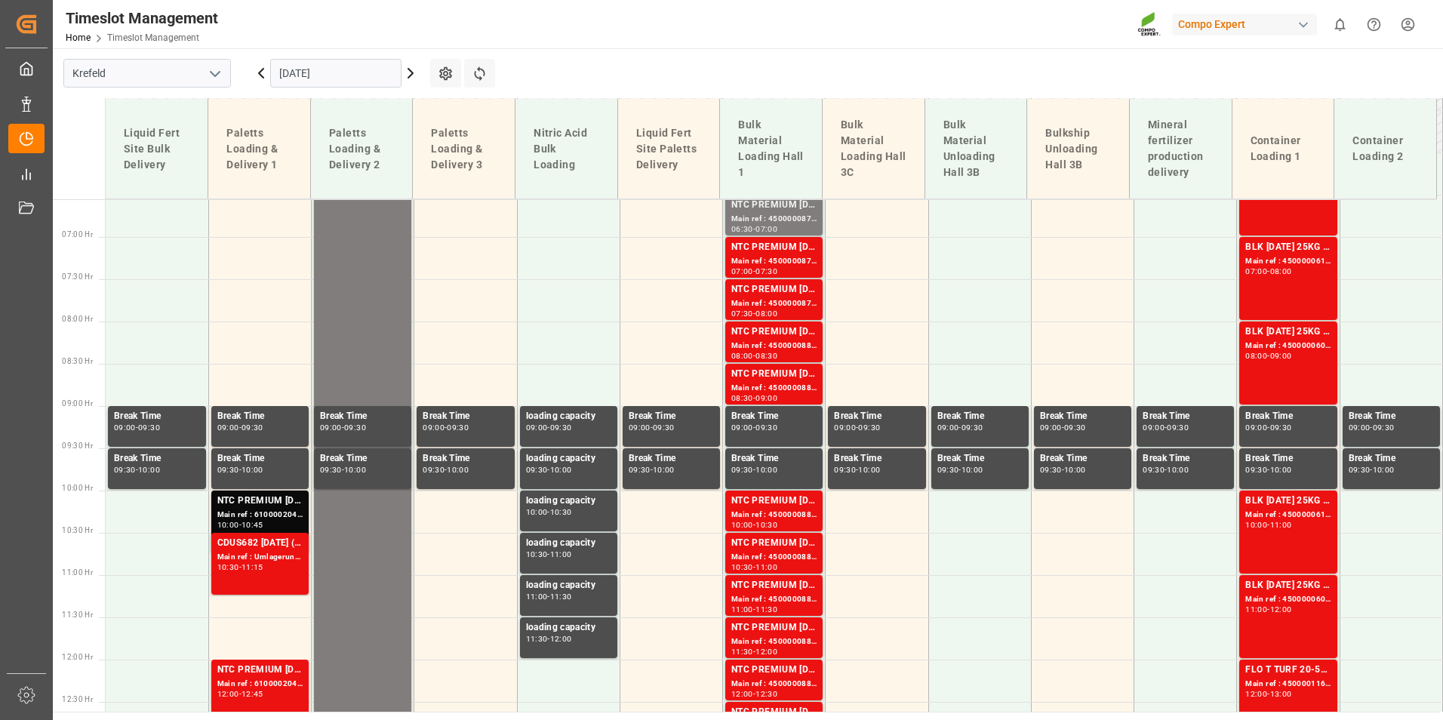
click at [776, 348] on div "Main ref : 4500000880, 2000000854" at bounding box center [773, 346] width 85 height 13
click at [778, 288] on div "NTC PREMIUM [DATE]+3+TE BULK" at bounding box center [773, 289] width 85 height 15
click at [791, 242] on div "NTC PREMIUM [DATE]+3+TE BULK" at bounding box center [773, 247] width 85 height 15
click at [784, 223] on div "Main ref : 4500000877, 2000000854" at bounding box center [773, 219] width 85 height 13
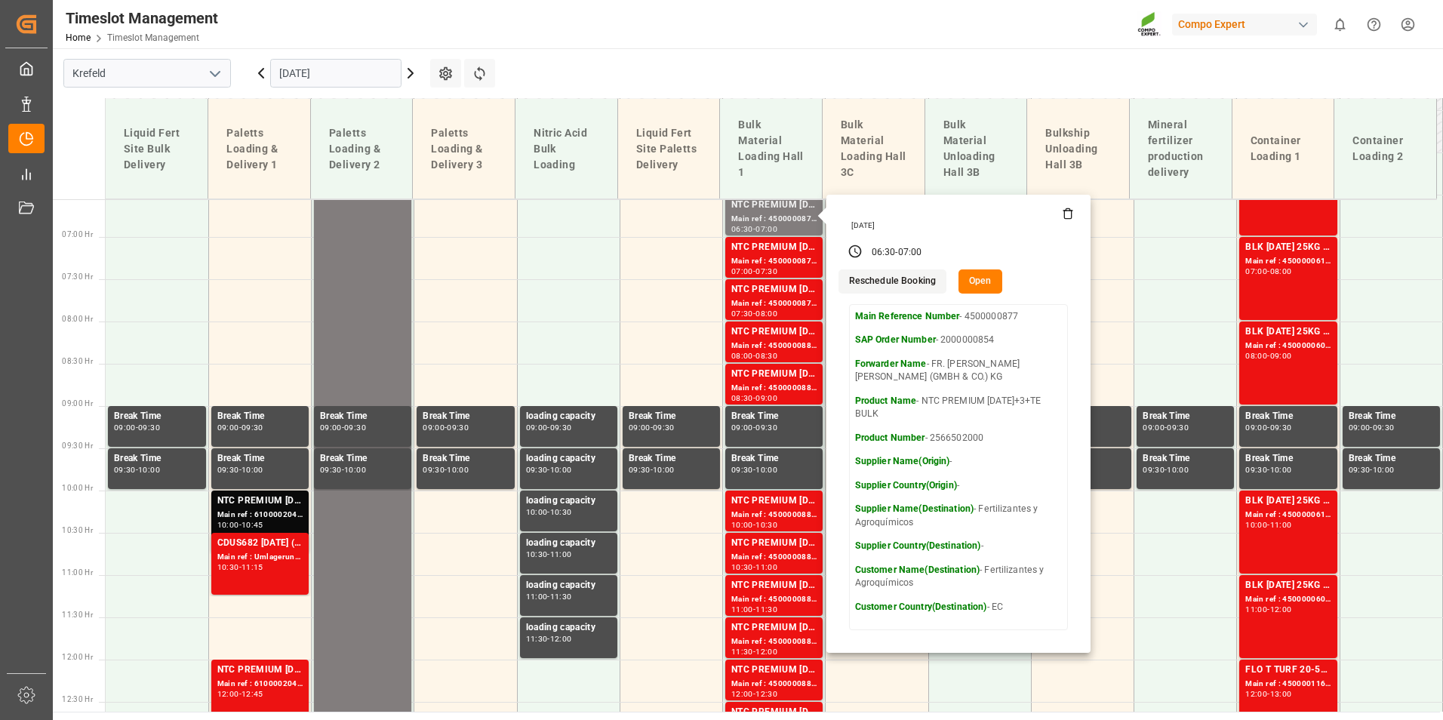
click at [366, 76] on input "[DATE]" at bounding box center [335, 73] width 131 height 29
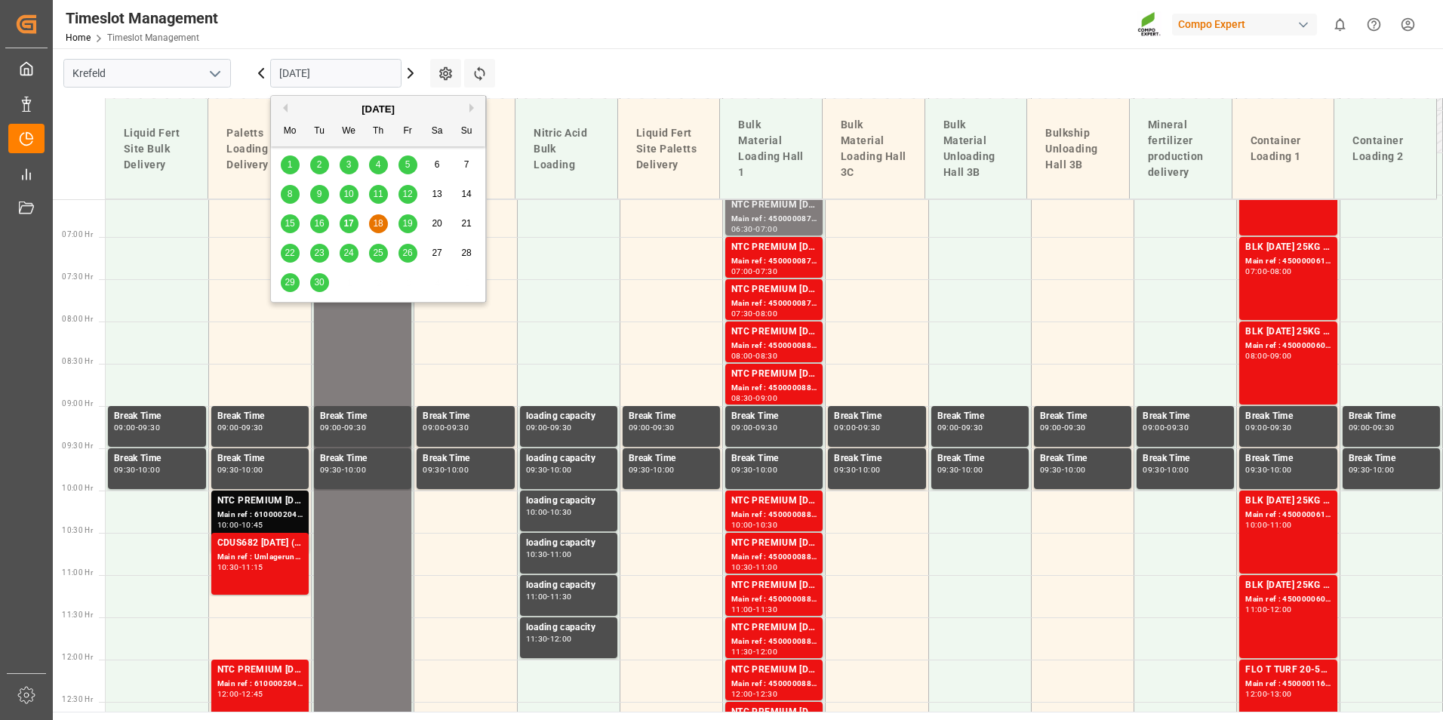
click at [352, 223] on span "17" at bounding box center [348, 223] width 10 height 11
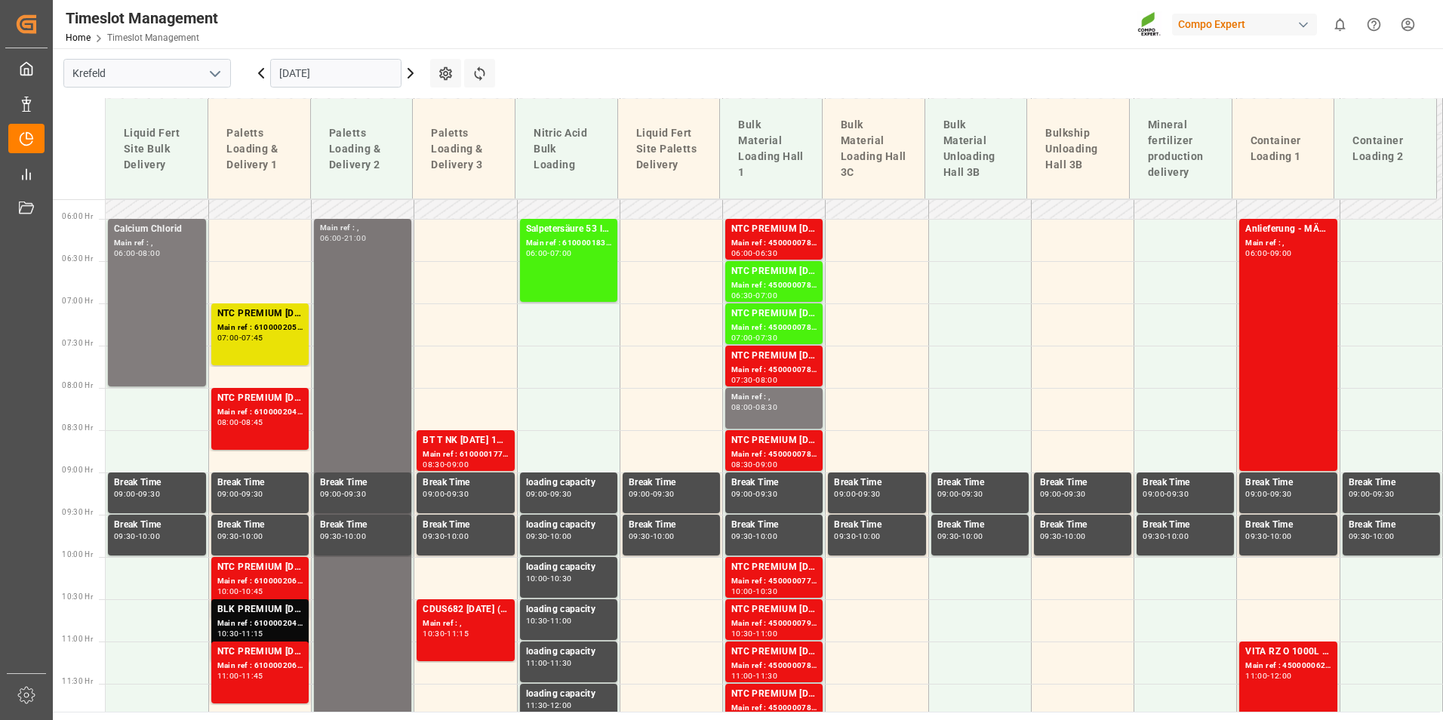
scroll to position [563, 0]
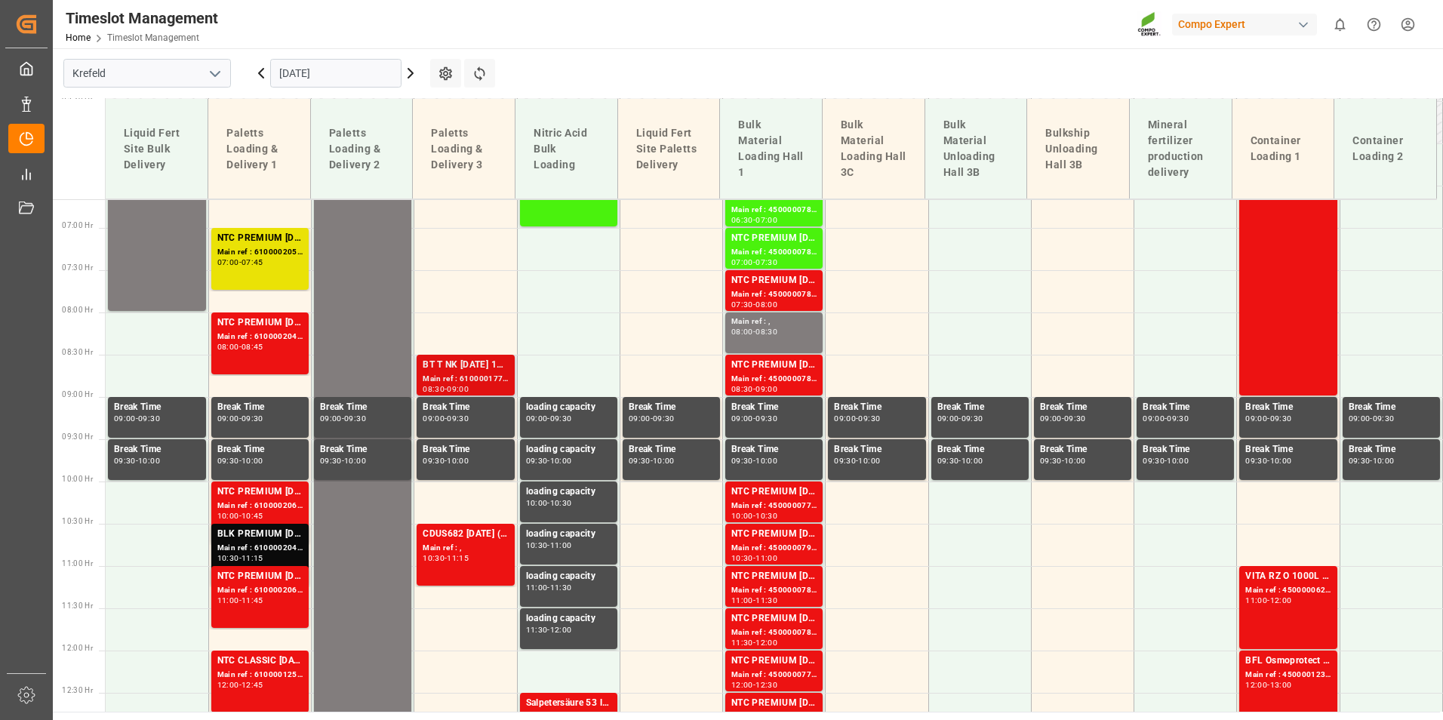
click at [496, 377] on div "Main ref : 6100001776, 2000001466" at bounding box center [465, 379] width 85 height 13
click at [438, 558] on div "10:30" at bounding box center [434, 558] width 22 height 7
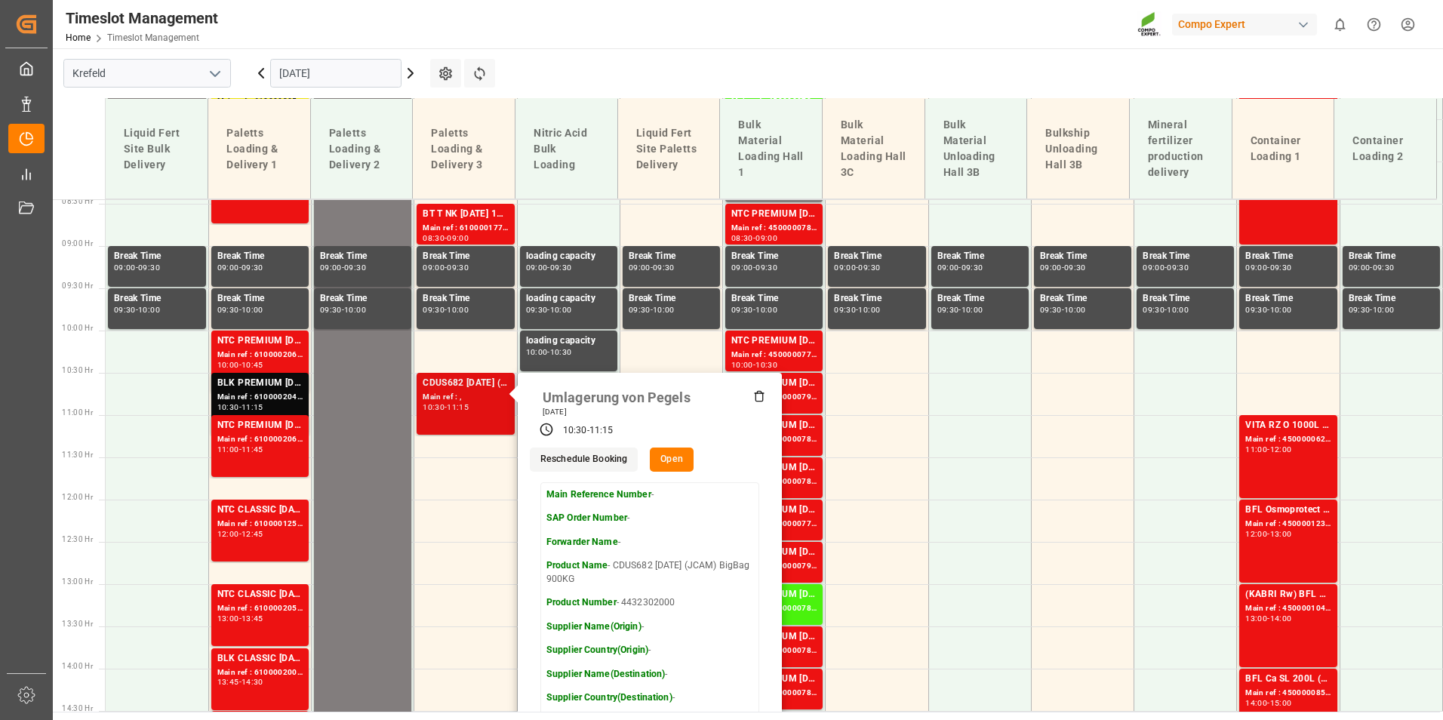
scroll to position [789, 0]
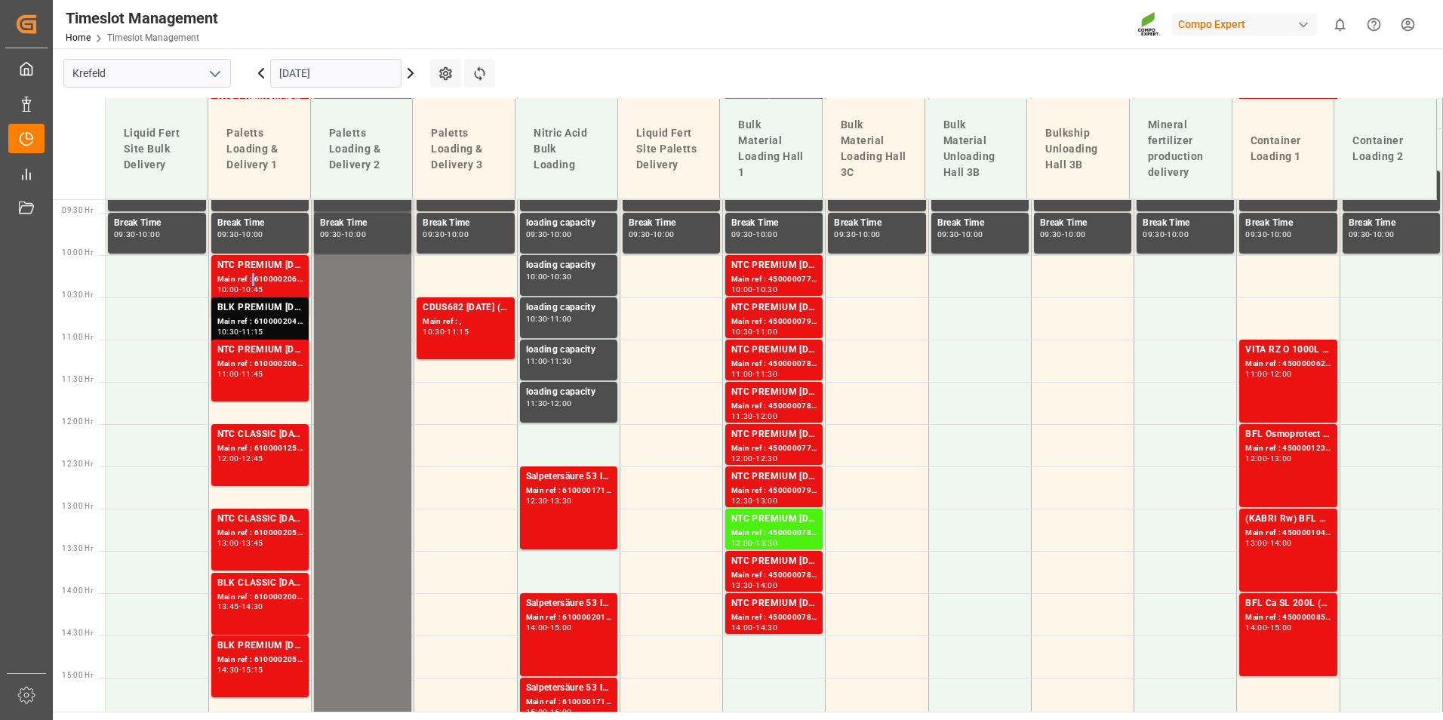
click at [250, 279] on div "Main ref : 6100002068, 2000000973 2000000960;2000000973" at bounding box center [259, 279] width 85 height 13
click at [266, 315] on div "Main ref : 6100002043, 2000001292" at bounding box center [259, 321] width 85 height 13
click at [287, 358] on div "Main ref : 6100002069, 2000001387" at bounding box center [259, 364] width 85 height 13
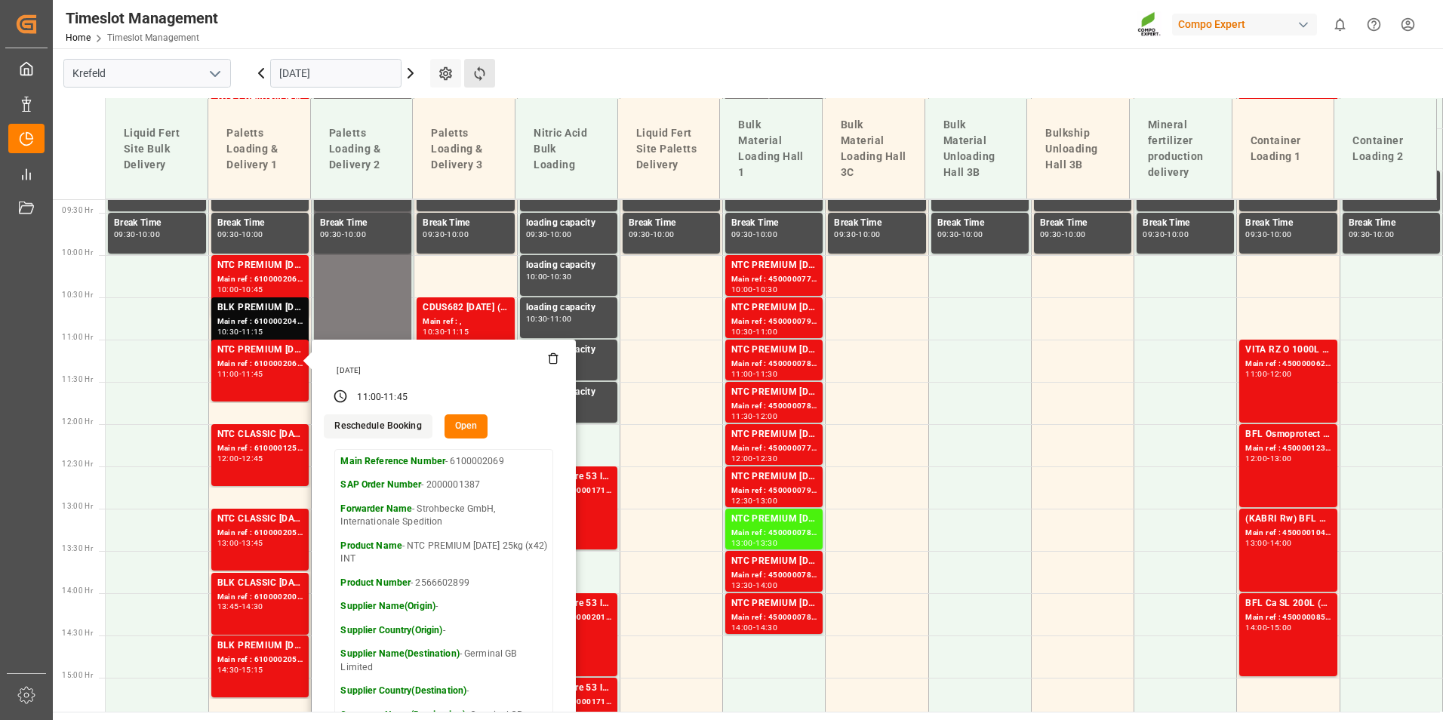
click at [470, 66] on button "Refresh Time Slots" at bounding box center [479, 73] width 31 height 29
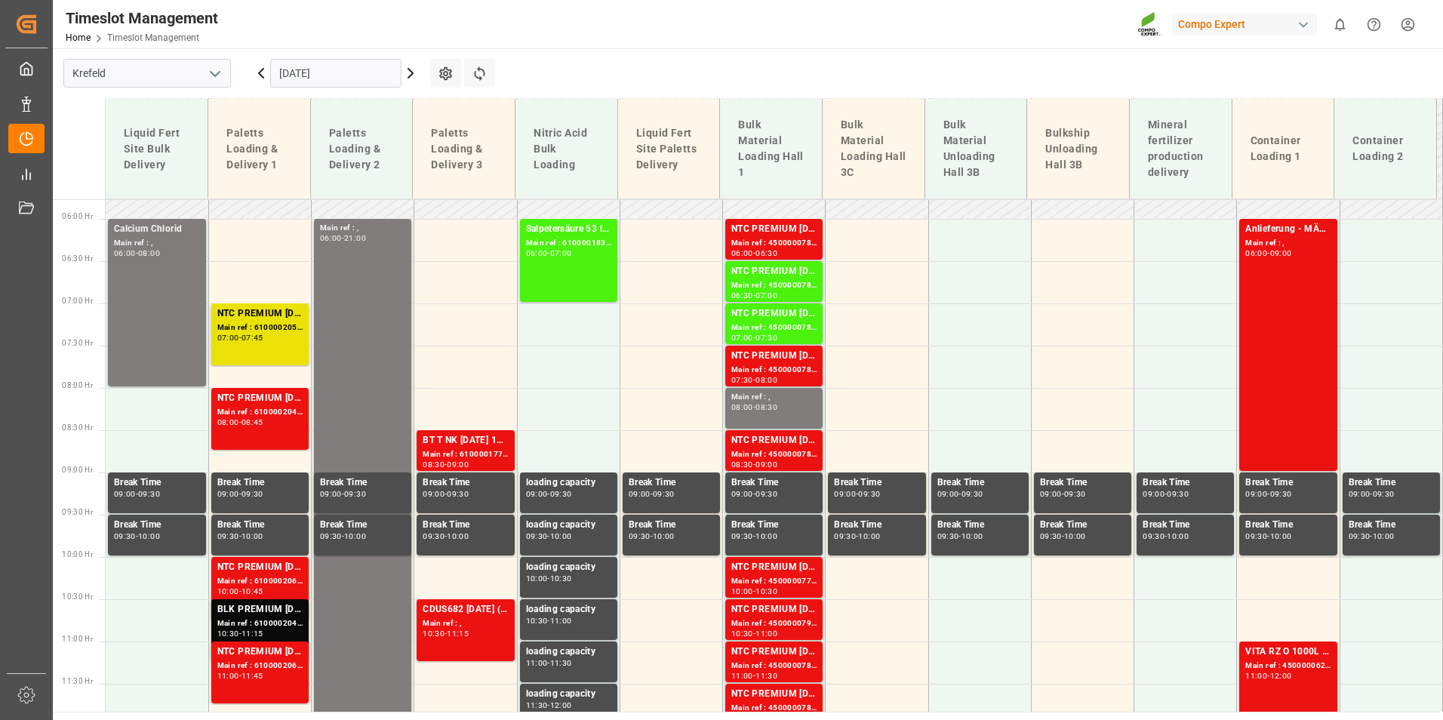
scroll to position [563, 0]
